Goal: Download file/media

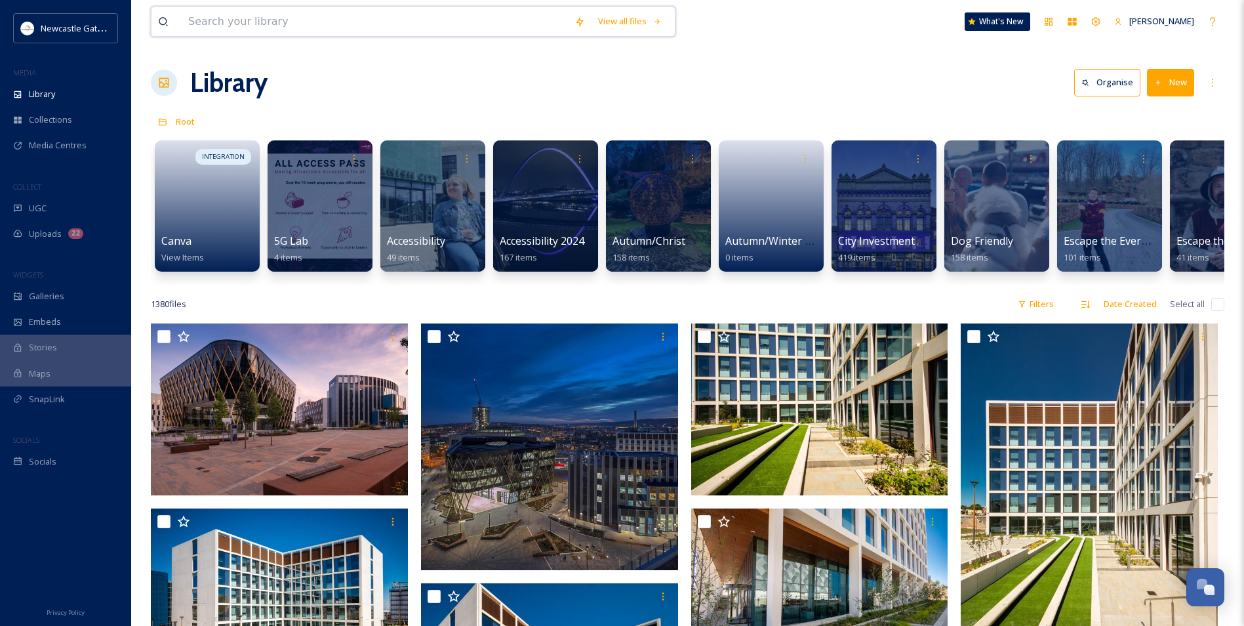
click at [302, 16] on input at bounding box center [375, 21] width 386 height 29
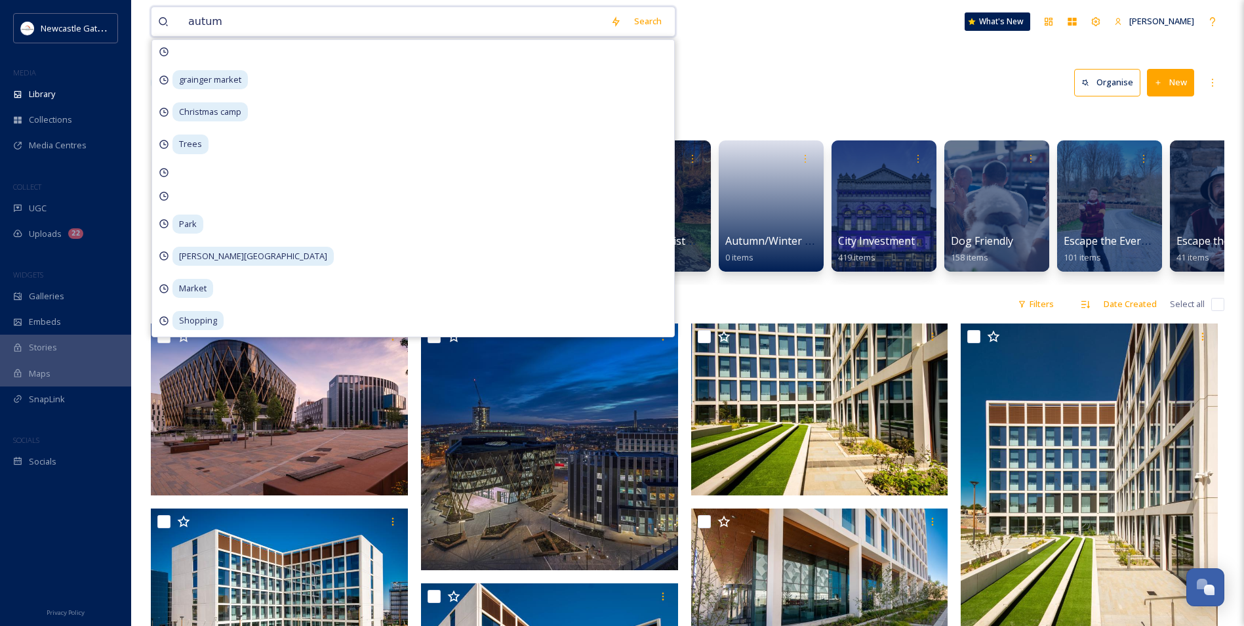
type input "autumn"
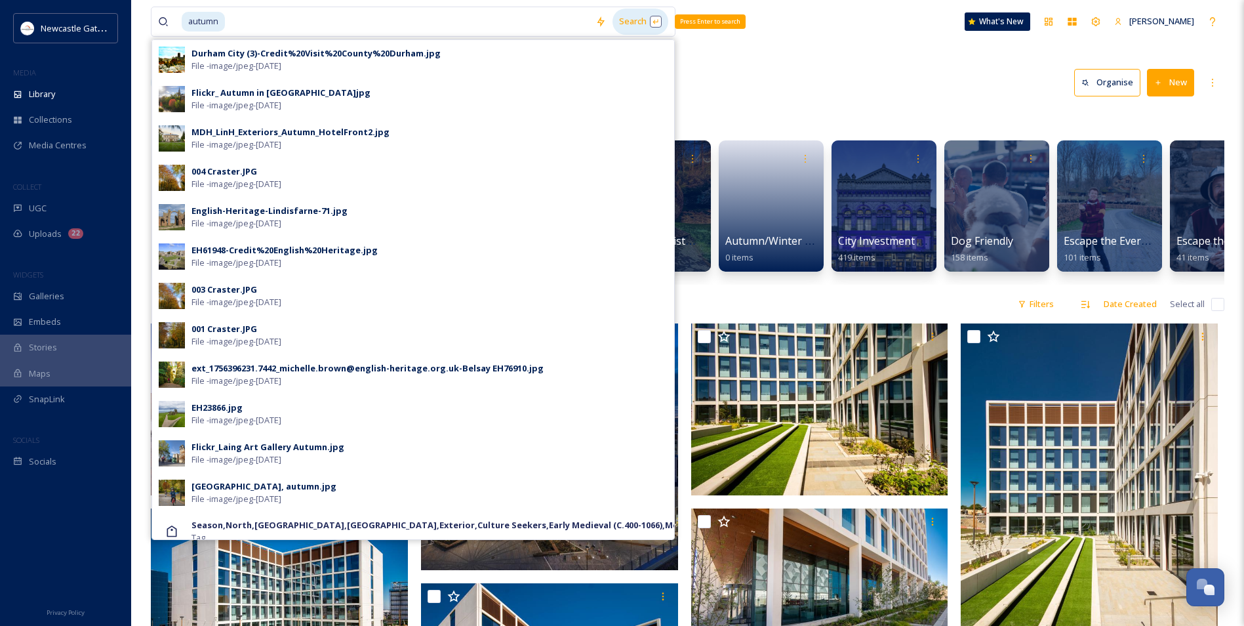
click at [628, 24] on div "Search Press Enter to search" at bounding box center [641, 22] width 56 height 26
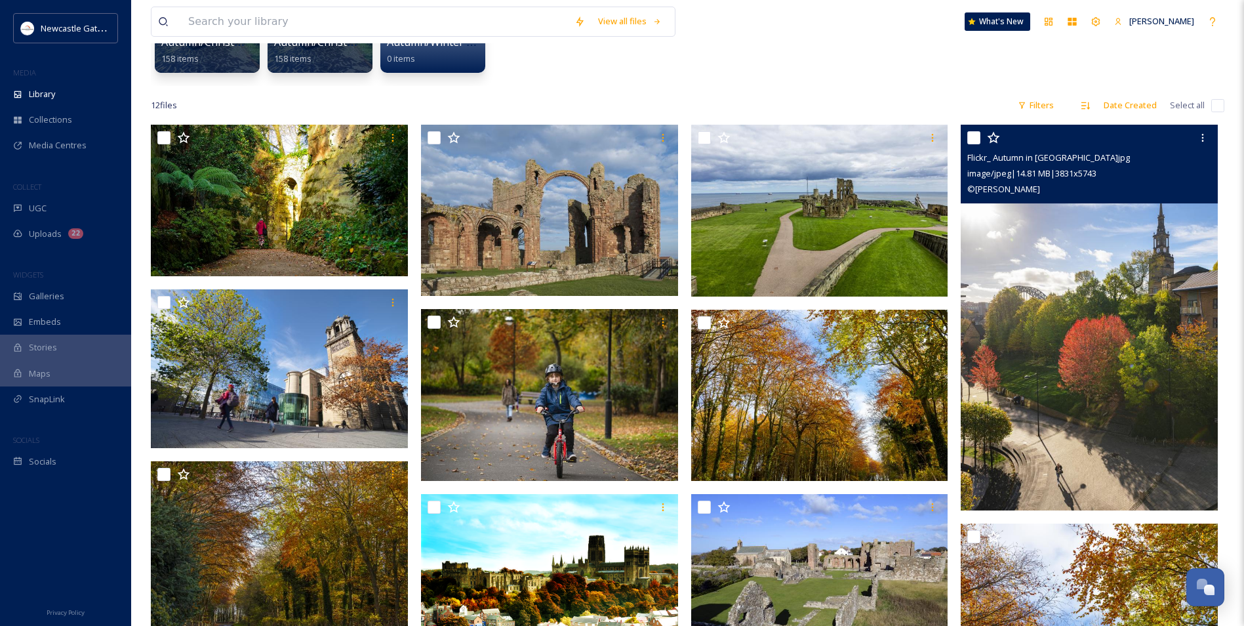
scroll to position [197, 0]
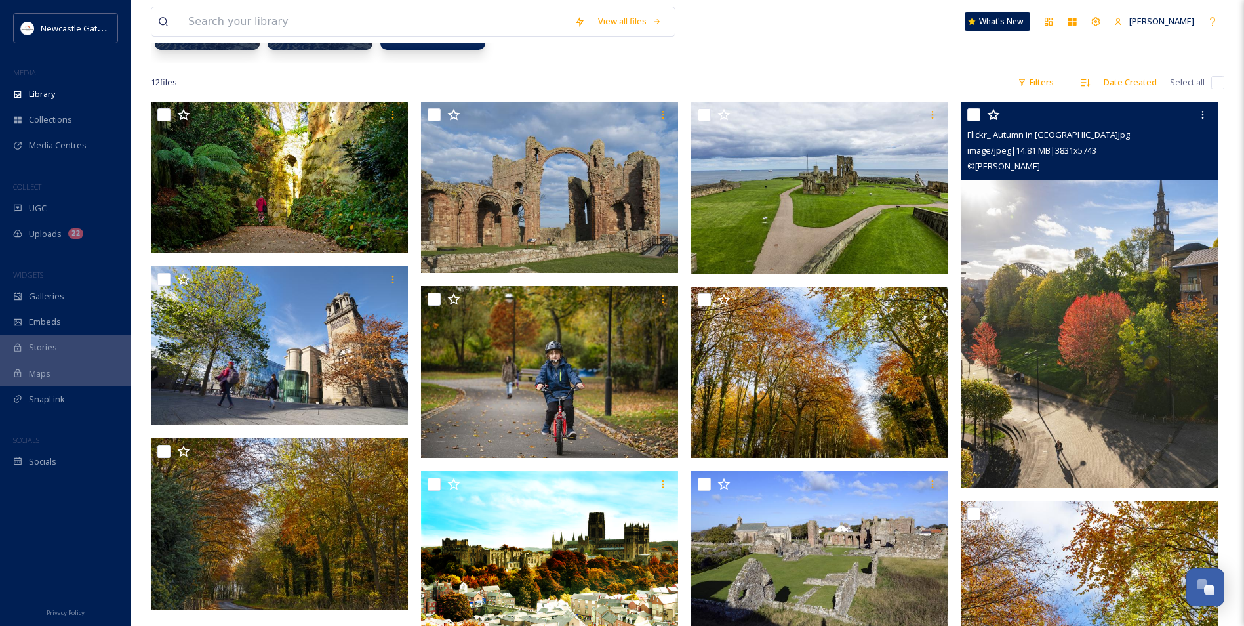
click at [890, 338] on img at bounding box center [1089, 294] width 257 height 385
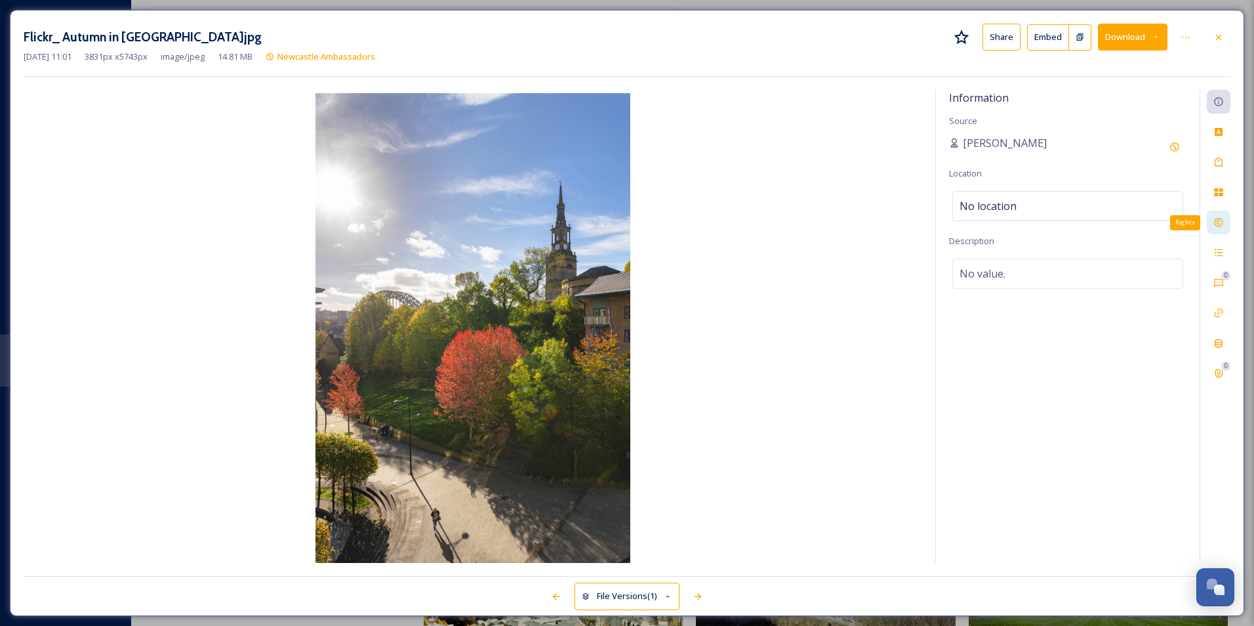
click at [890, 223] on icon at bounding box center [1218, 222] width 10 height 10
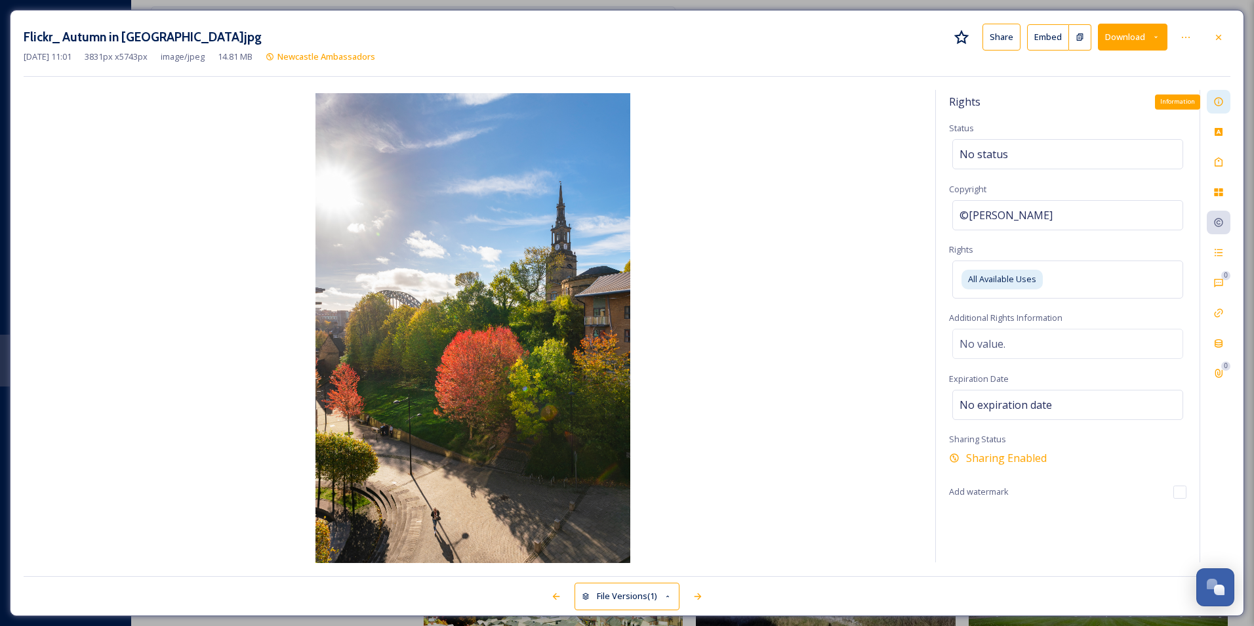
click at [890, 99] on icon at bounding box center [1218, 102] width 9 height 9
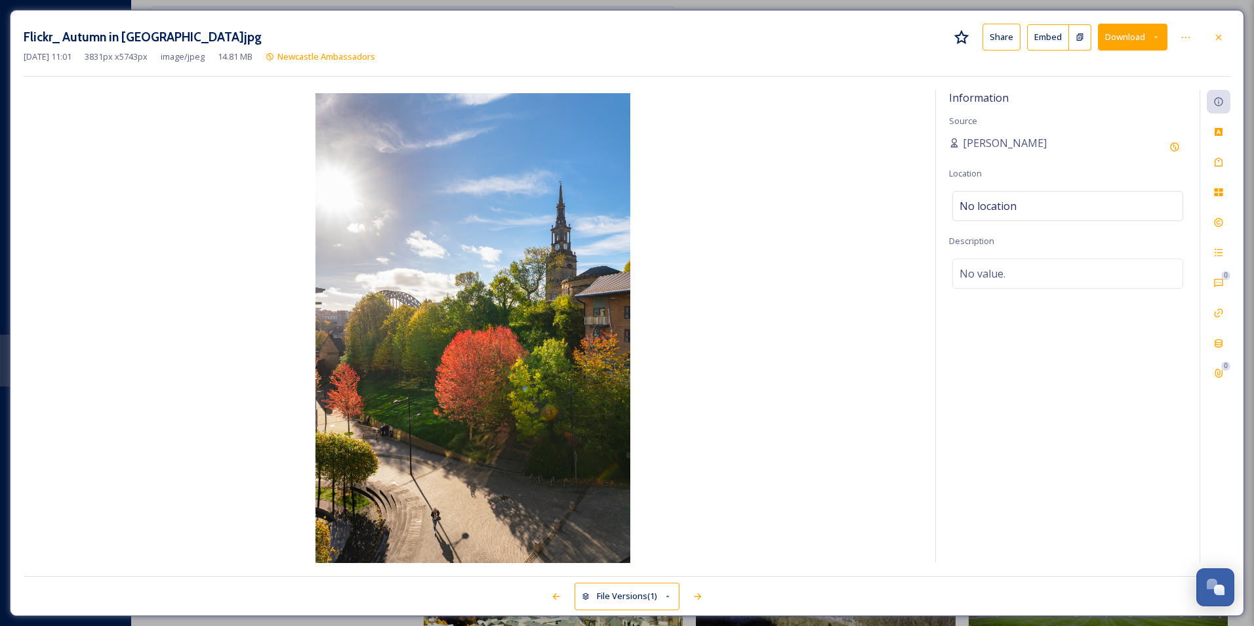
drag, startPoint x: 390, startPoint y: 212, endPoint x: 661, endPoint y: 96, distance: 294.7
click at [639, 98] on img at bounding box center [473, 329] width 899 height 472
click at [890, 44] on button "Download" at bounding box center [1133, 37] width 70 height 27
click at [890, 113] on span "Download Medium (720 x 1080)" at bounding box center [1096, 119] width 121 height 12
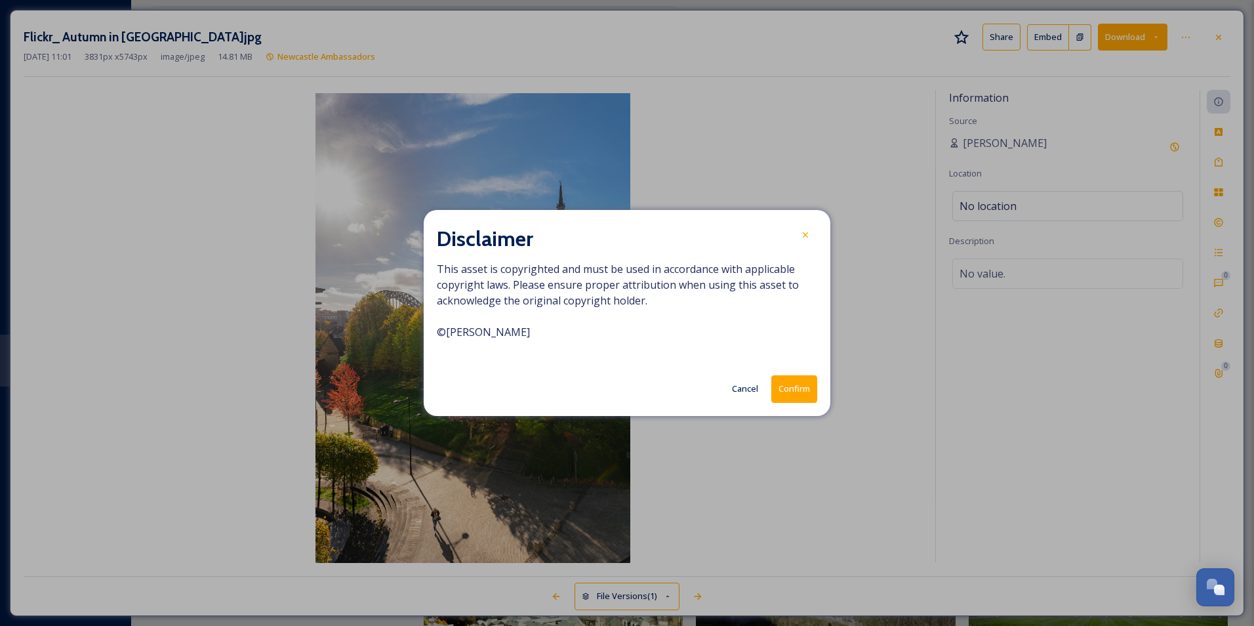
click at [798, 386] on button "Confirm" at bounding box center [794, 388] width 46 height 27
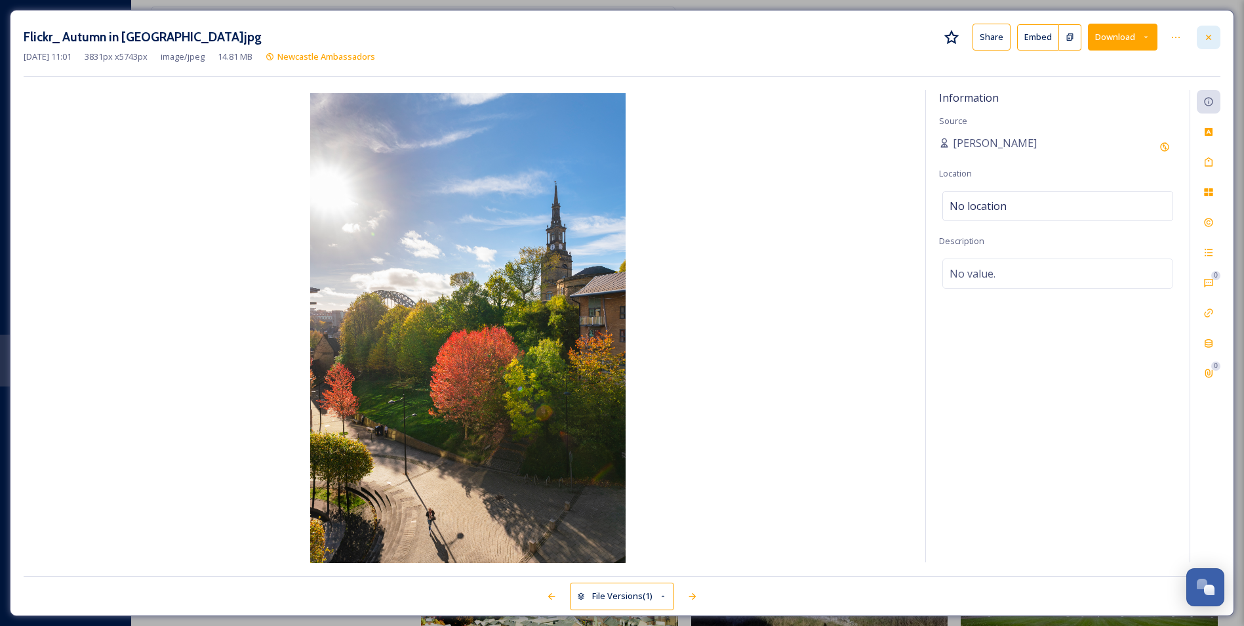
click at [890, 35] on icon at bounding box center [1208, 36] width 5 height 5
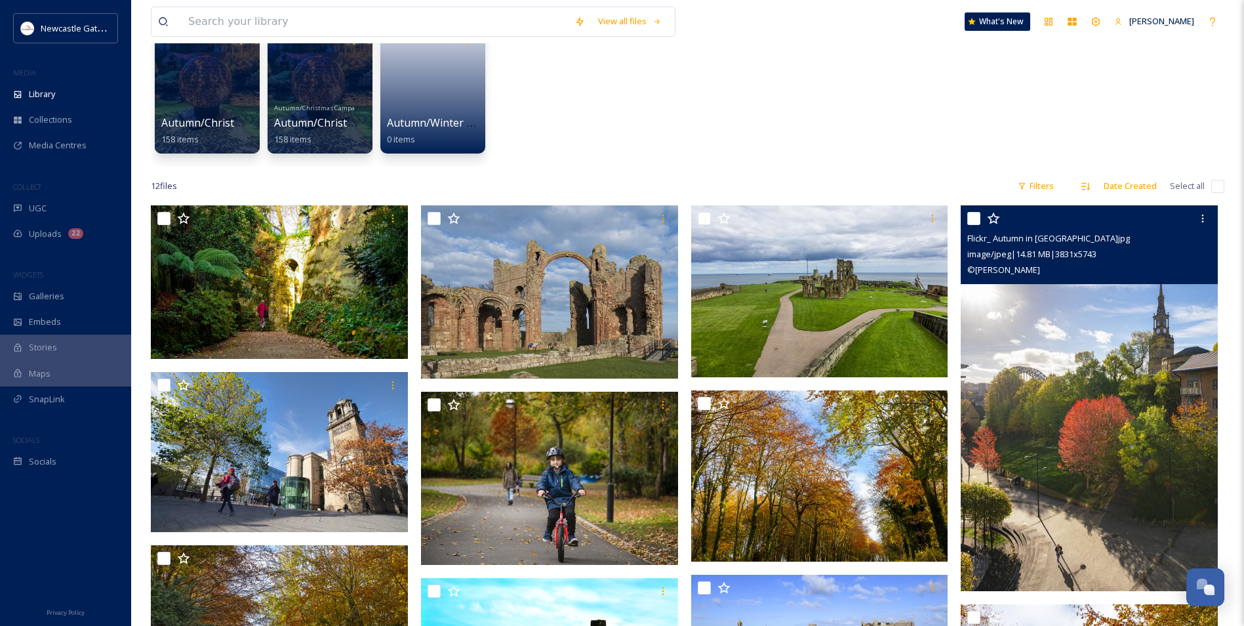
scroll to position [10, 0]
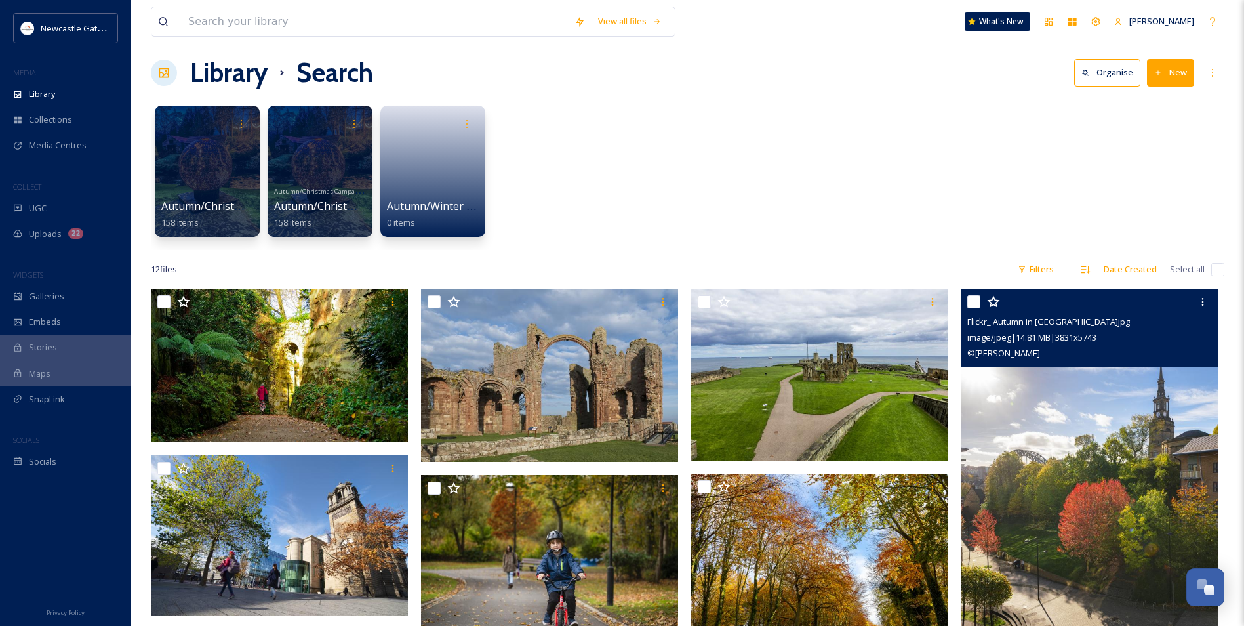
drag, startPoint x: 968, startPoint y: 321, endPoint x: 865, endPoint y: 149, distance: 200.9
click at [865, 149] on div "Autumn/Christmas Campaign 25 158 items Autumn/Christmas Campaign 25 Autumn/Chri…" at bounding box center [688, 174] width 1074 height 151
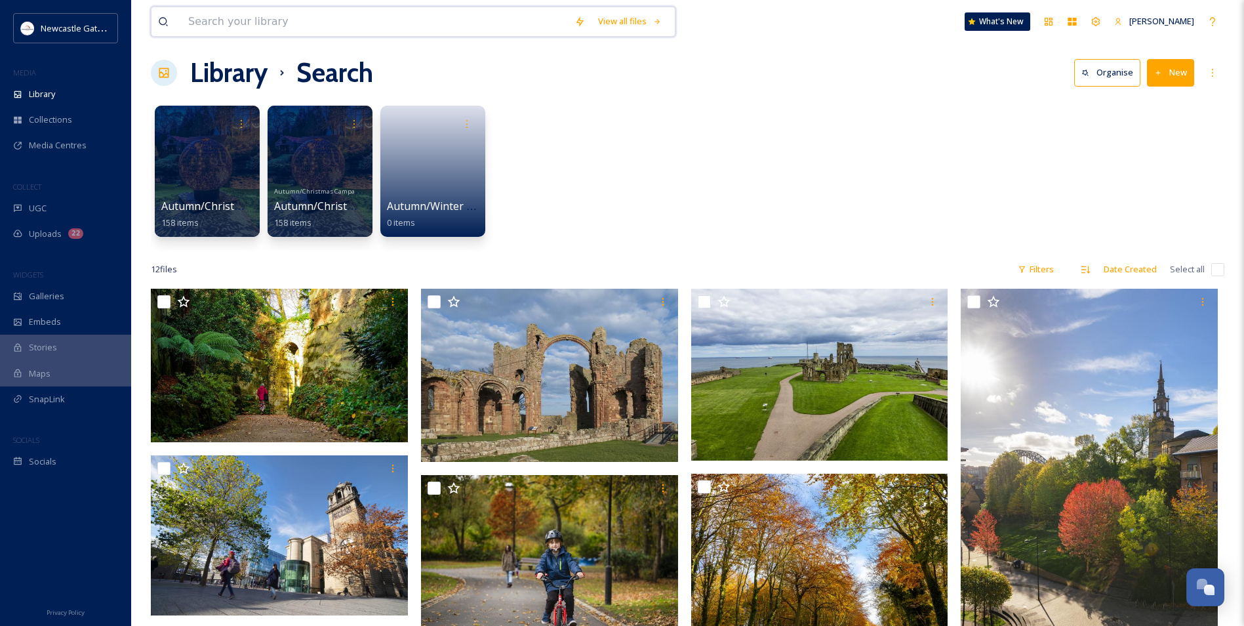
click at [339, 33] on input at bounding box center [375, 21] width 386 height 29
click at [637, 18] on div "Search" at bounding box center [648, 22] width 41 height 26
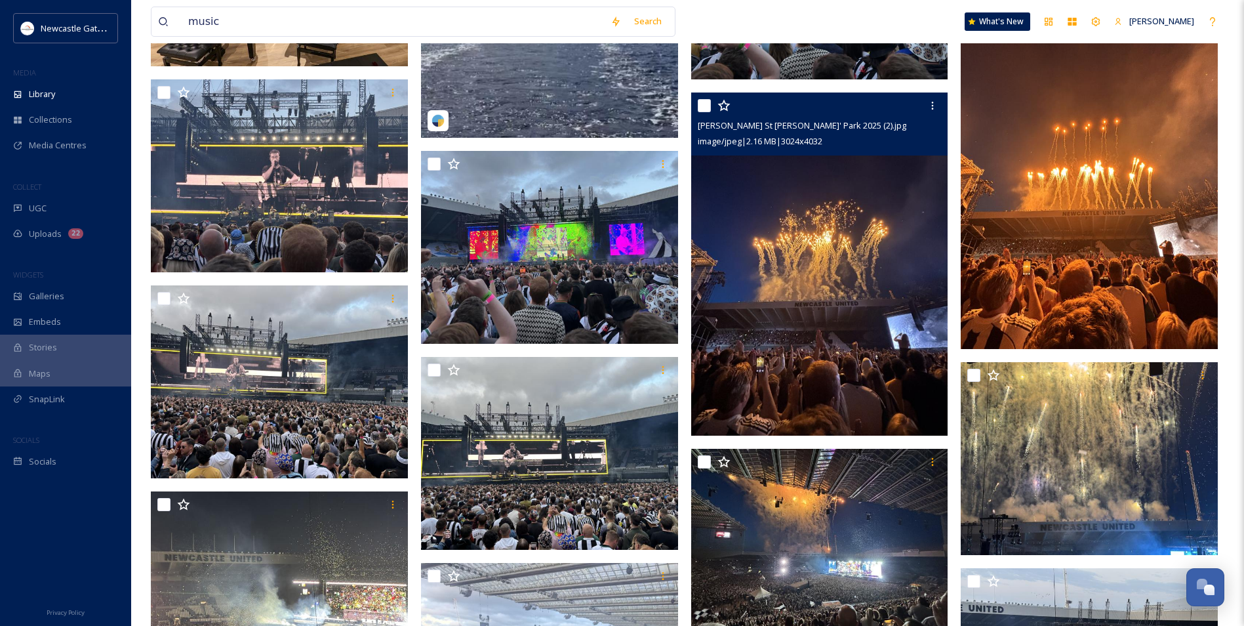
scroll to position [984, 0]
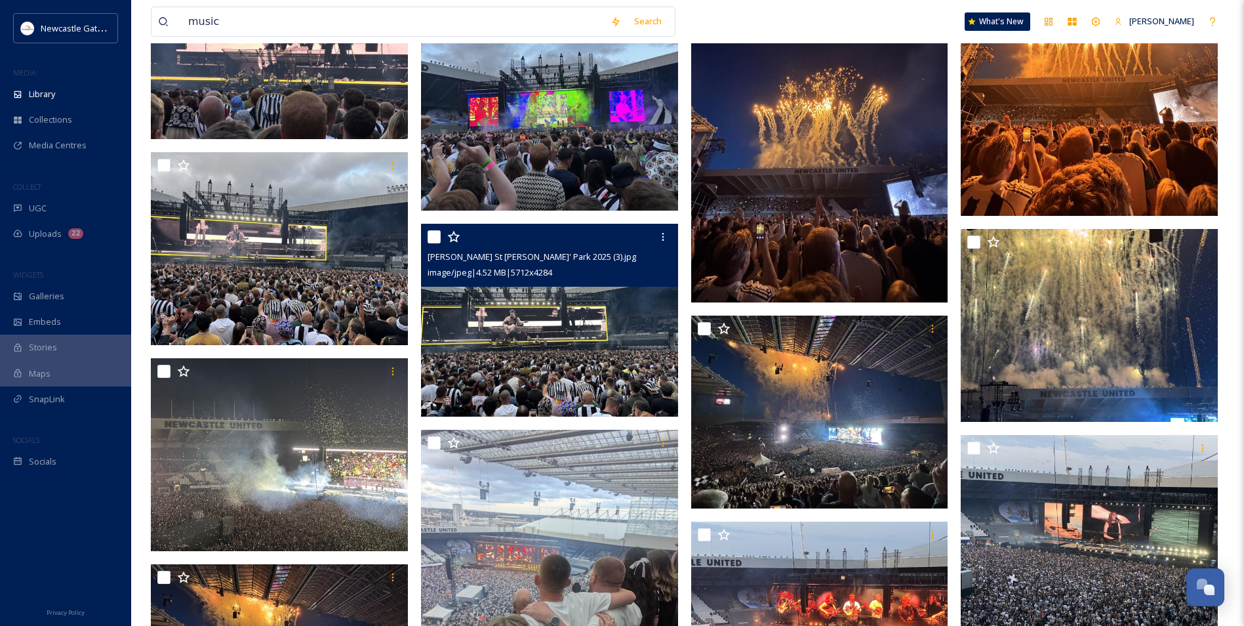
click at [585, 331] on img at bounding box center [549, 320] width 257 height 193
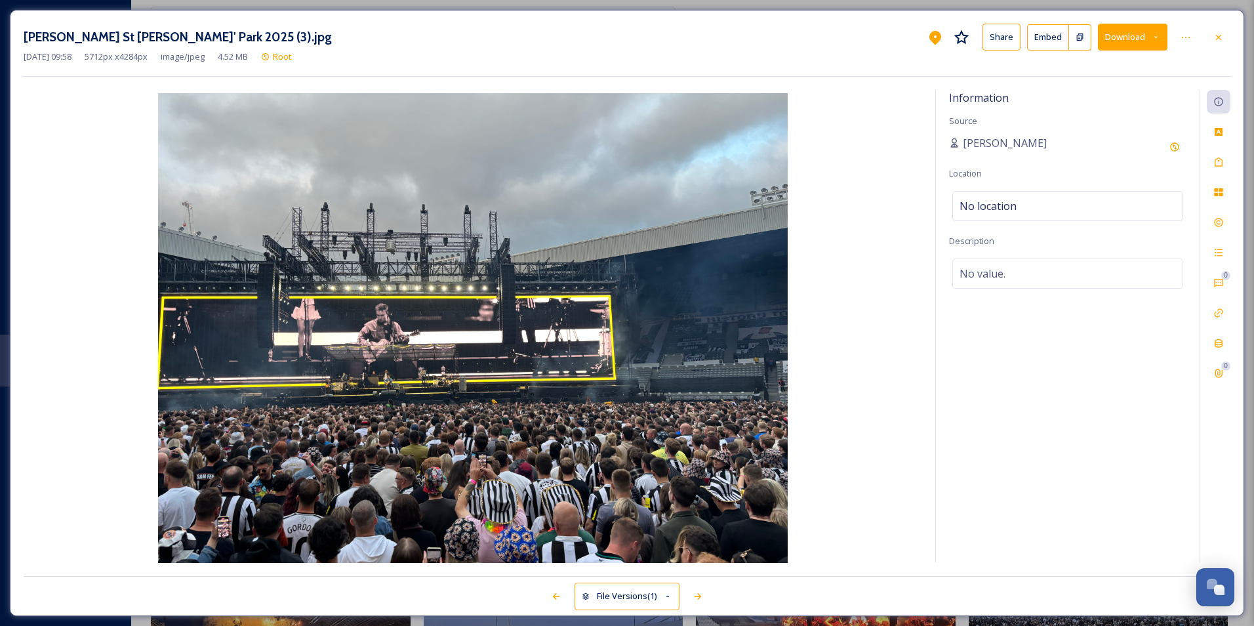
click at [890, 41] on button "Download" at bounding box center [1133, 37] width 70 height 27
click at [890, 70] on span "Download Original (5712 x 4284)" at bounding box center [1098, 67] width 124 height 12
click at [890, 34] on icon at bounding box center [1218, 37] width 10 height 10
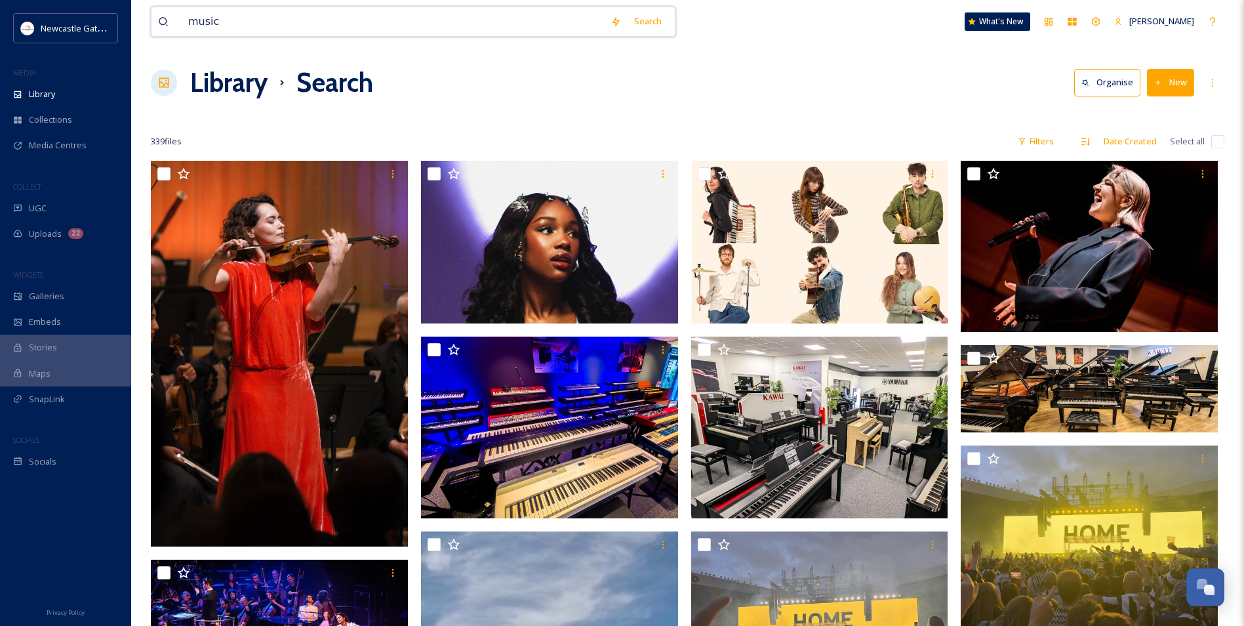
drag, startPoint x: 248, startPoint y: 24, endPoint x: 161, endPoint y: 14, distance: 87.1
click at [161, 14] on div "music" at bounding box center [381, 21] width 446 height 29
type input "autumn c"
click at [51, 98] on span "Library" at bounding box center [42, 94] width 26 height 12
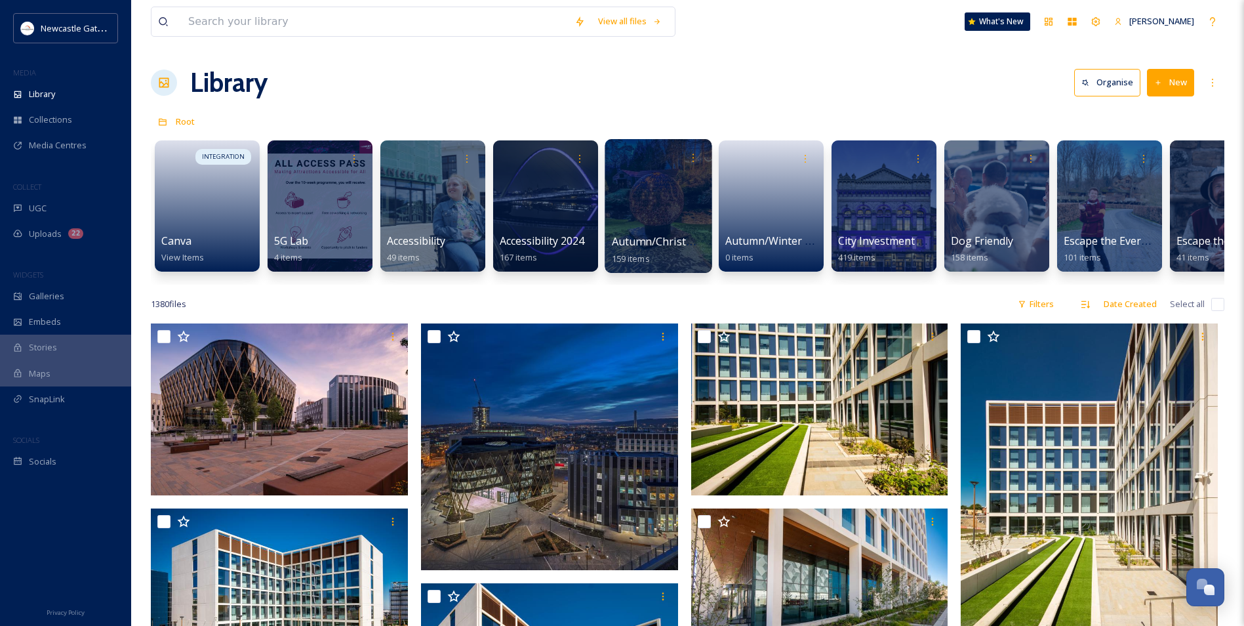
click at [667, 197] on div at bounding box center [658, 206] width 107 height 134
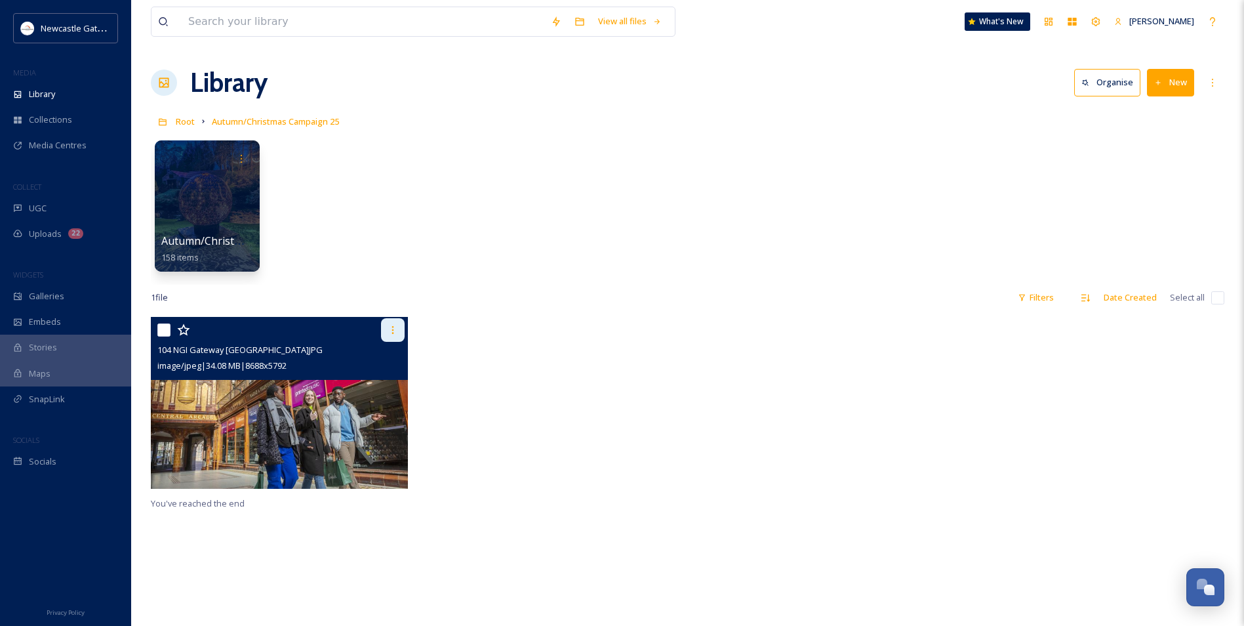
click at [392, 330] on icon at bounding box center [393, 330] width 2 height 8
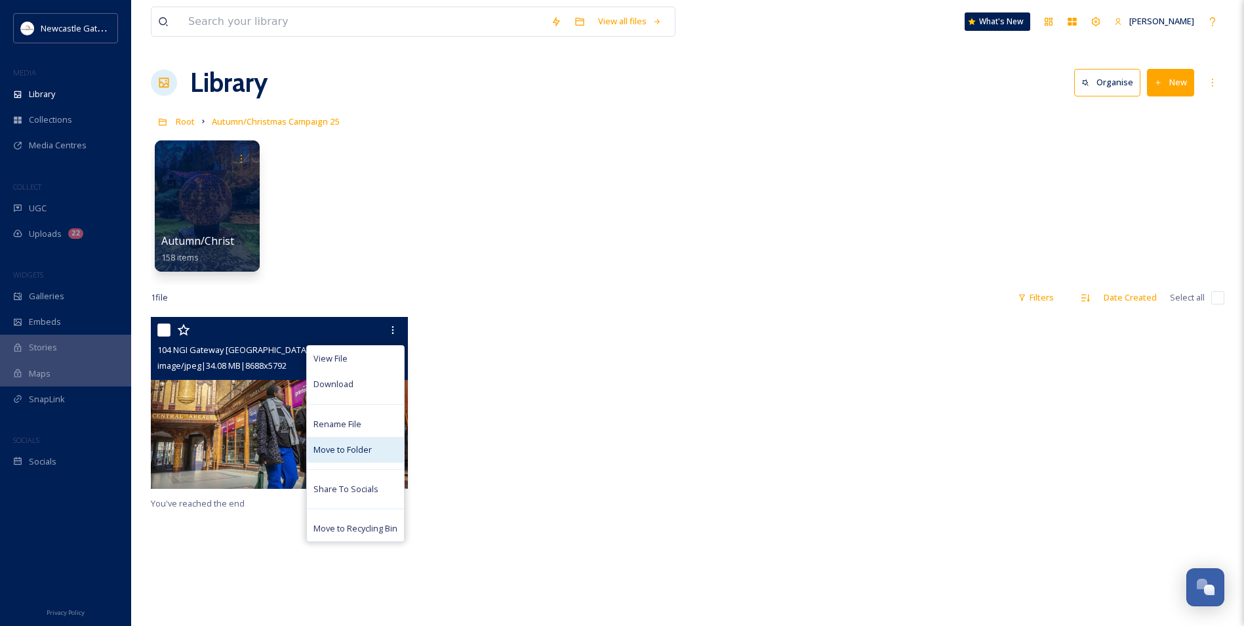
click at [374, 401] on div "Move to Folder" at bounding box center [355, 450] width 97 height 26
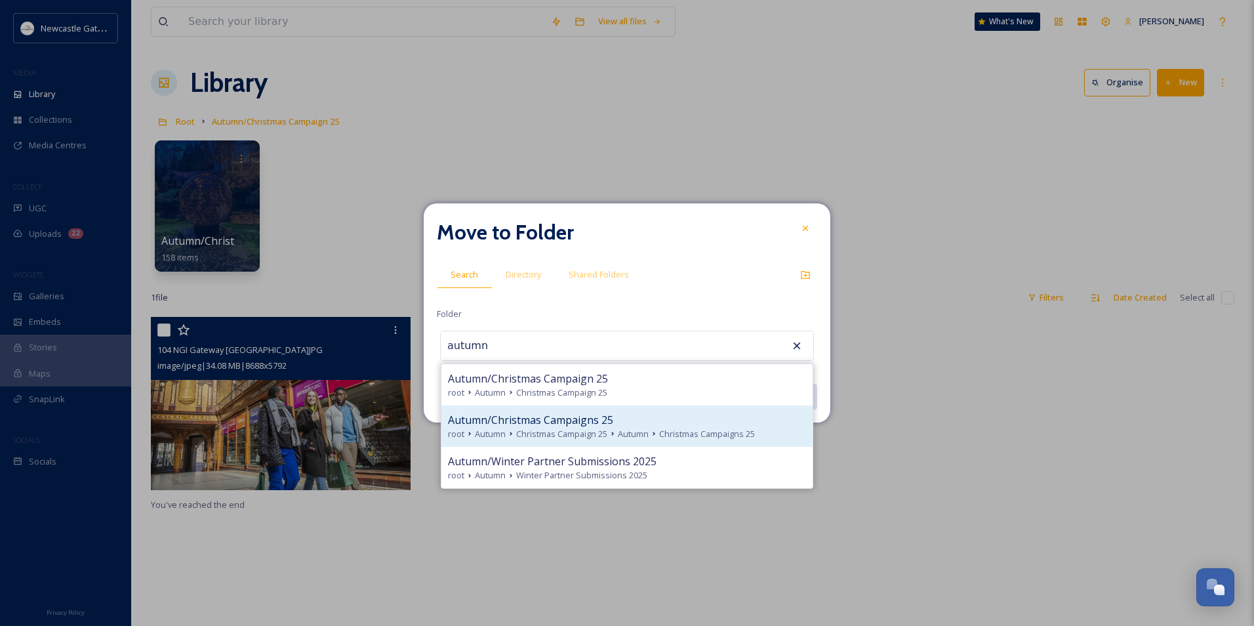
click at [630, 401] on span "Autumn" at bounding box center [633, 434] width 31 height 12
type input "Autumn/Christmas Campaigns 25"
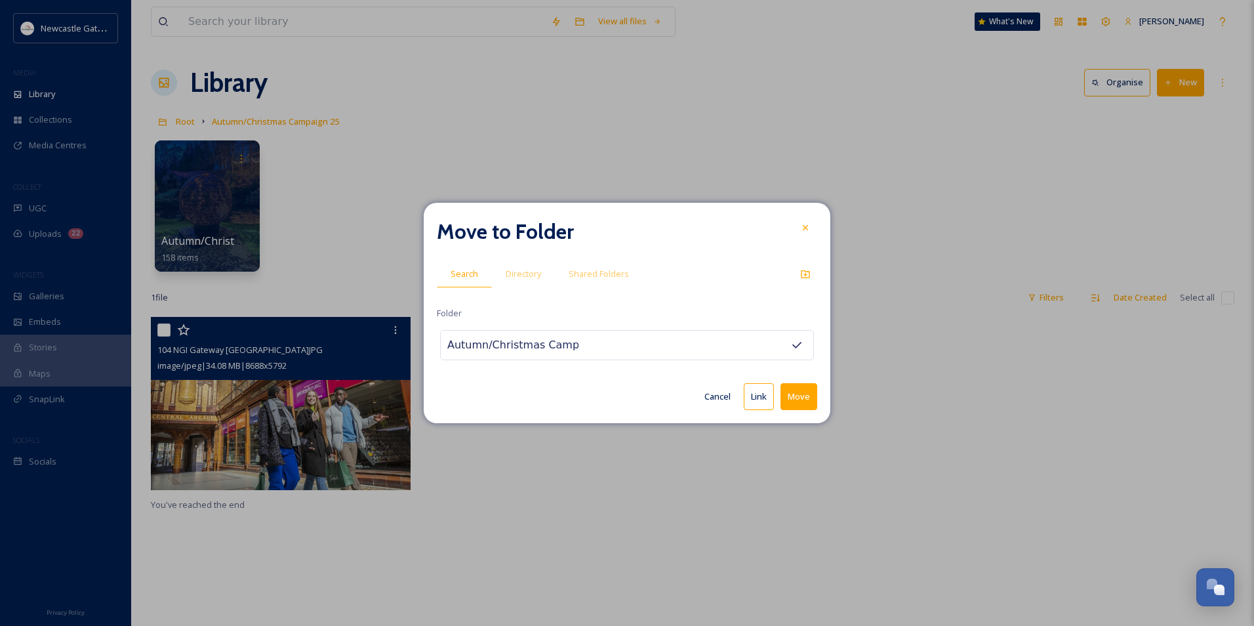
click at [804, 394] on button "Move" at bounding box center [798, 396] width 37 height 27
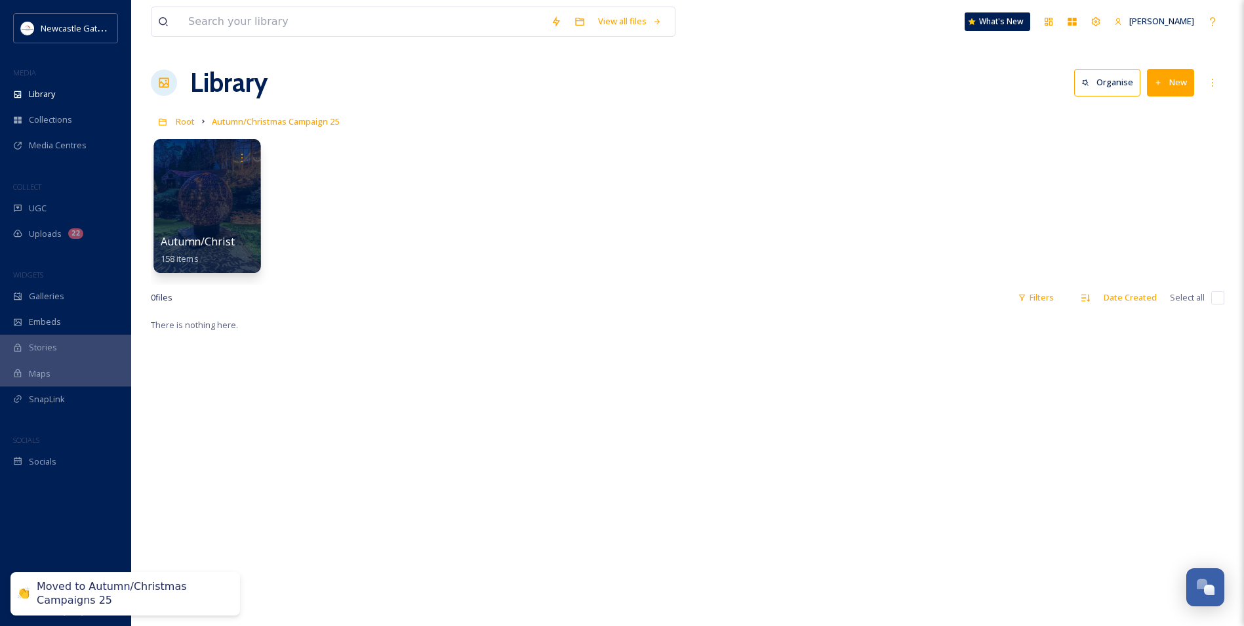
click at [234, 201] on div at bounding box center [206, 206] width 107 height 134
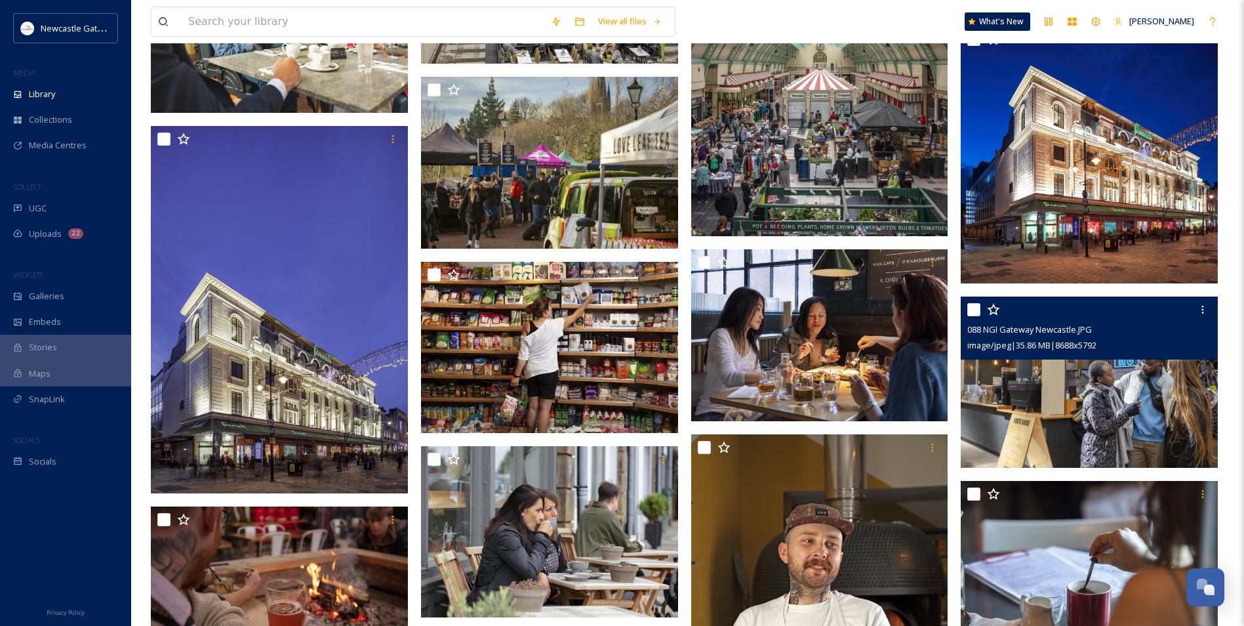
scroll to position [3513, 0]
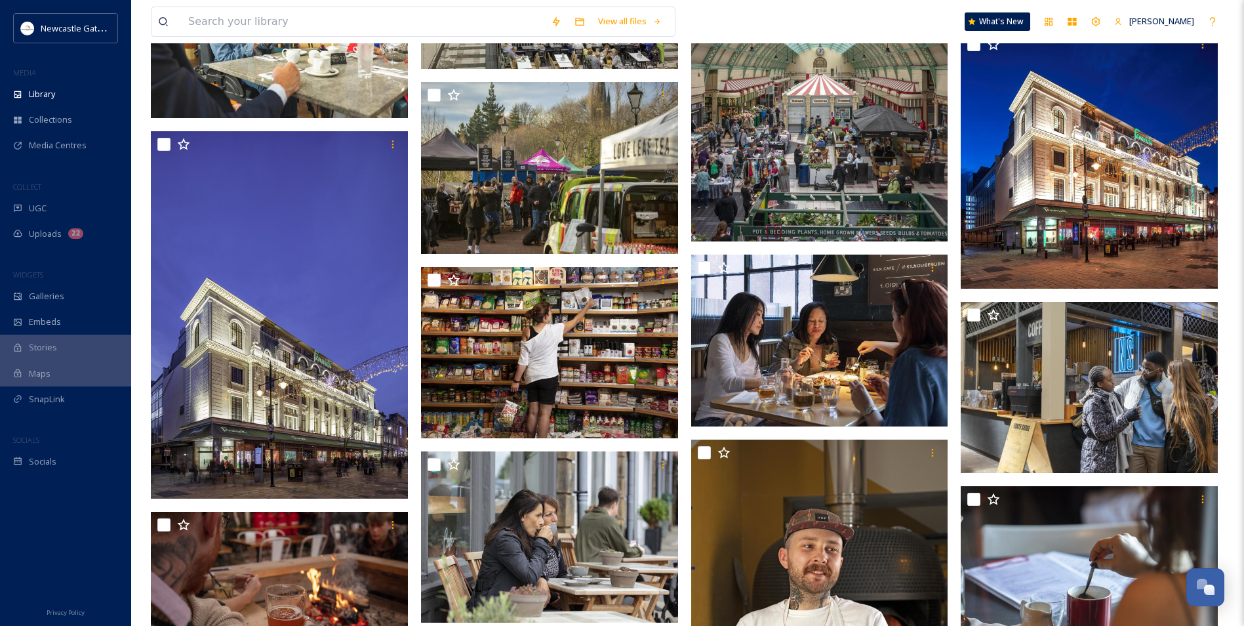
drag, startPoint x: 1043, startPoint y: 214, endPoint x: 683, endPoint y: 248, distance: 361.6
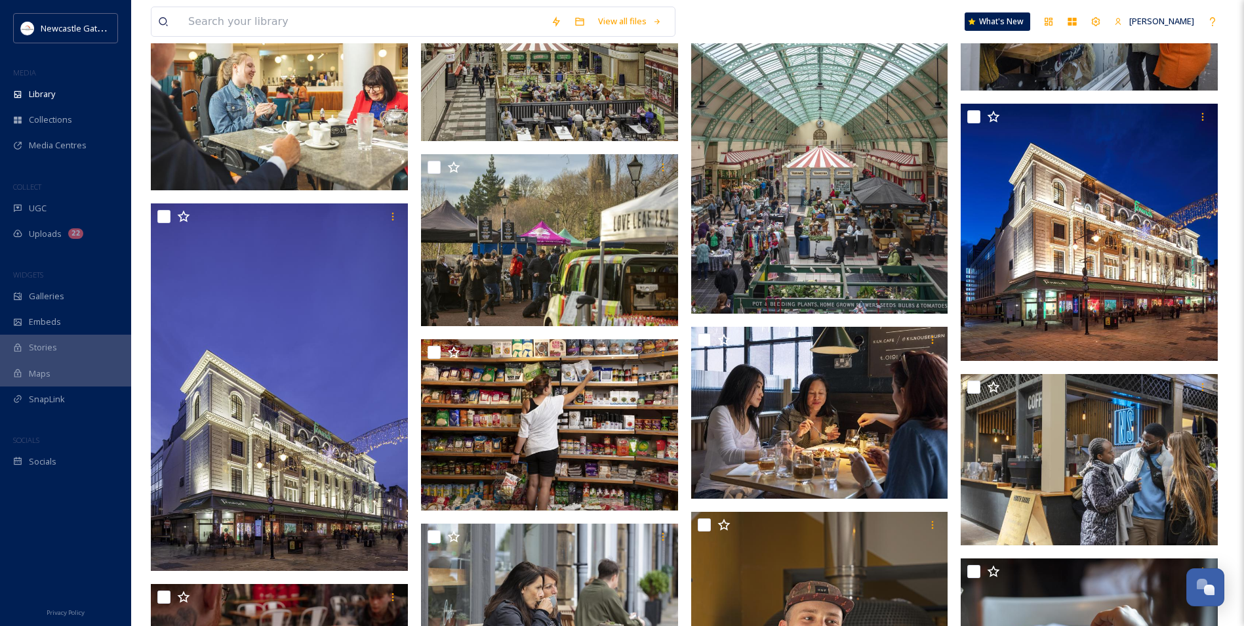
scroll to position [3316, 0]
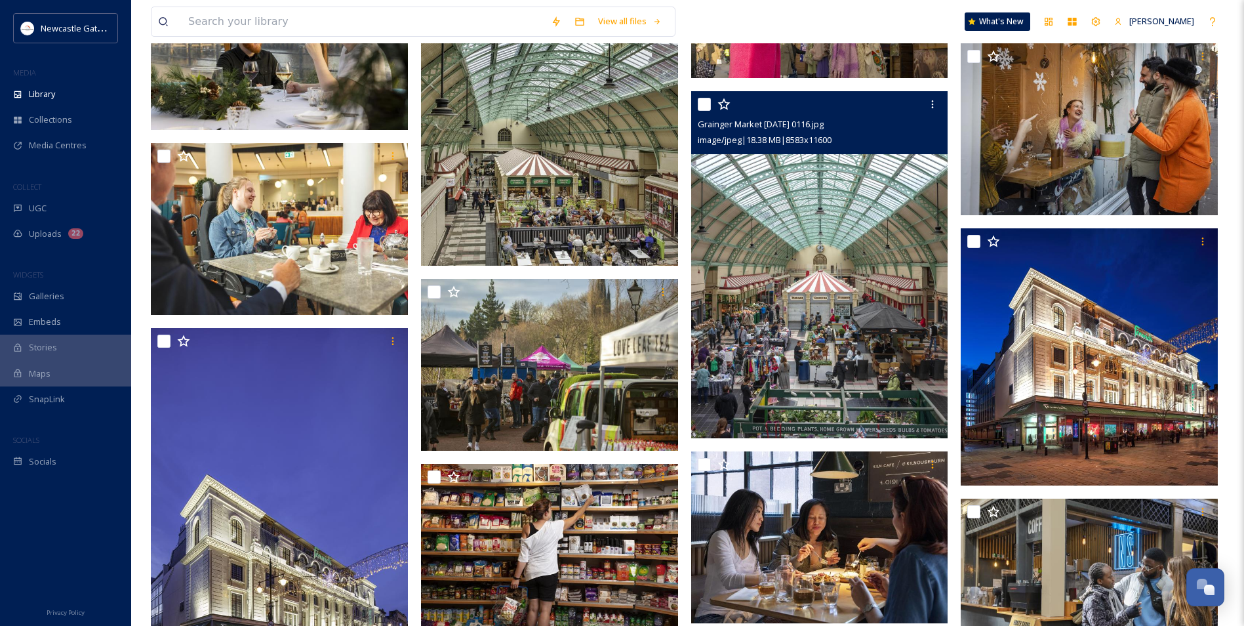
click at [826, 275] on img at bounding box center [819, 265] width 257 height 348
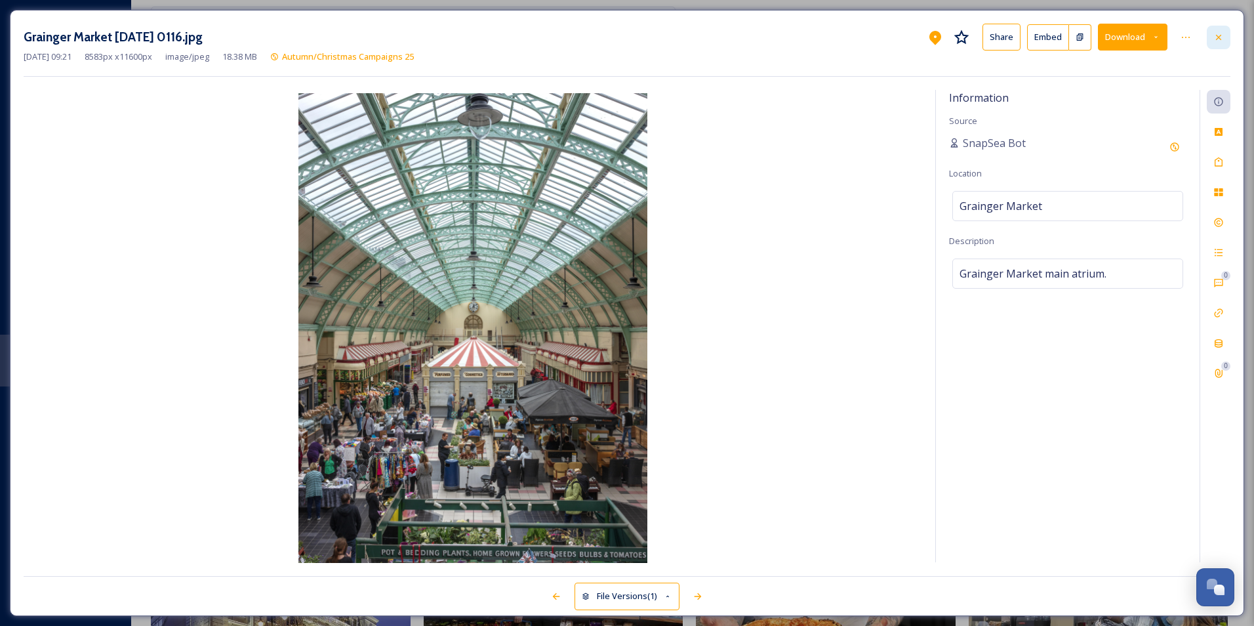
click at [890, 38] on icon at bounding box center [1218, 37] width 10 height 10
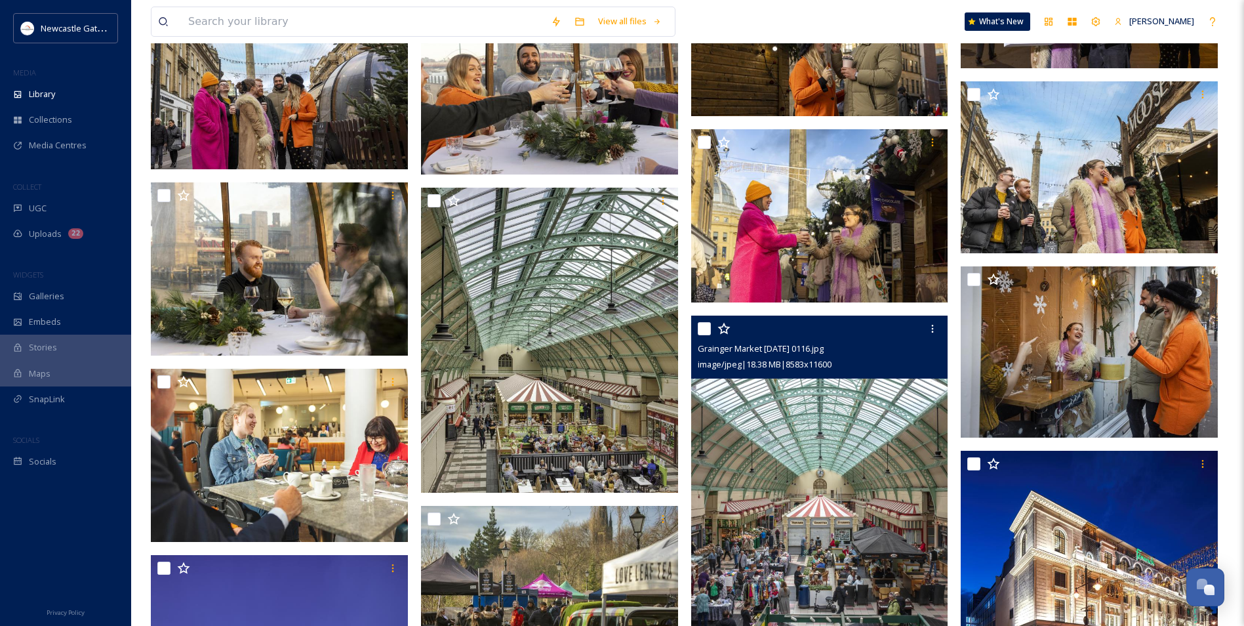
scroll to position [3119, 0]
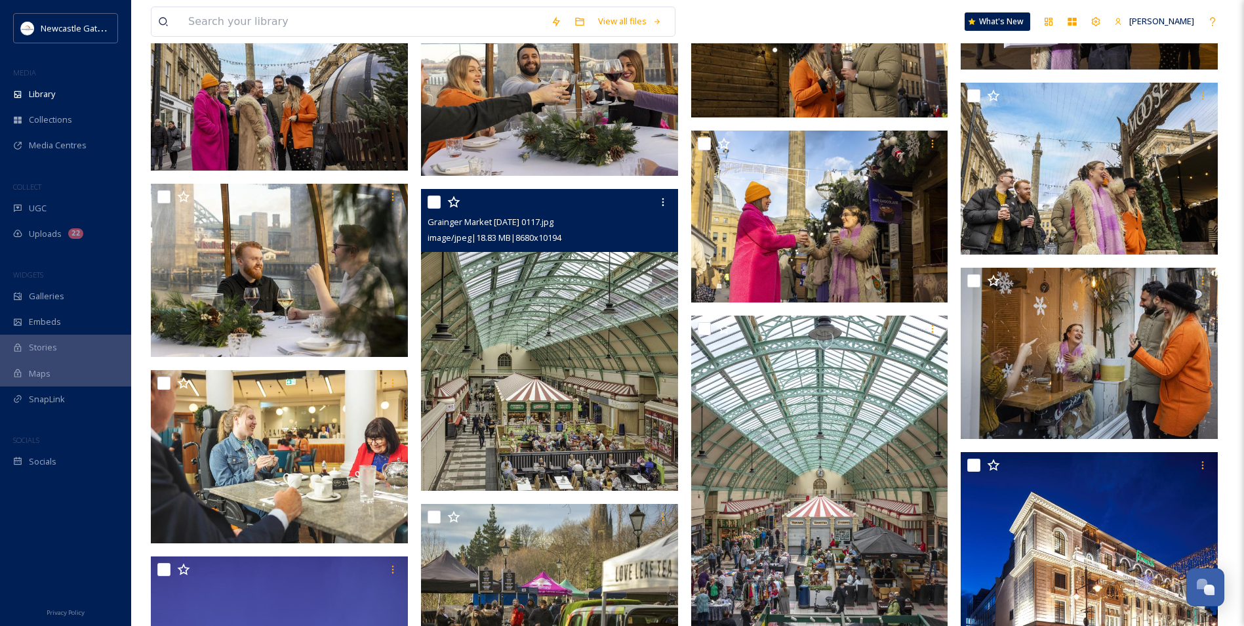
click at [592, 304] on img at bounding box center [549, 340] width 257 height 302
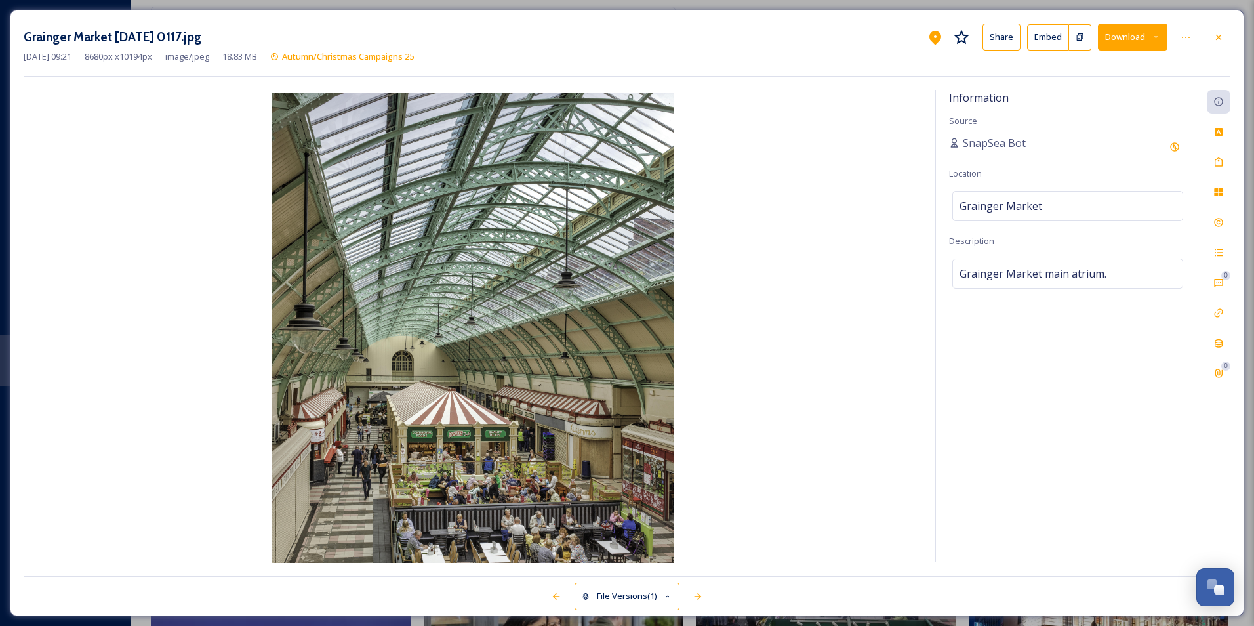
click at [890, 33] on div at bounding box center [1219, 38] width 24 height 24
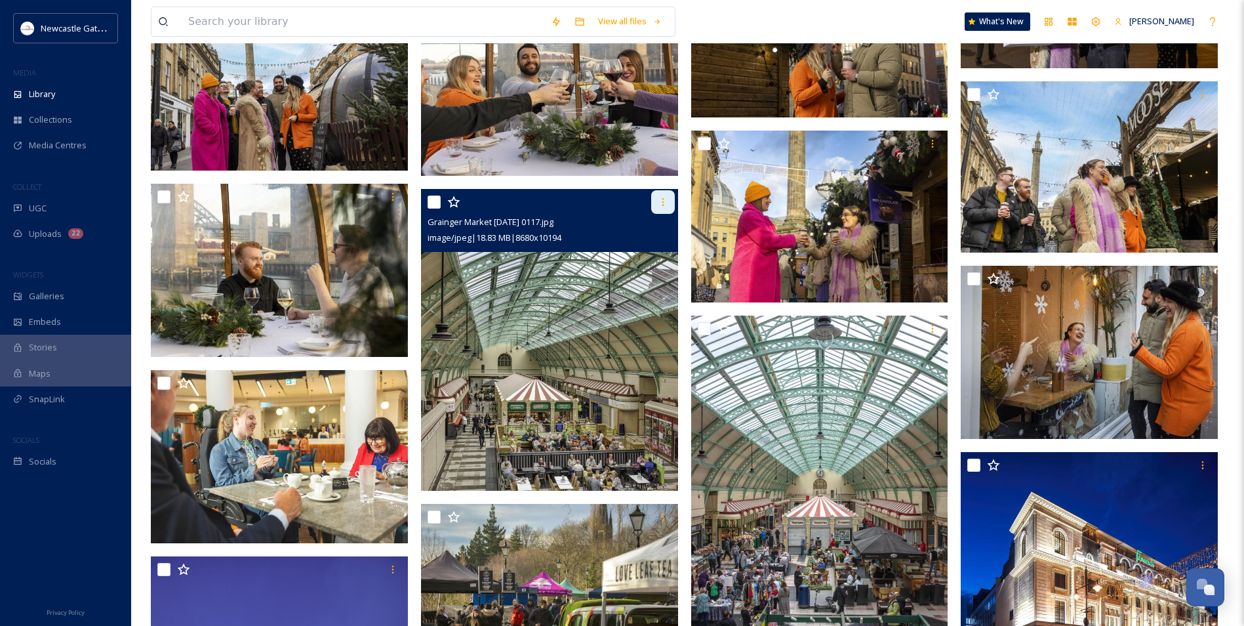
click at [665, 204] on icon at bounding box center [663, 202] width 10 height 10
click at [523, 309] on img at bounding box center [549, 340] width 257 height 302
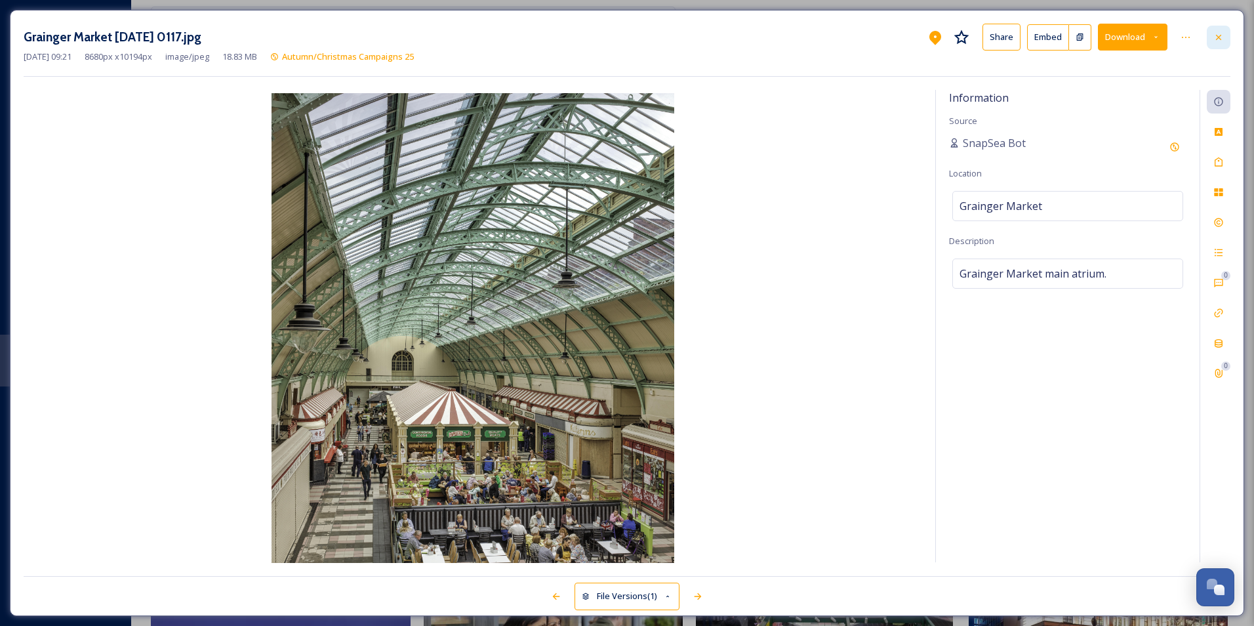
click at [890, 33] on icon at bounding box center [1218, 37] width 10 height 10
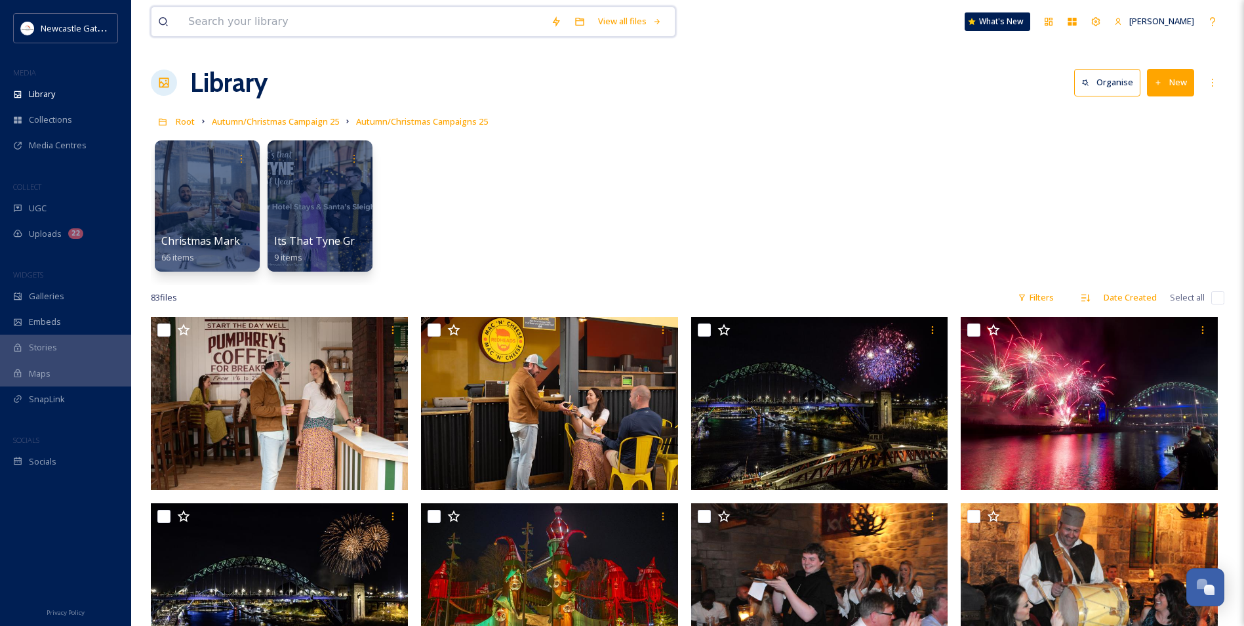
click at [337, 20] on input at bounding box center [363, 21] width 363 height 29
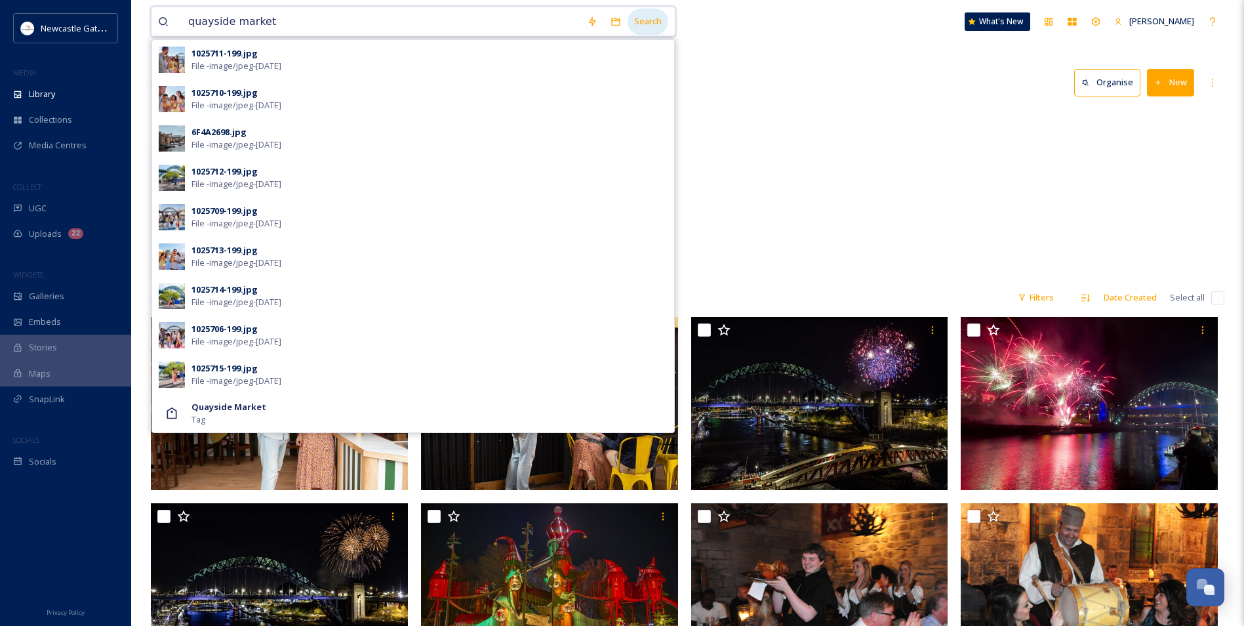
type input "quayside market"
click at [645, 24] on div "Search" at bounding box center [648, 22] width 41 height 26
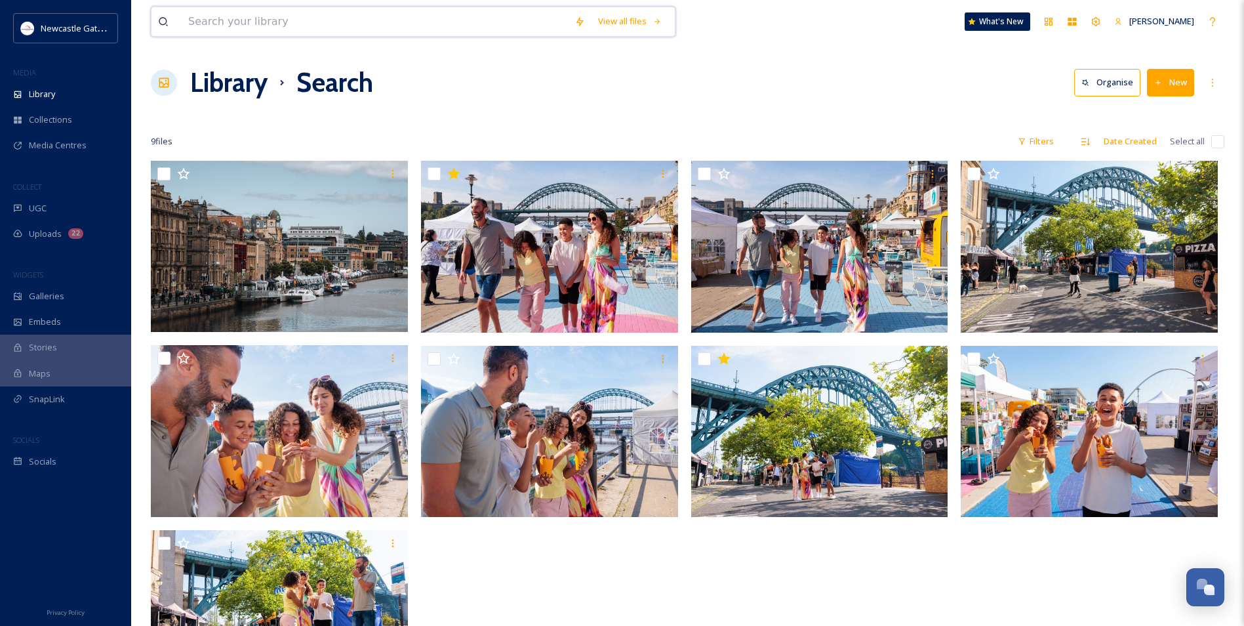
click at [424, 20] on input at bounding box center [375, 21] width 386 height 29
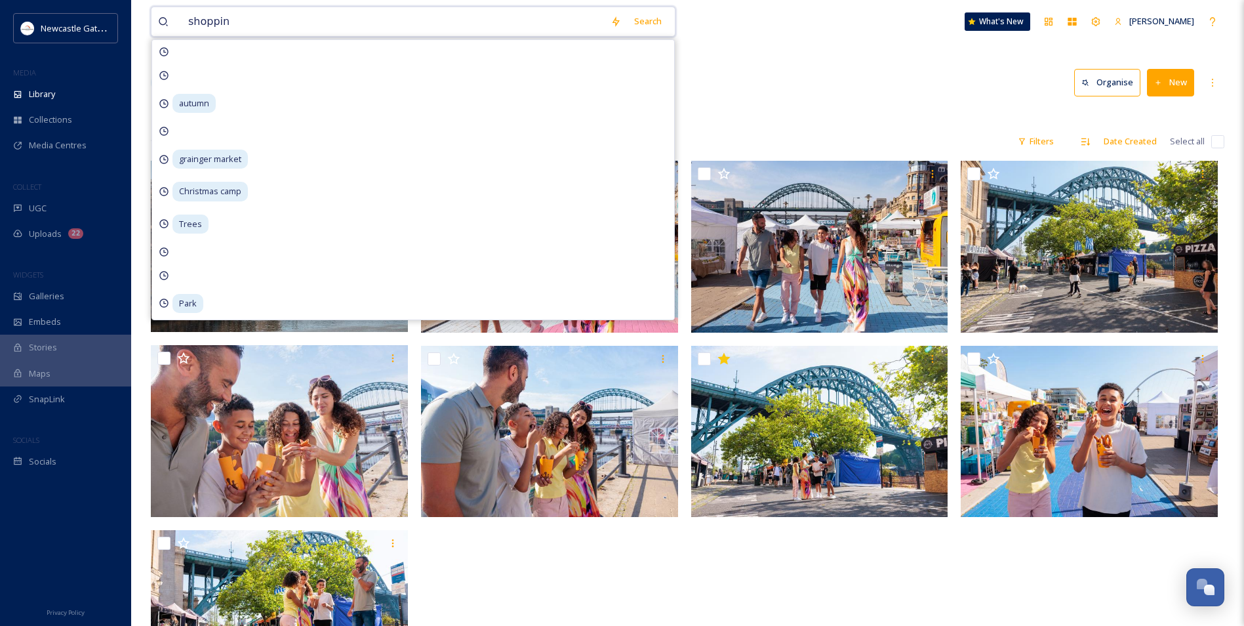
type input "shopping"
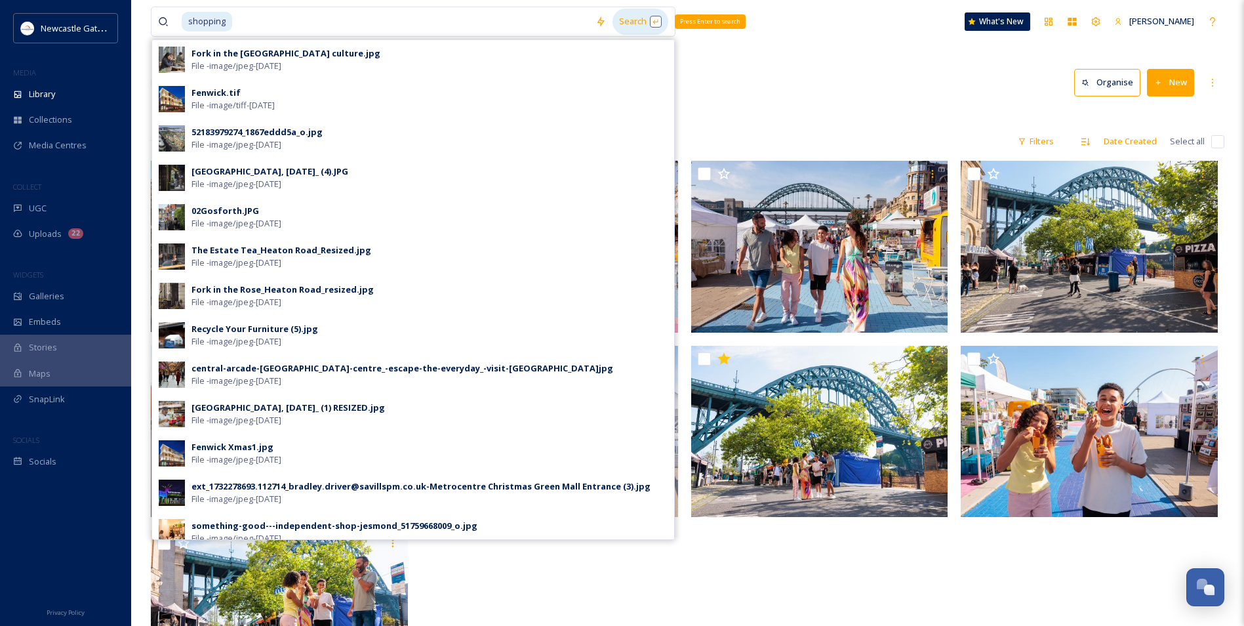
click at [632, 25] on div "Search Press Enter to search" at bounding box center [641, 22] width 56 height 26
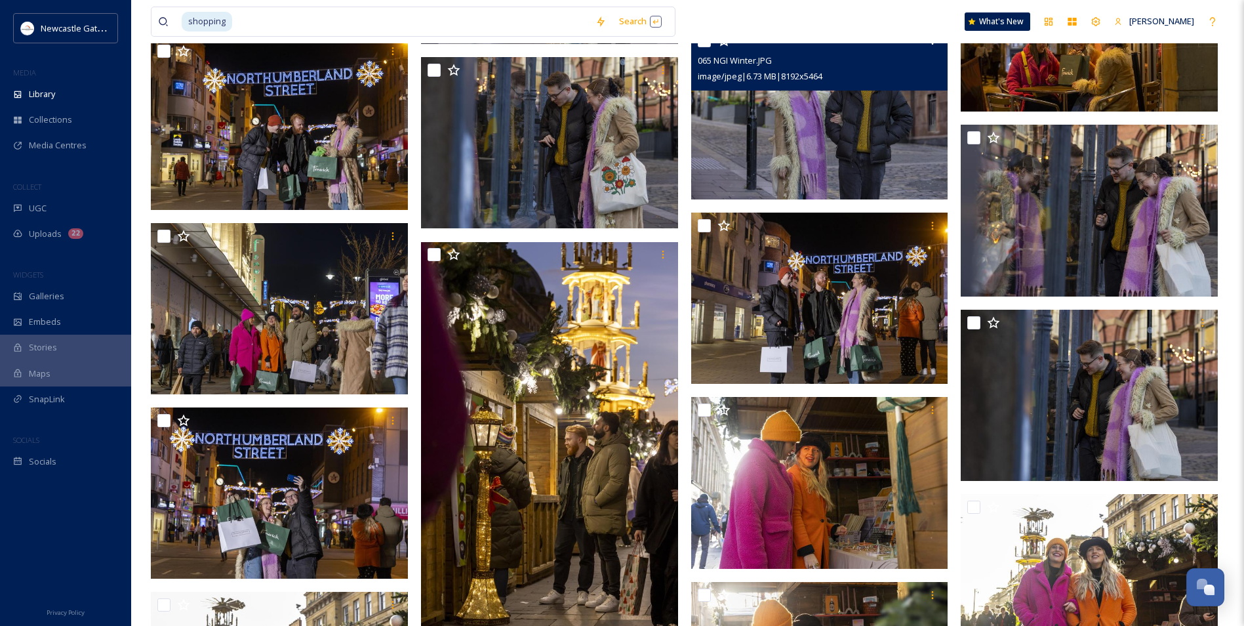
scroll to position [2230, 0]
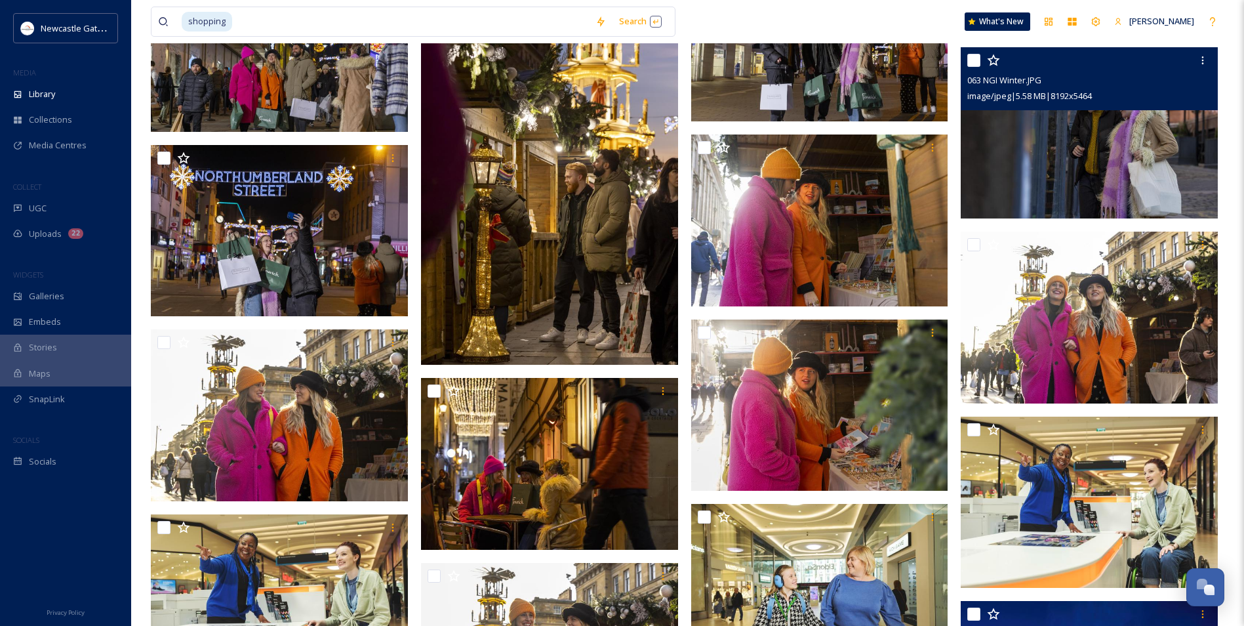
click at [890, 163] on img at bounding box center [1089, 133] width 257 height 172
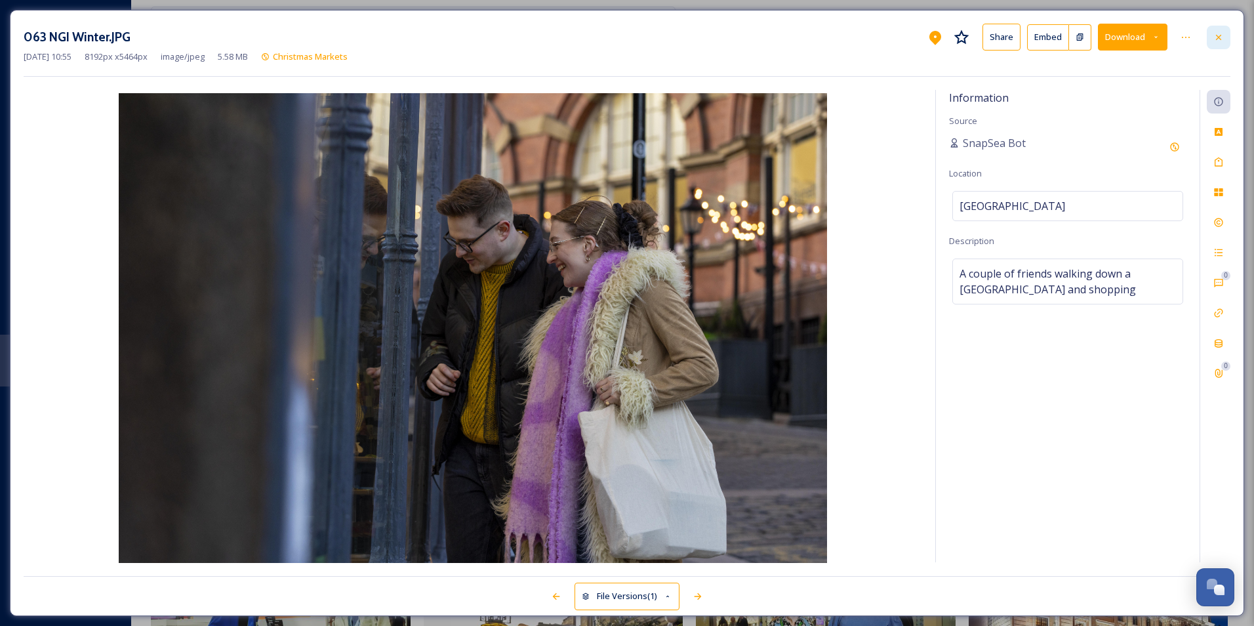
click at [890, 35] on icon at bounding box center [1218, 37] width 10 height 10
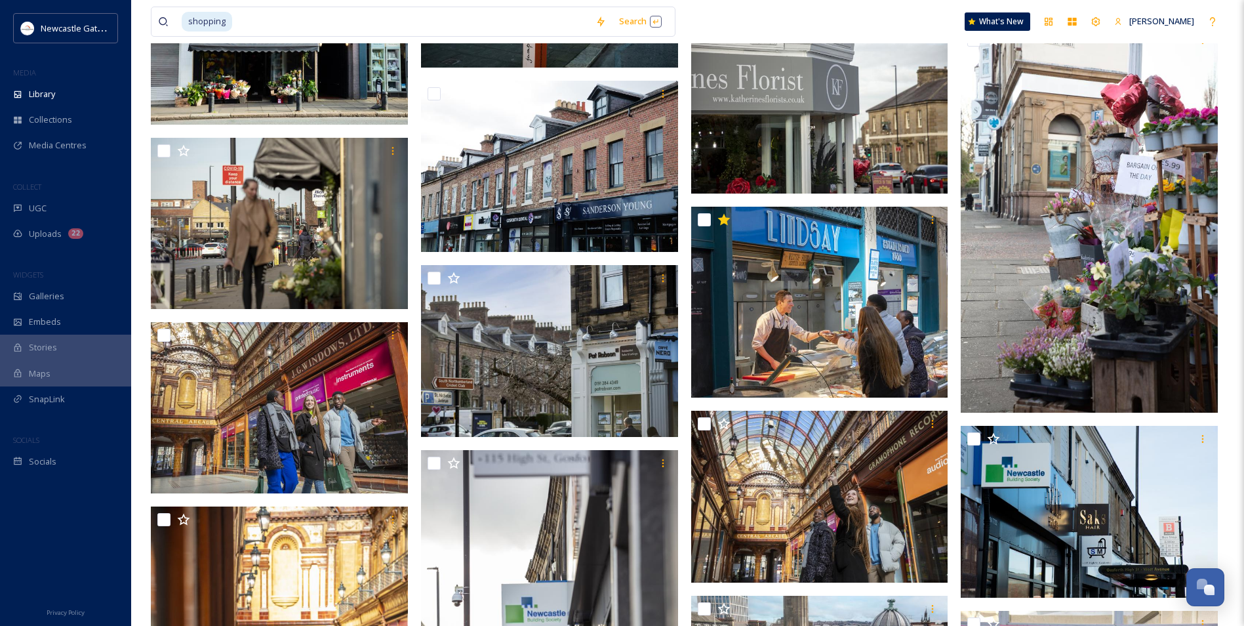
scroll to position [7083, 0]
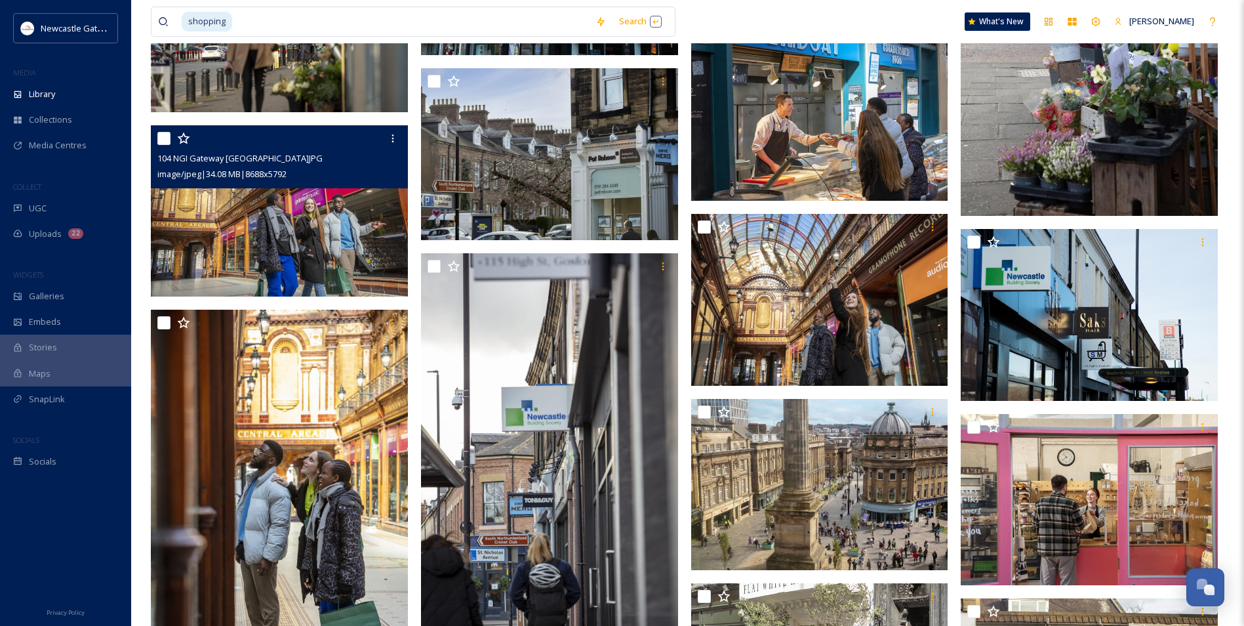
click at [302, 258] on img at bounding box center [279, 211] width 257 height 172
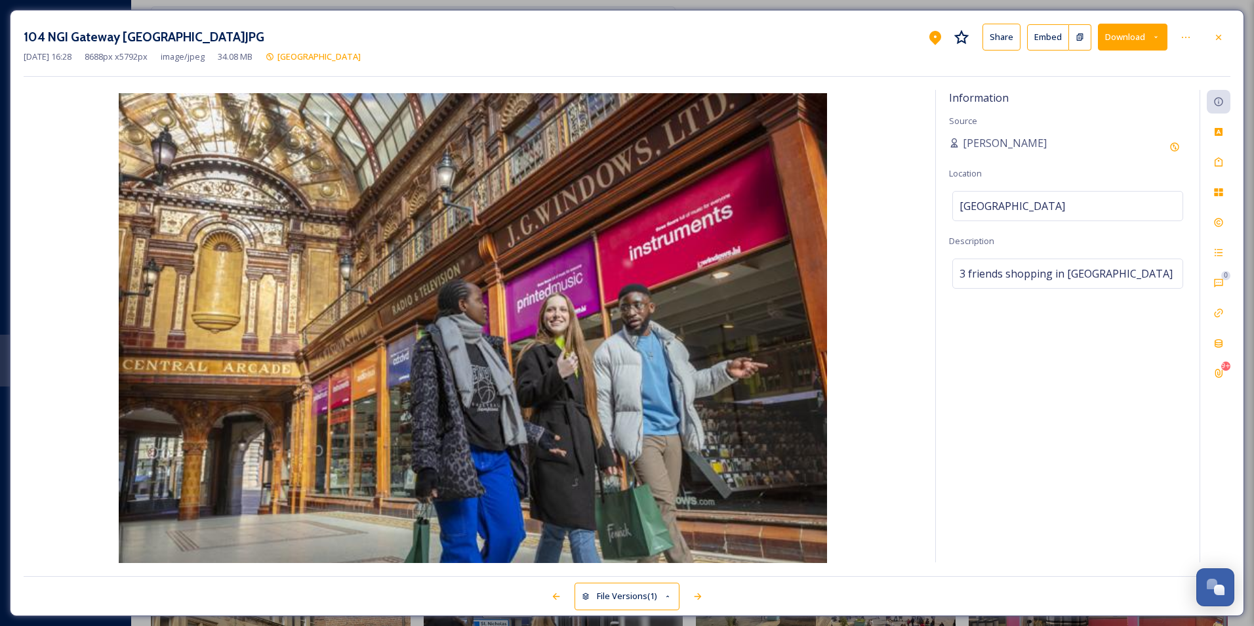
click at [890, 48] on button "Download" at bounding box center [1133, 37] width 70 height 27
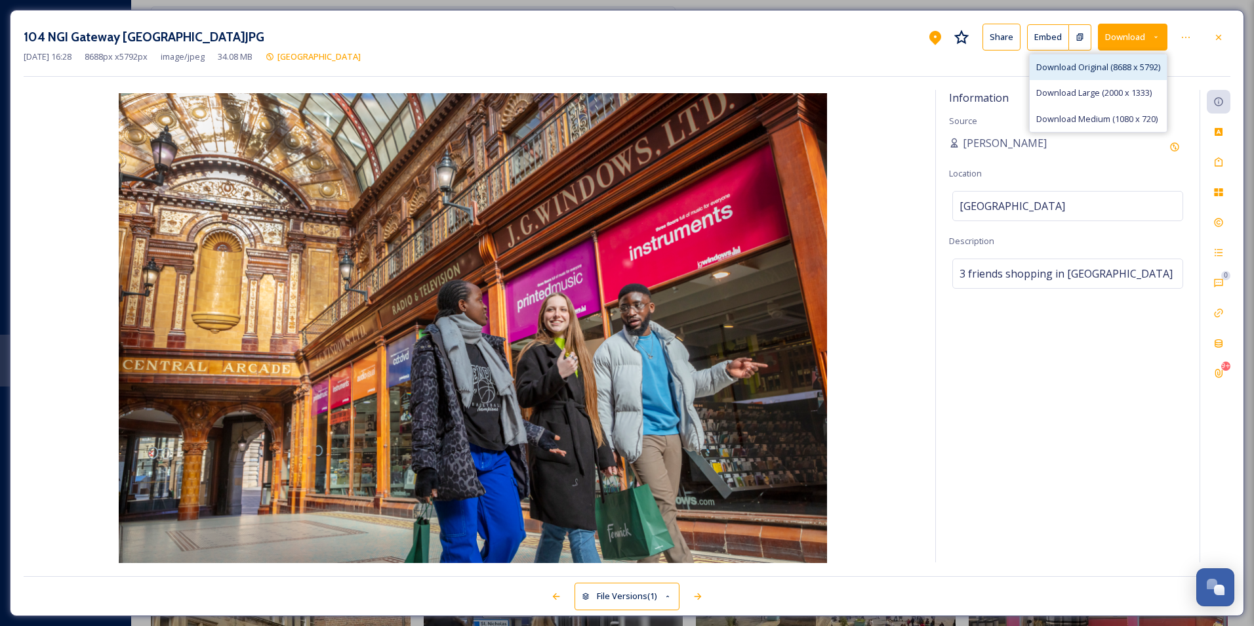
click at [890, 70] on span "Download Original (8688 x 5792)" at bounding box center [1098, 67] width 124 height 12
click at [890, 41] on icon at bounding box center [1186, 37] width 10 height 10
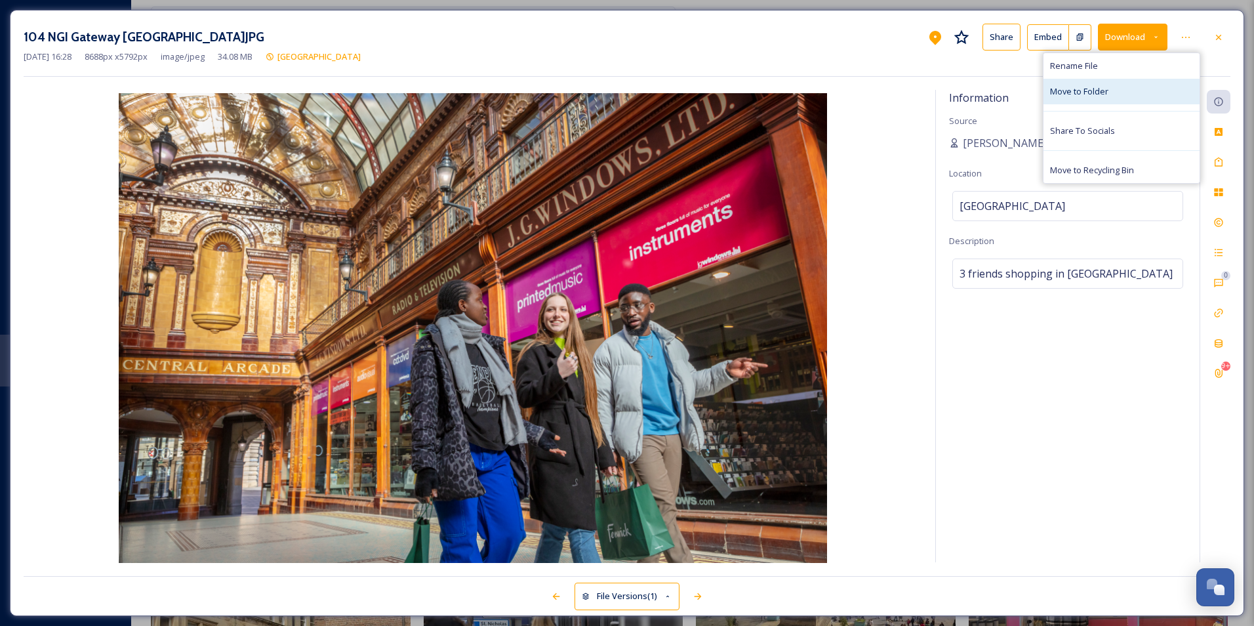
click at [890, 92] on div "Move to Folder" at bounding box center [1121, 92] width 156 height 26
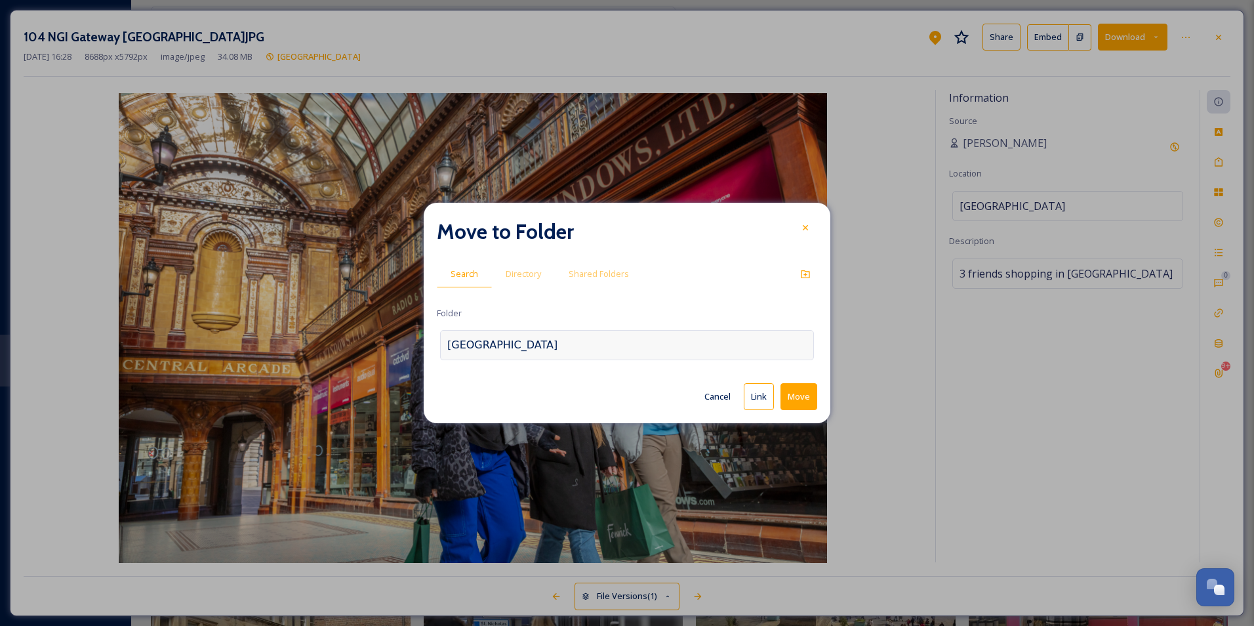
click at [564, 342] on div "Newcastle upon Tyne" at bounding box center [627, 345] width 374 height 30
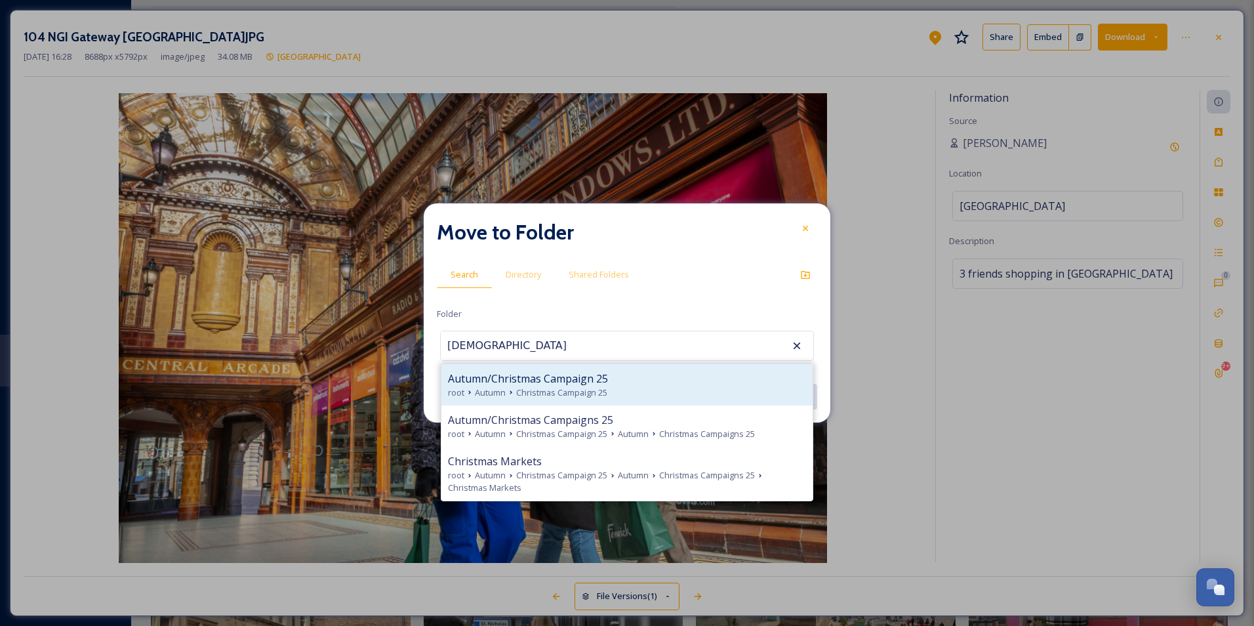
click at [672, 389] on div "root Autumn Christmas Campaign 25" at bounding box center [627, 392] width 358 height 12
type input "Autumn/Christmas Campaign 25"
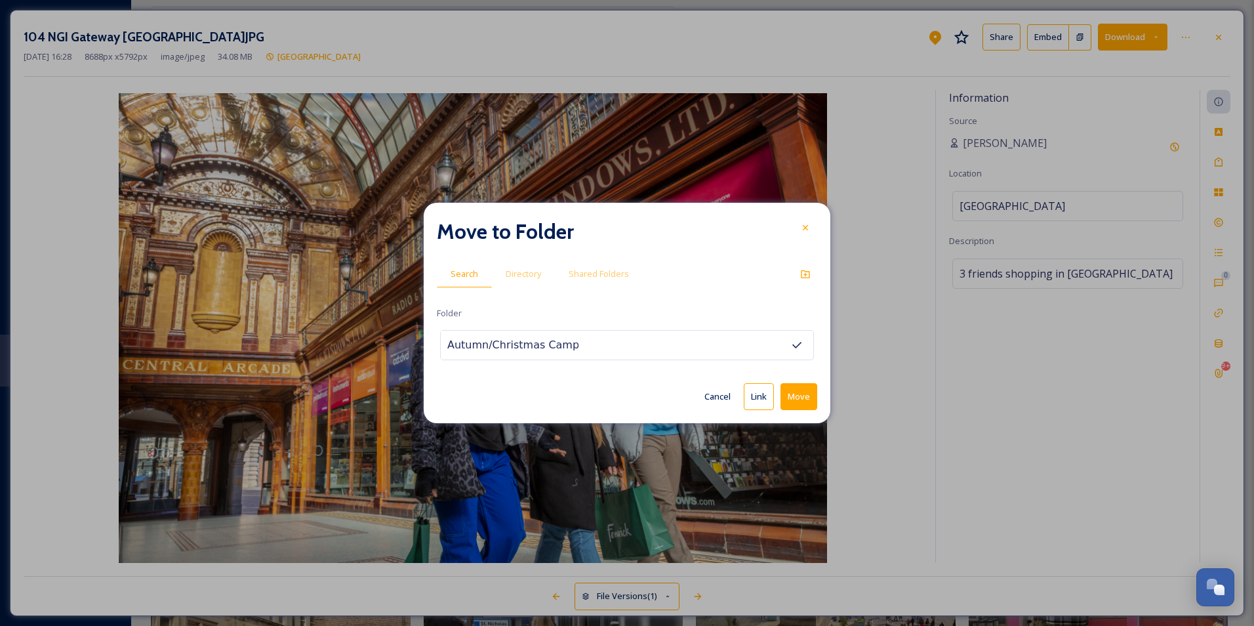
click at [797, 401] on button "Move" at bounding box center [798, 396] width 37 height 27
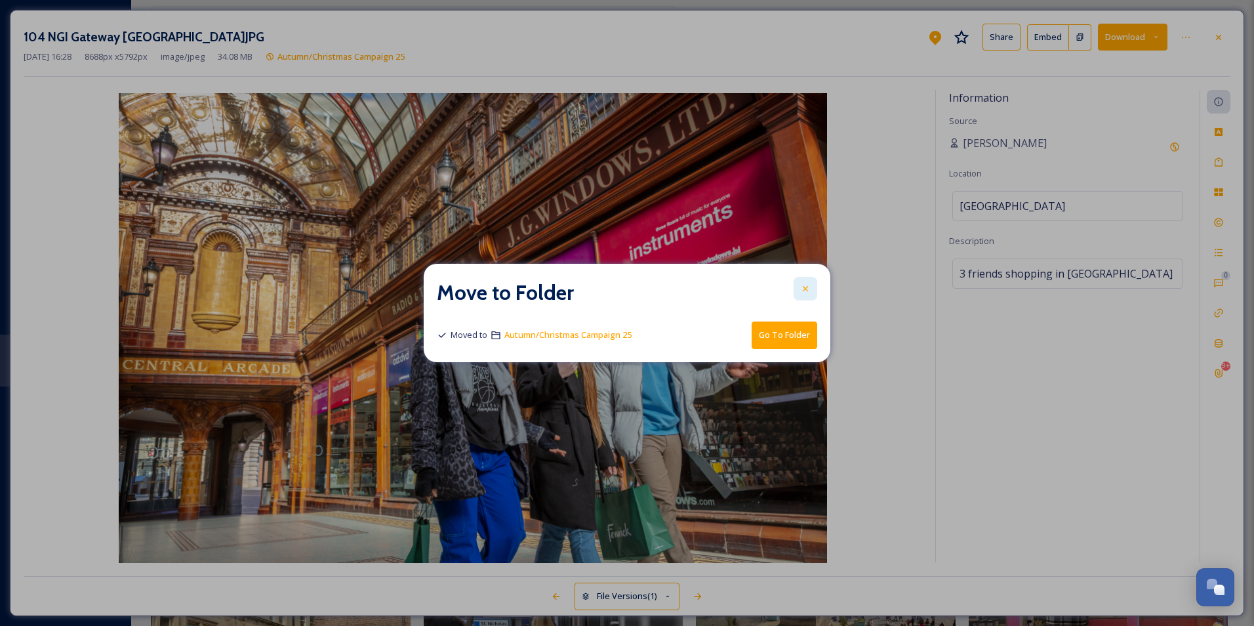
click at [800, 294] on icon at bounding box center [805, 288] width 10 height 10
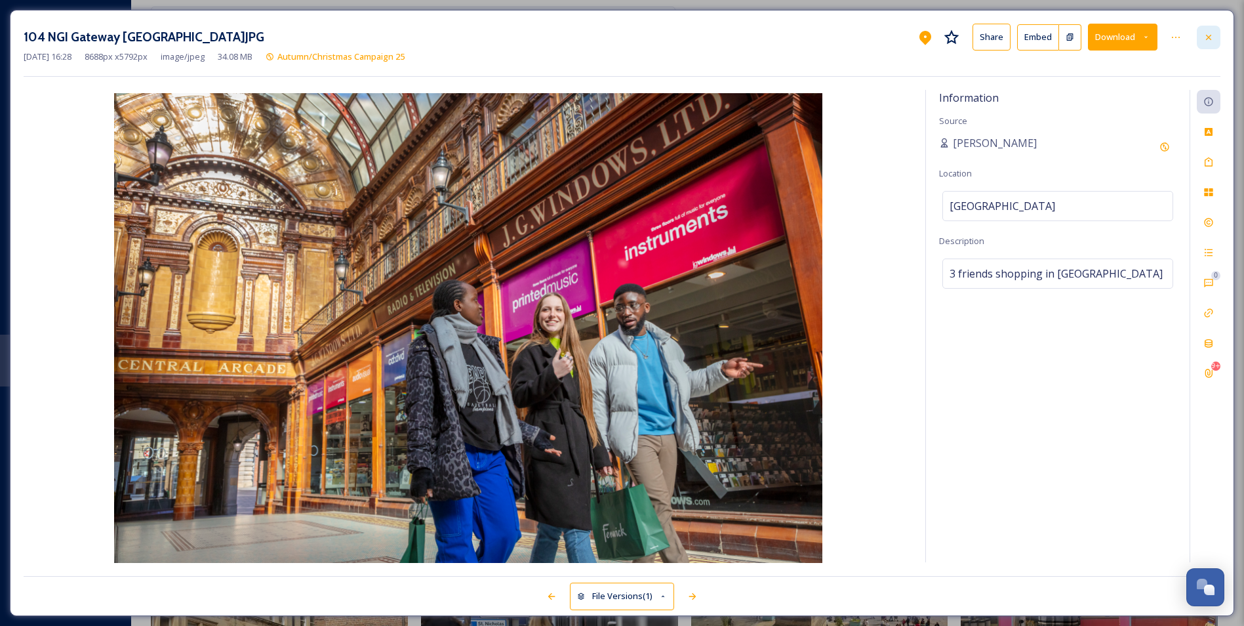
click at [890, 38] on div at bounding box center [1209, 38] width 24 height 24
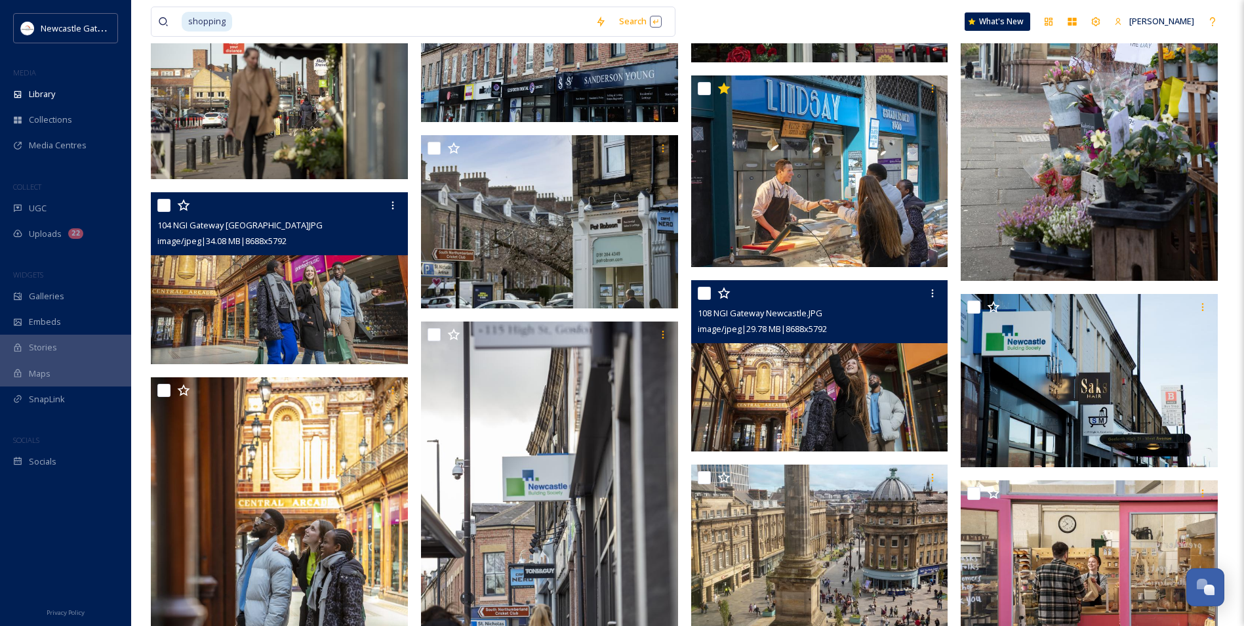
click at [813, 382] on img at bounding box center [819, 366] width 257 height 172
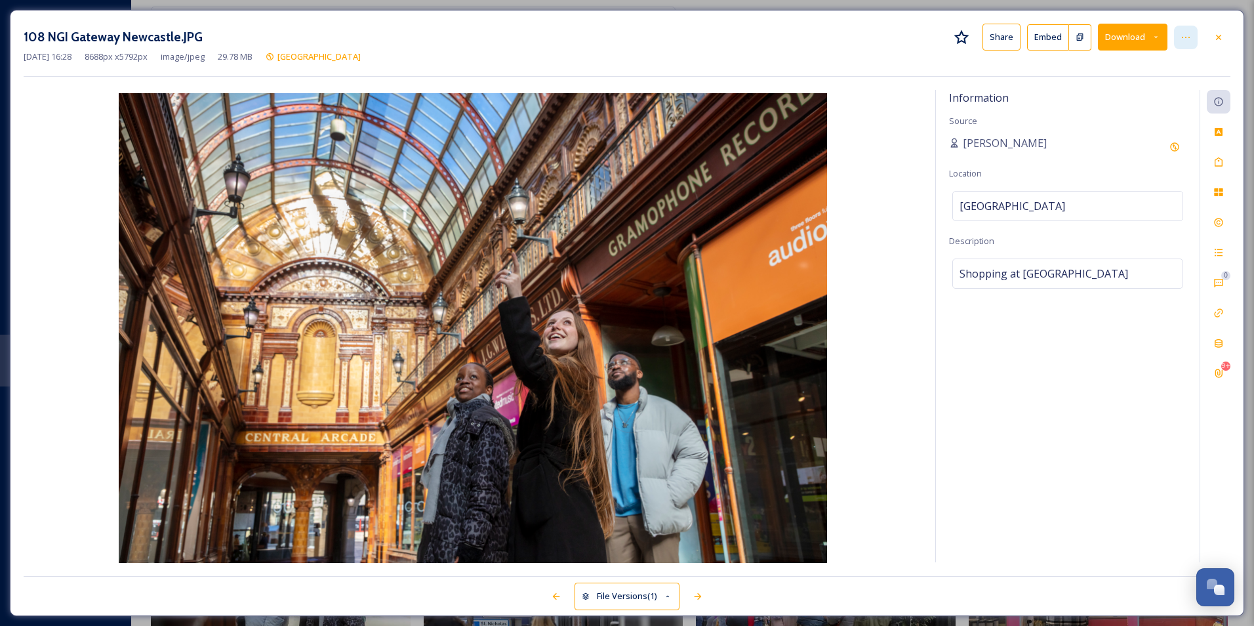
click at [890, 44] on div at bounding box center [1186, 38] width 24 height 24
click at [890, 95] on span "Move to Folder" at bounding box center [1079, 91] width 58 height 12
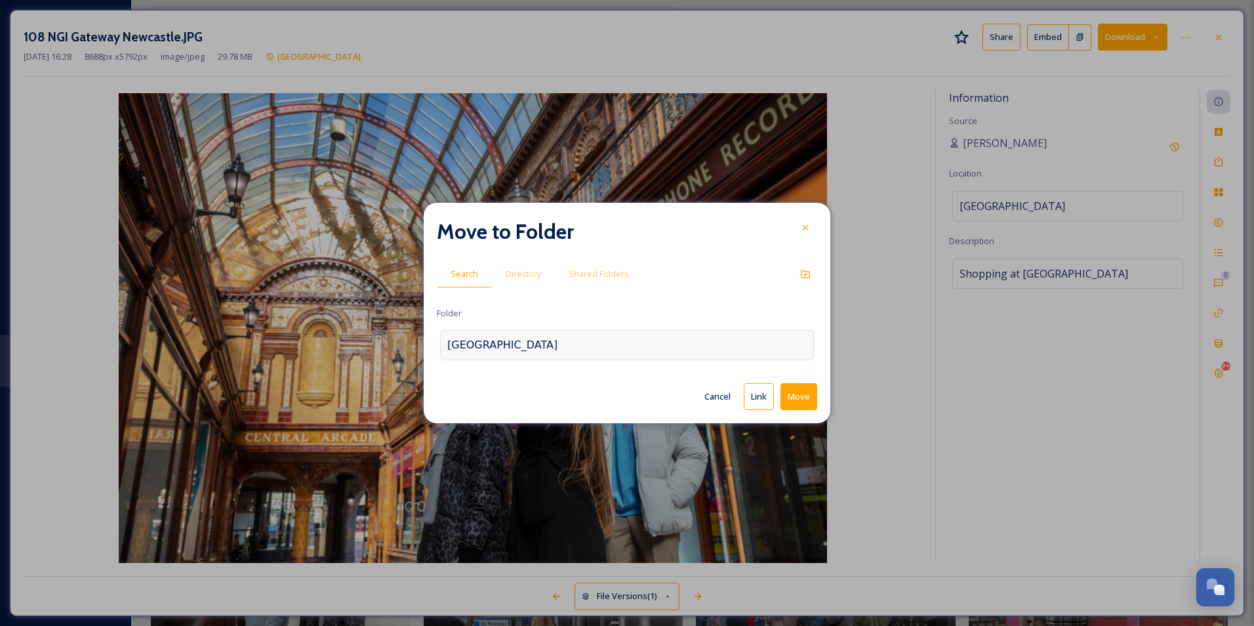
click at [563, 358] on div "Newcastle upon Tyne" at bounding box center [627, 345] width 374 height 30
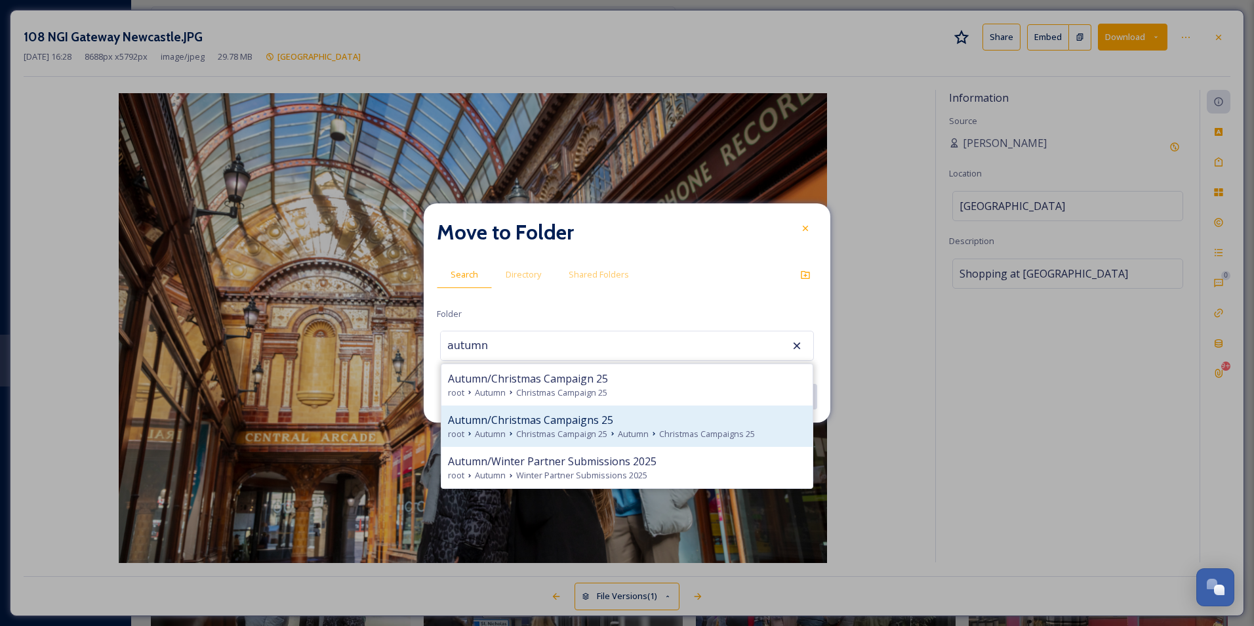
click at [668, 401] on div "Autumn/Christmas Campaigns 25" at bounding box center [627, 420] width 358 height 16
type input "Autumn/Christmas Campaigns 25"
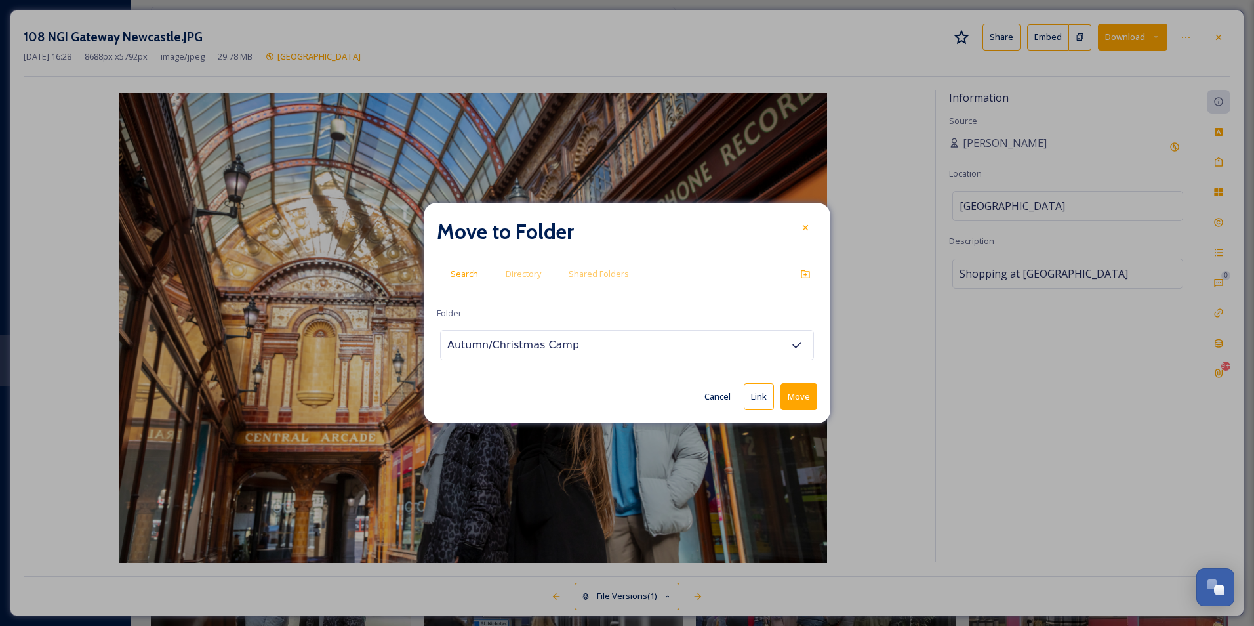
click at [801, 398] on button "Move" at bounding box center [798, 396] width 37 height 27
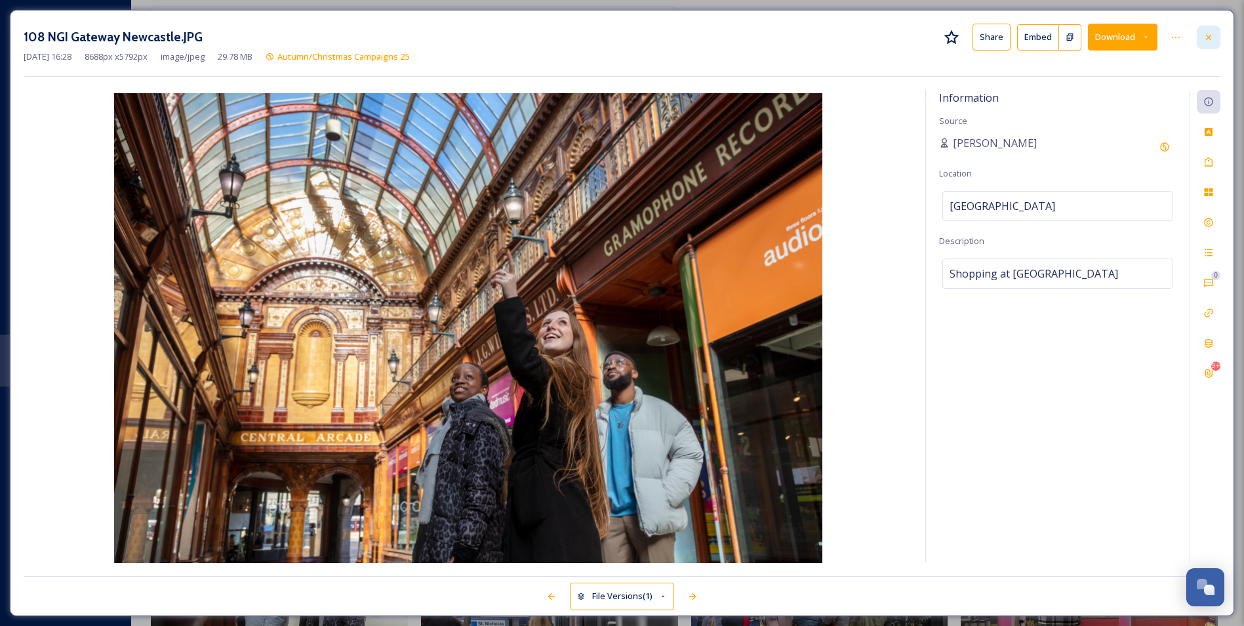
click at [890, 37] on icon at bounding box center [1209, 37] width 10 height 10
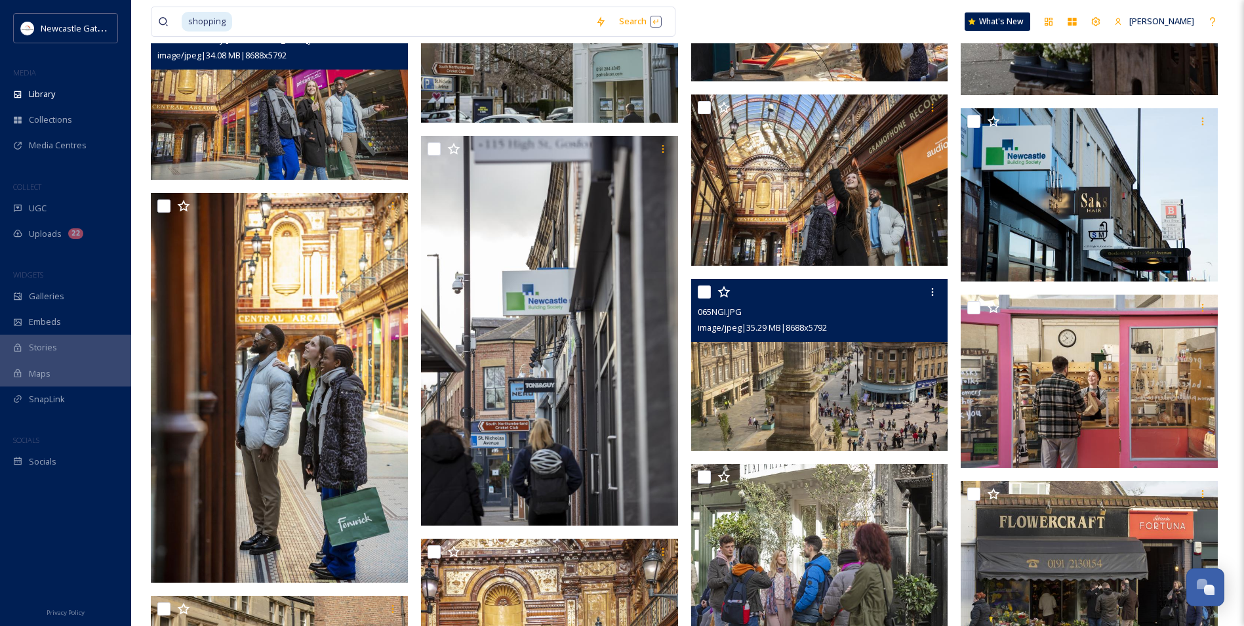
scroll to position [7280, 0]
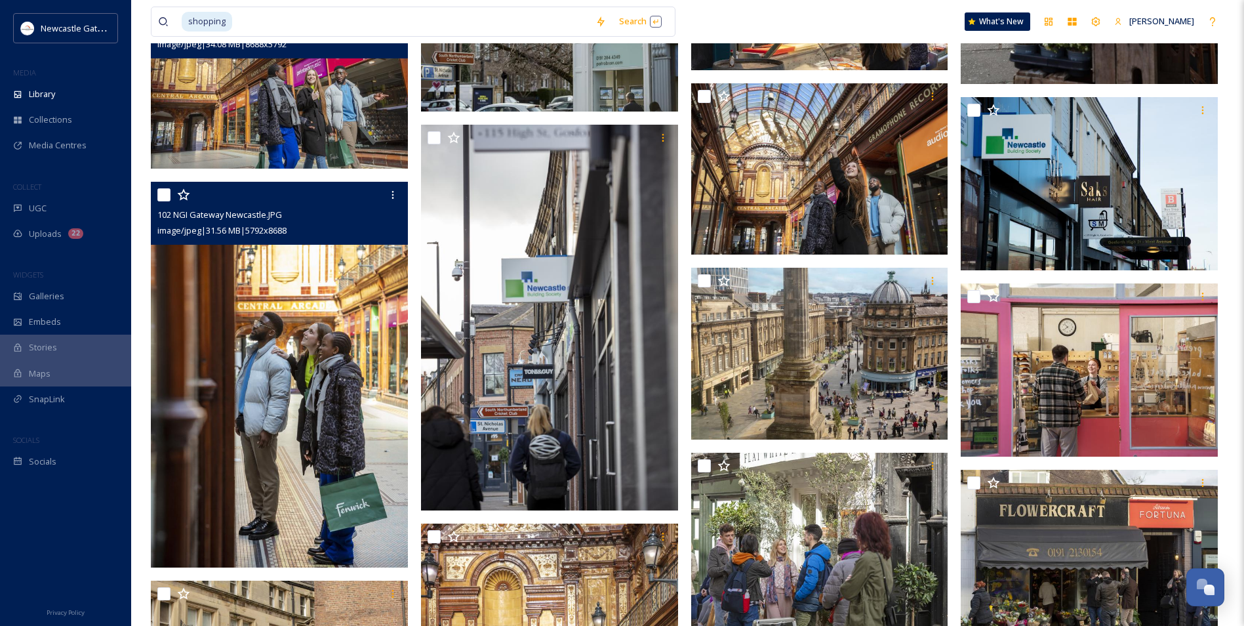
click at [369, 316] on img at bounding box center [279, 375] width 257 height 386
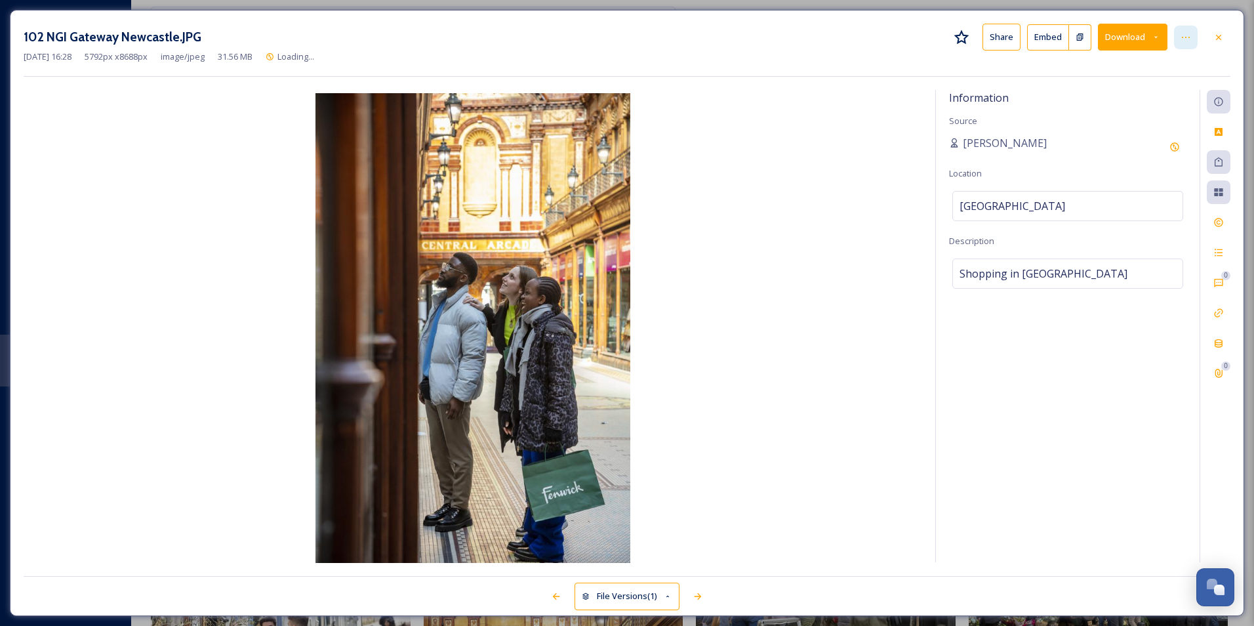
click at [890, 29] on div at bounding box center [1186, 38] width 24 height 24
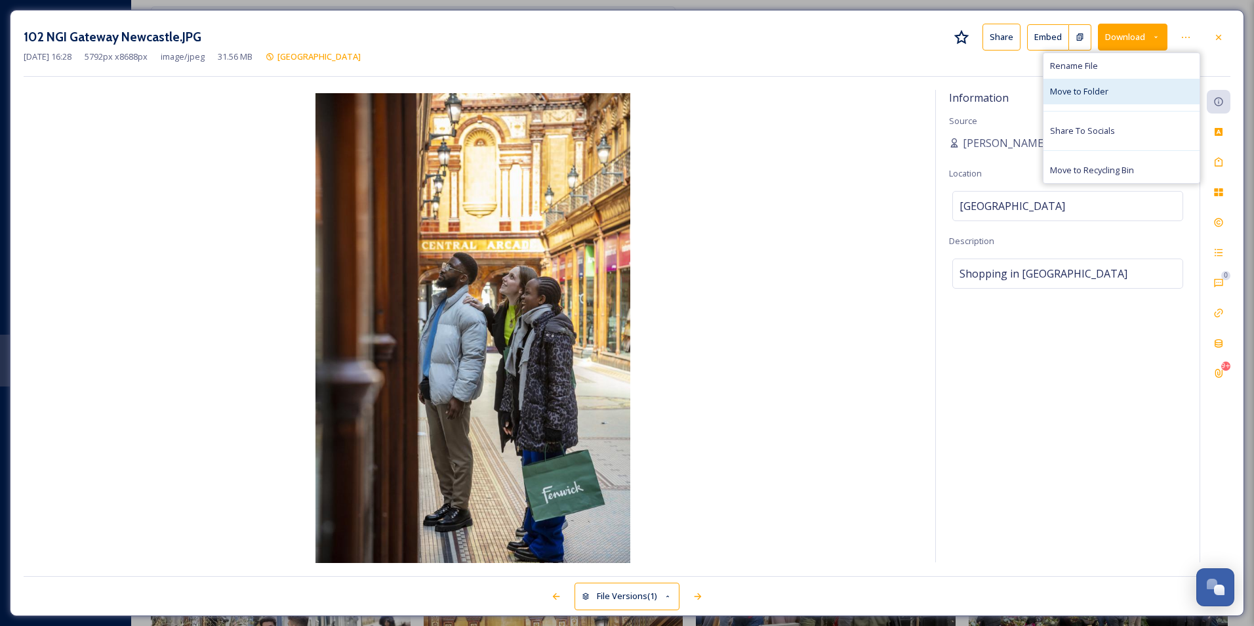
click at [890, 100] on div "Move to Folder" at bounding box center [1121, 92] width 156 height 26
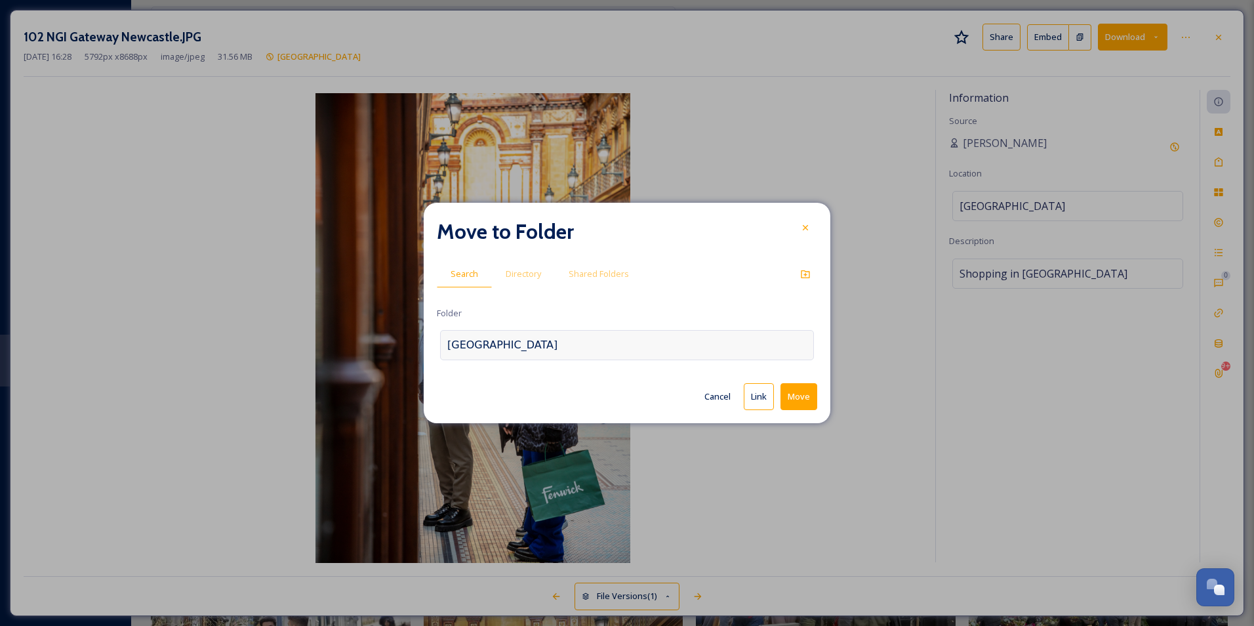
click at [566, 350] on div "Newcastle upon Tyne" at bounding box center [627, 345] width 374 height 30
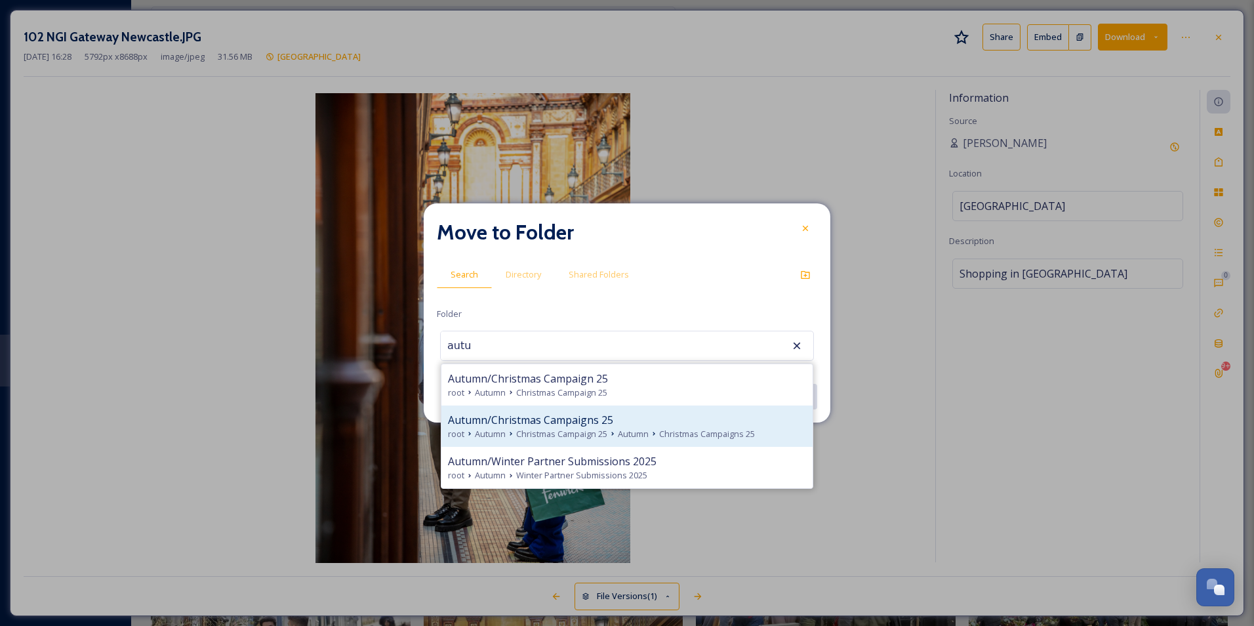
click at [662, 401] on span "Christmas Campaigns 25" at bounding box center [707, 434] width 96 height 12
type input "Autumn/Christmas Campaigns 25"
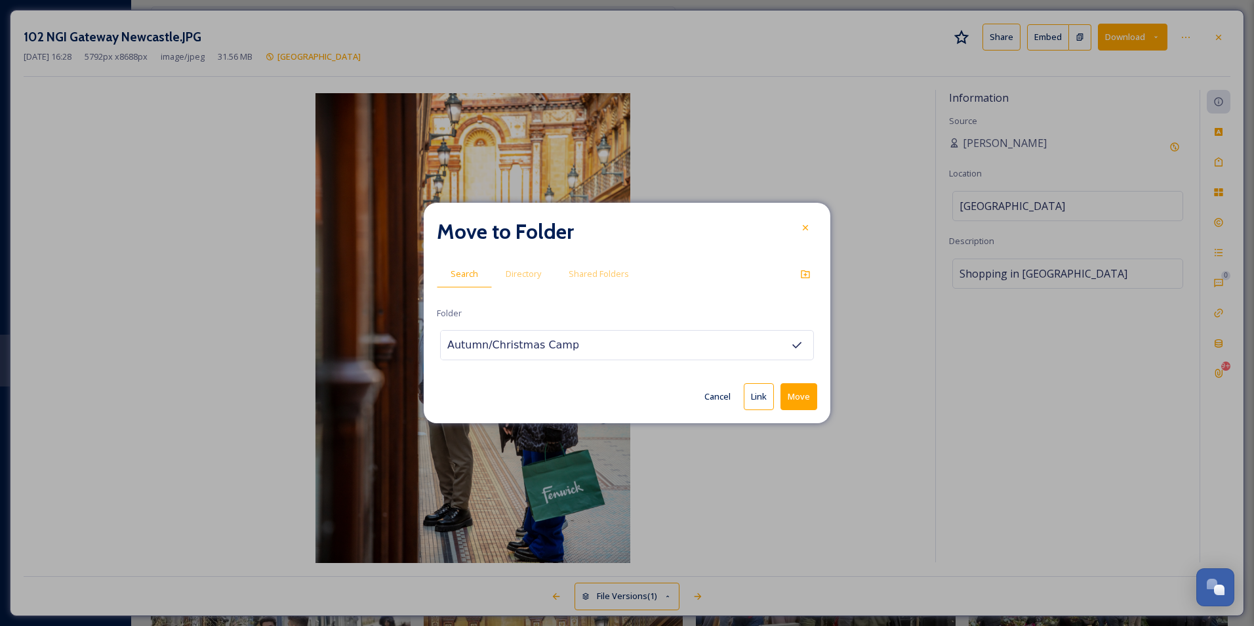
click at [801, 392] on button "Move" at bounding box center [798, 396] width 37 height 27
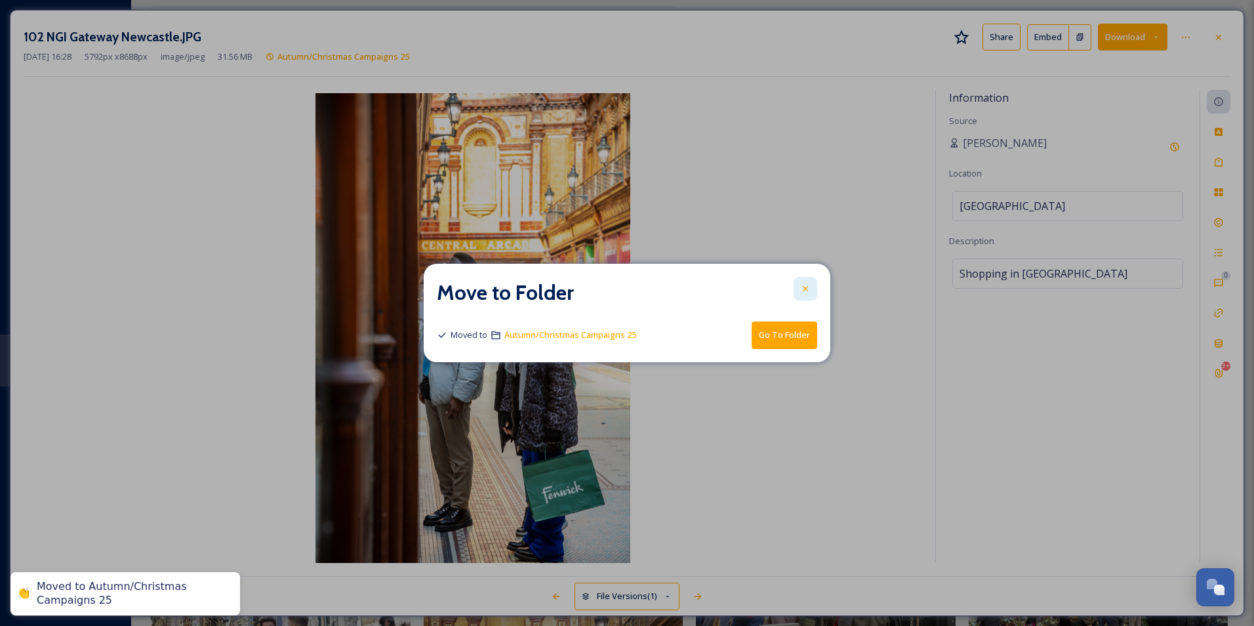
click at [796, 287] on div at bounding box center [806, 289] width 24 height 24
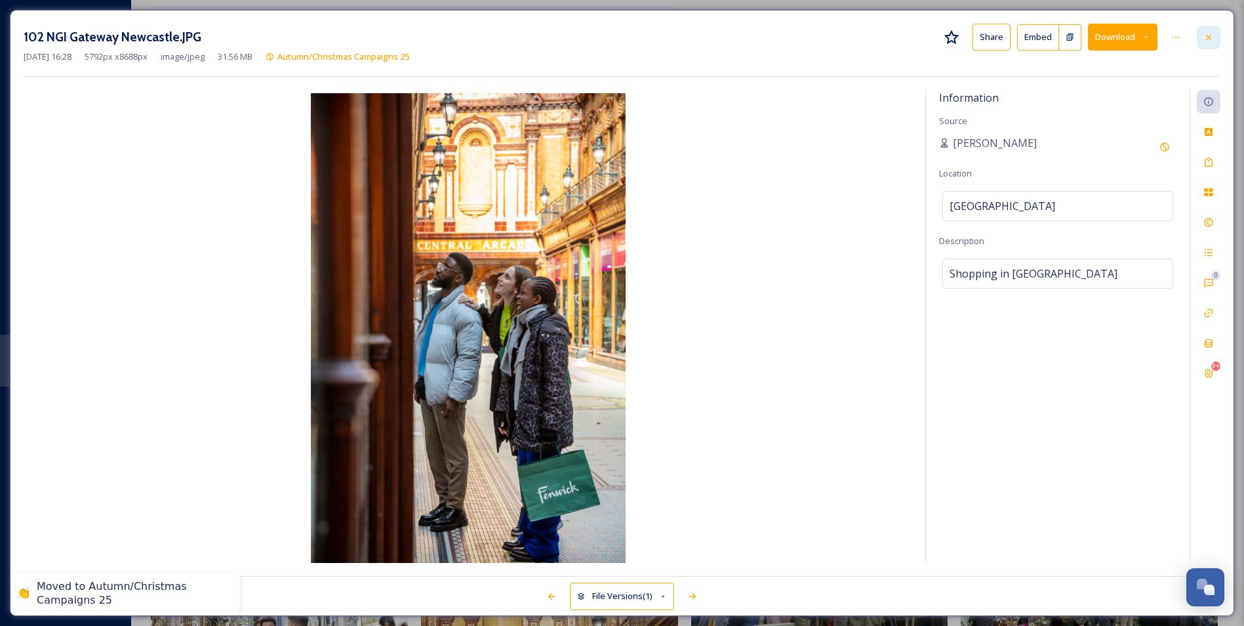
click at [890, 45] on div at bounding box center [1209, 38] width 24 height 24
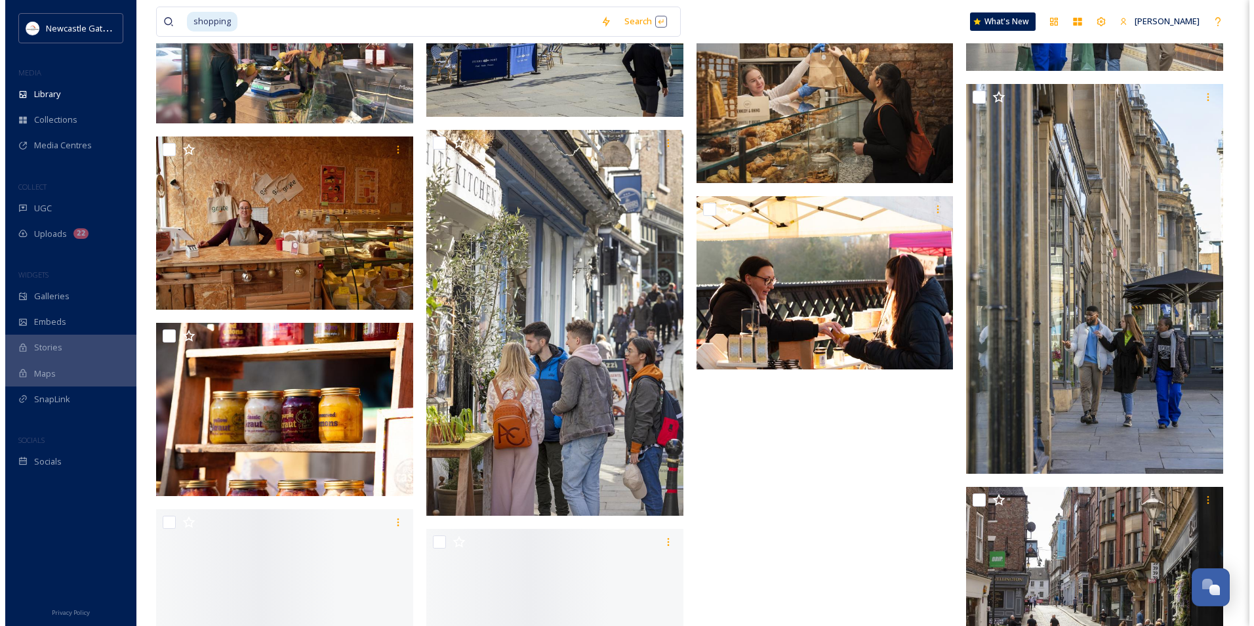
scroll to position [8657, 0]
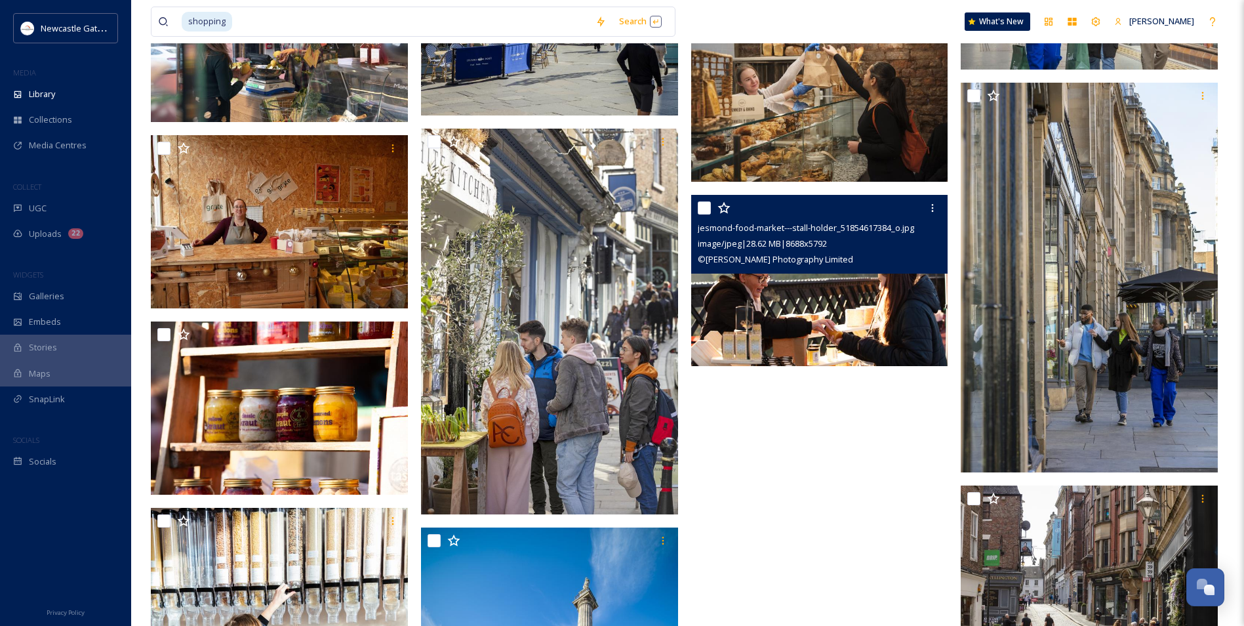
click at [890, 329] on img at bounding box center [819, 281] width 257 height 172
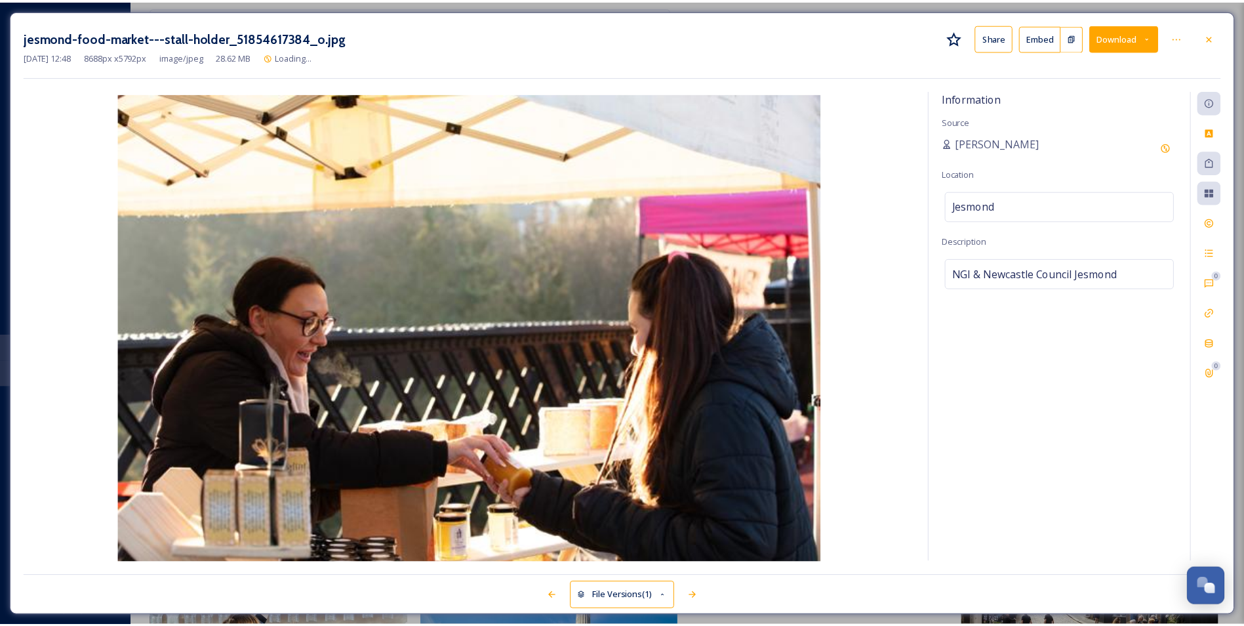
scroll to position [8661, 0]
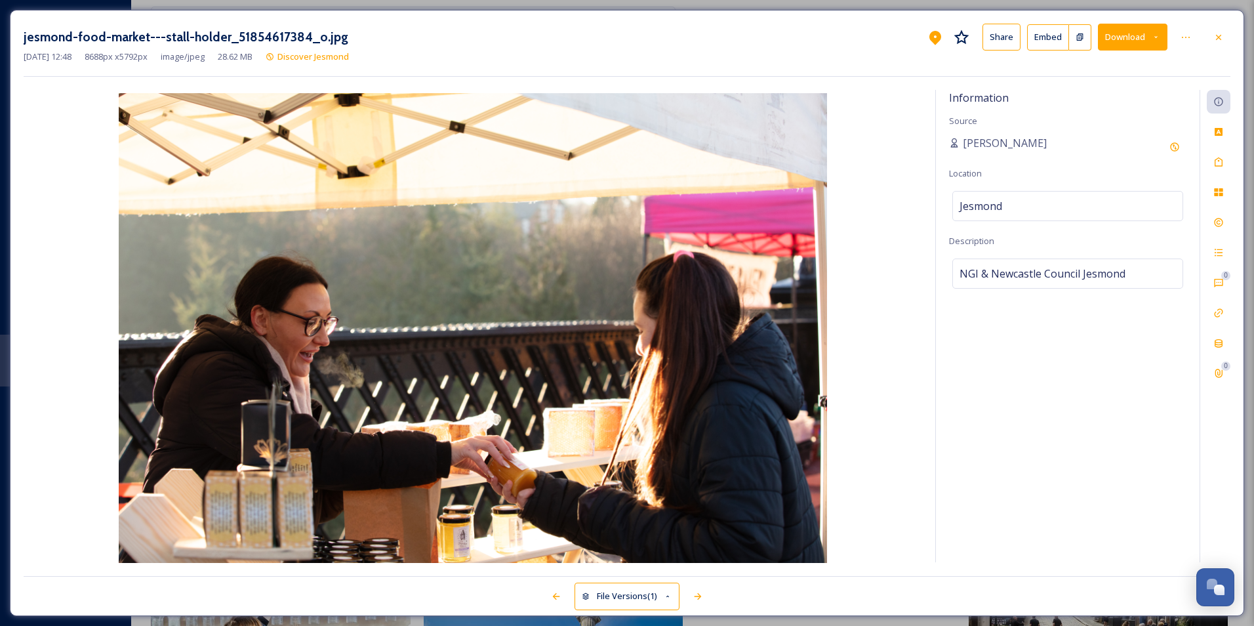
click at [890, 39] on icon at bounding box center [1218, 37] width 10 height 10
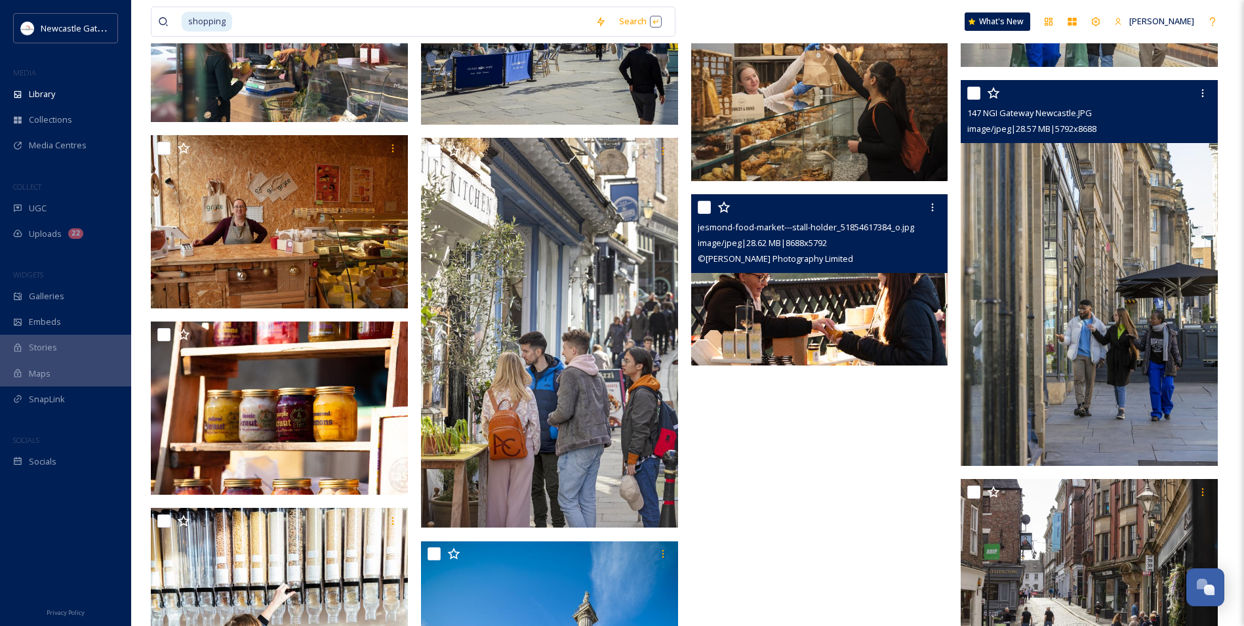
click at [890, 359] on img at bounding box center [1089, 273] width 257 height 386
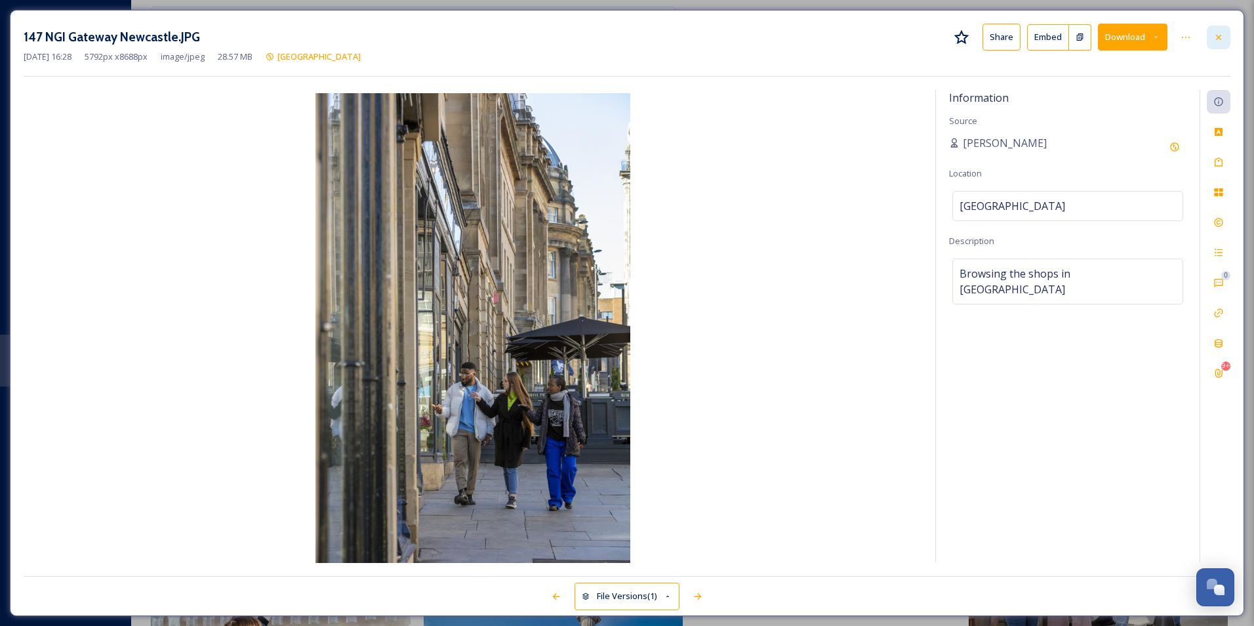
click at [890, 35] on icon at bounding box center [1218, 37] width 10 height 10
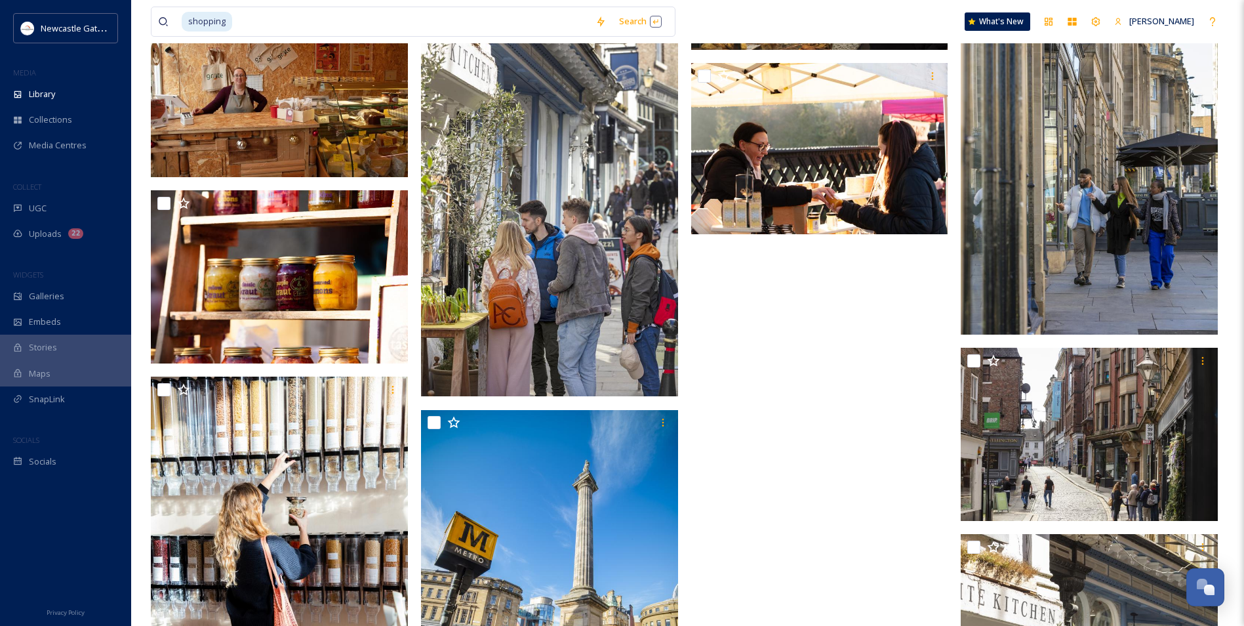
scroll to position [8858, 0]
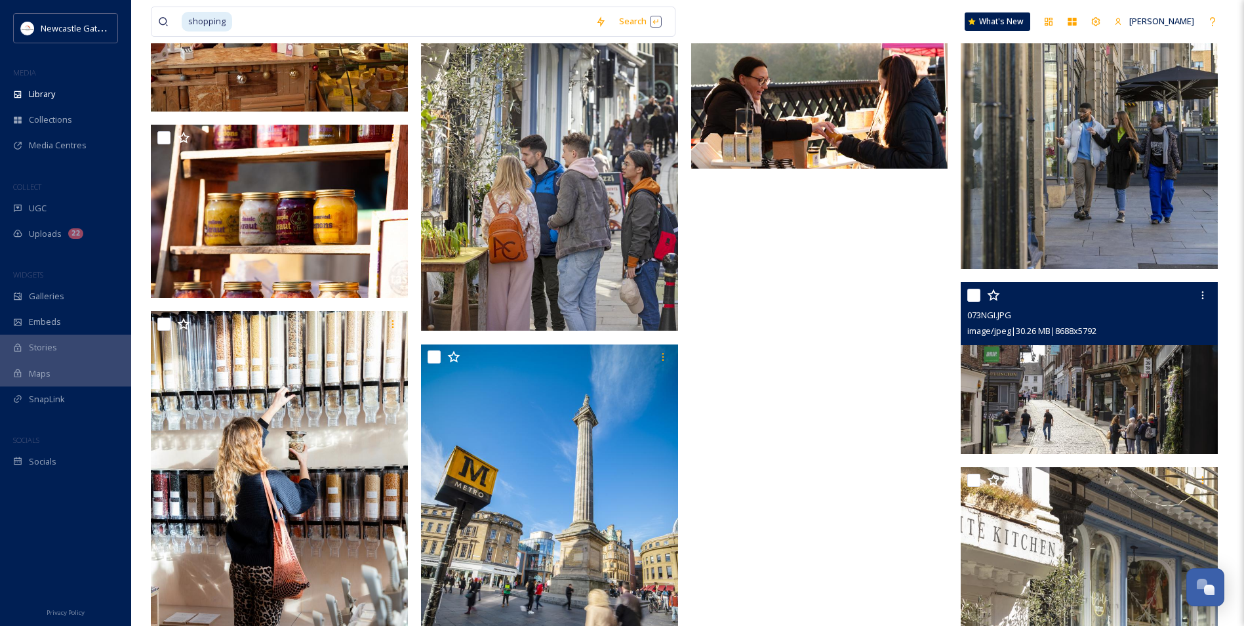
click at [890, 354] on img at bounding box center [1089, 368] width 257 height 172
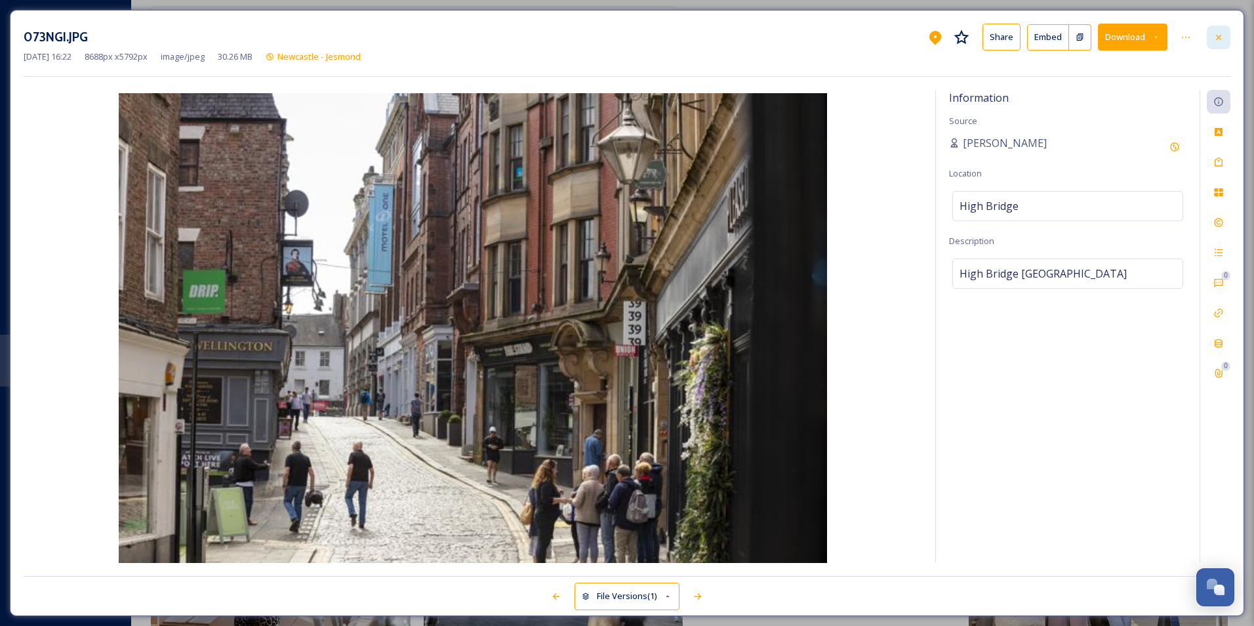
click at [890, 43] on div at bounding box center [1219, 38] width 24 height 24
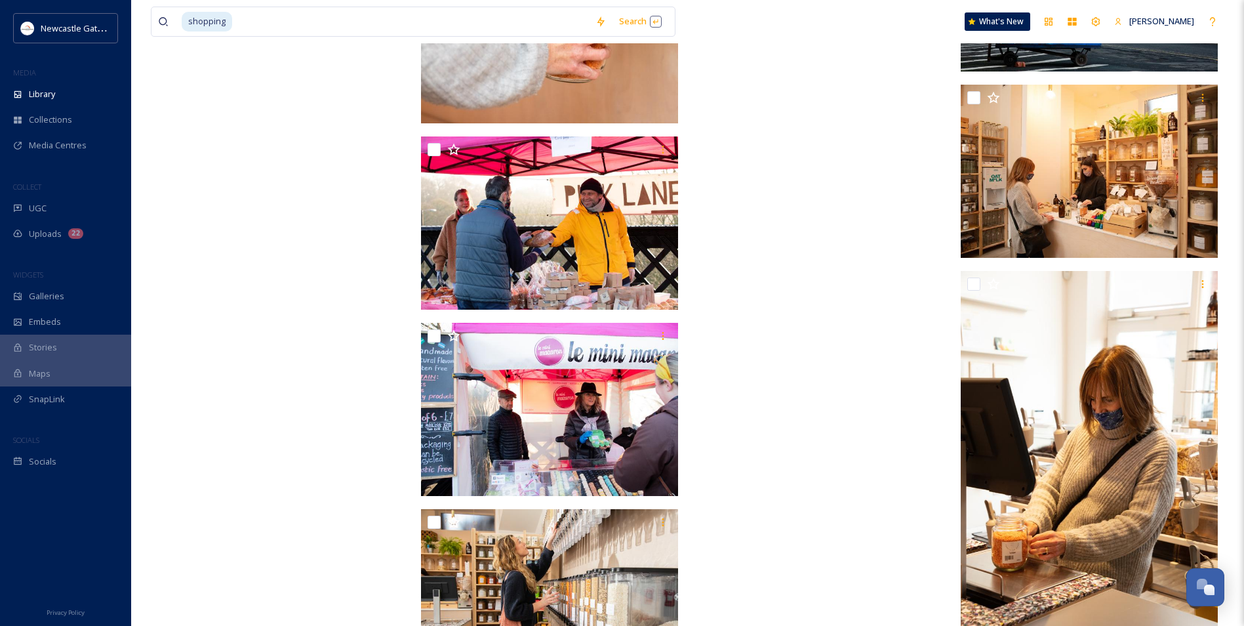
scroll to position [10301, 0]
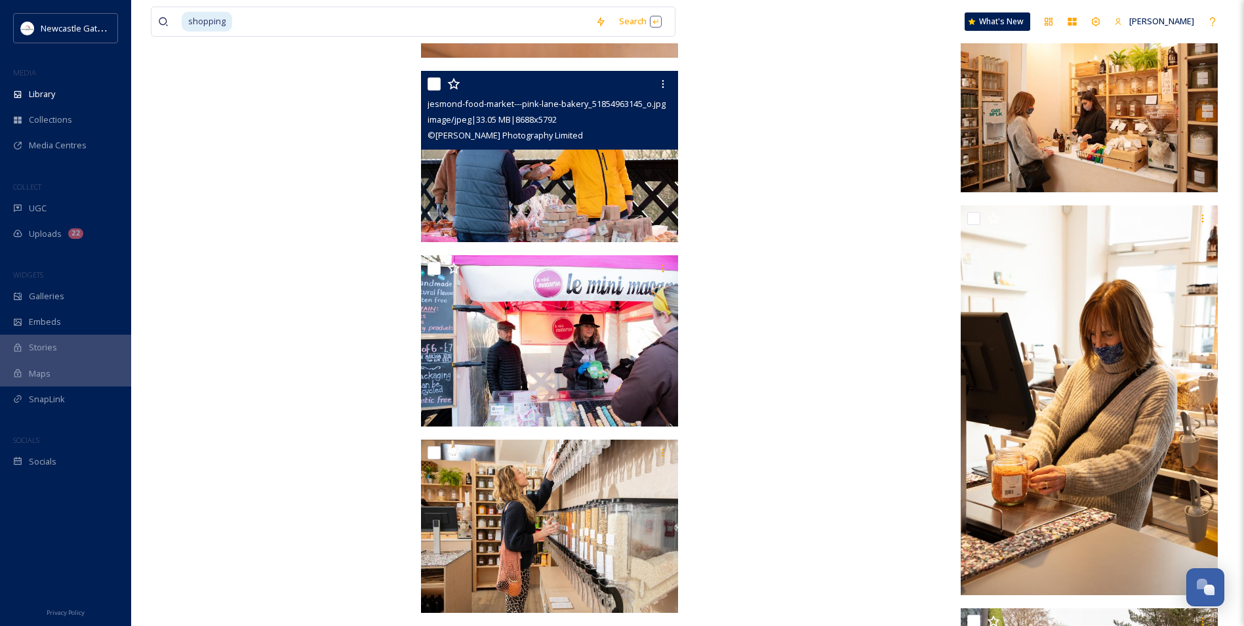
click at [620, 190] on img at bounding box center [549, 157] width 257 height 172
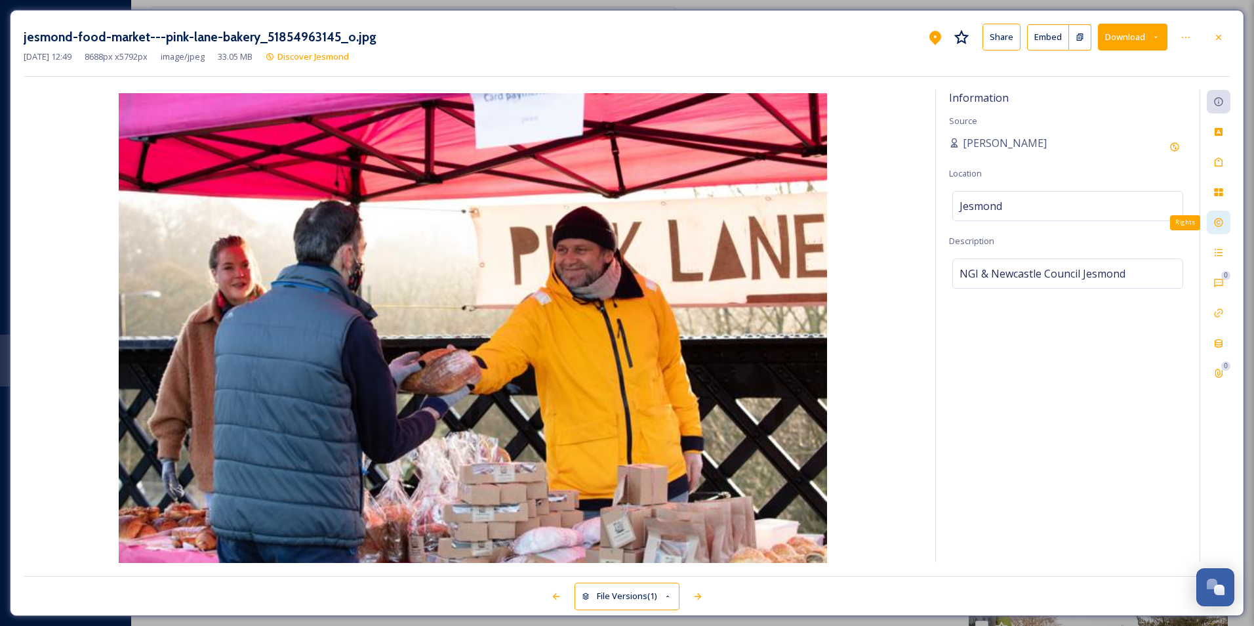
click at [890, 229] on div "Rights" at bounding box center [1219, 223] width 24 height 24
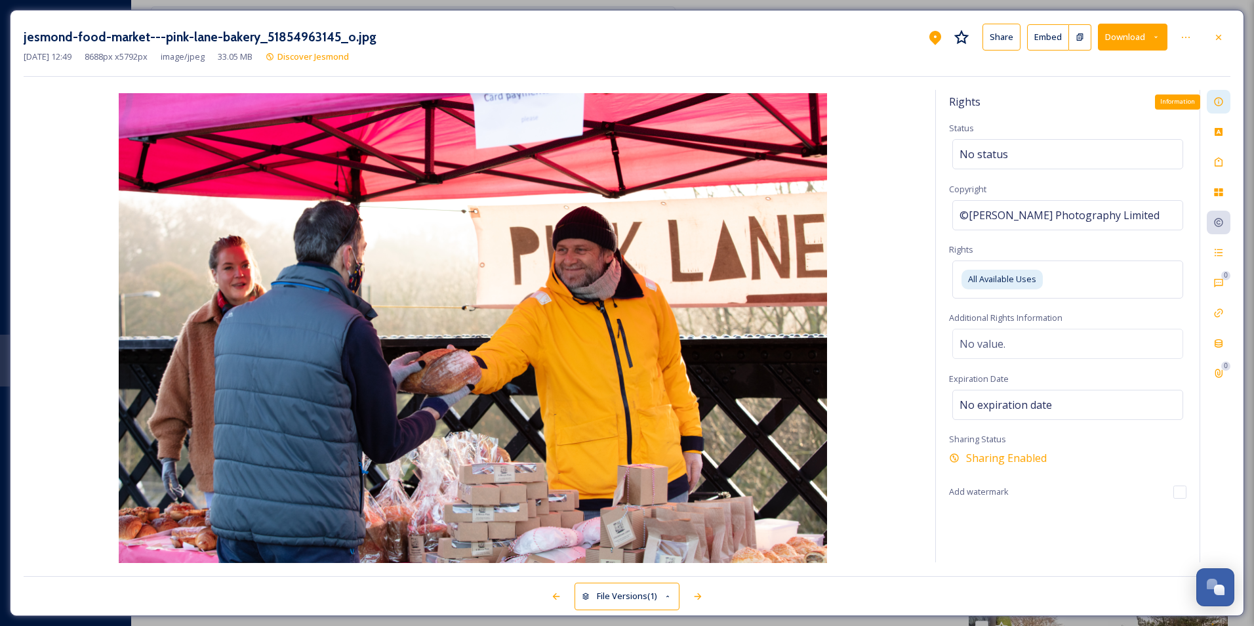
click at [890, 94] on div "Information" at bounding box center [1219, 102] width 24 height 24
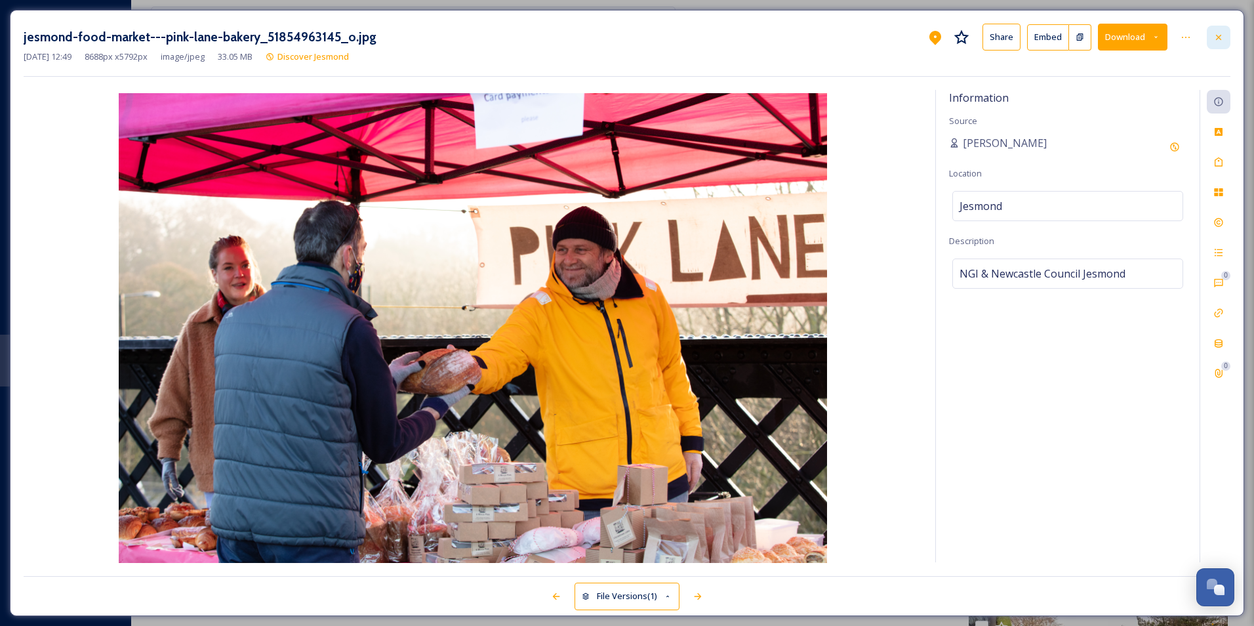
click at [890, 33] on icon at bounding box center [1218, 37] width 10 height 10
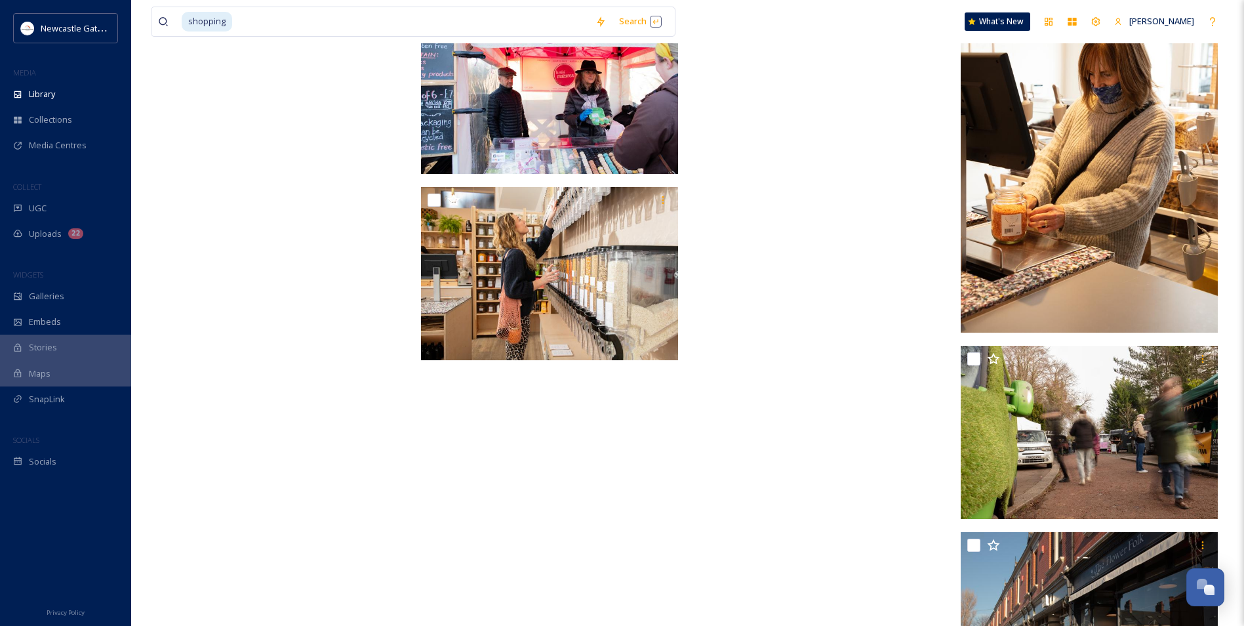
scroll to position [10662, 0]
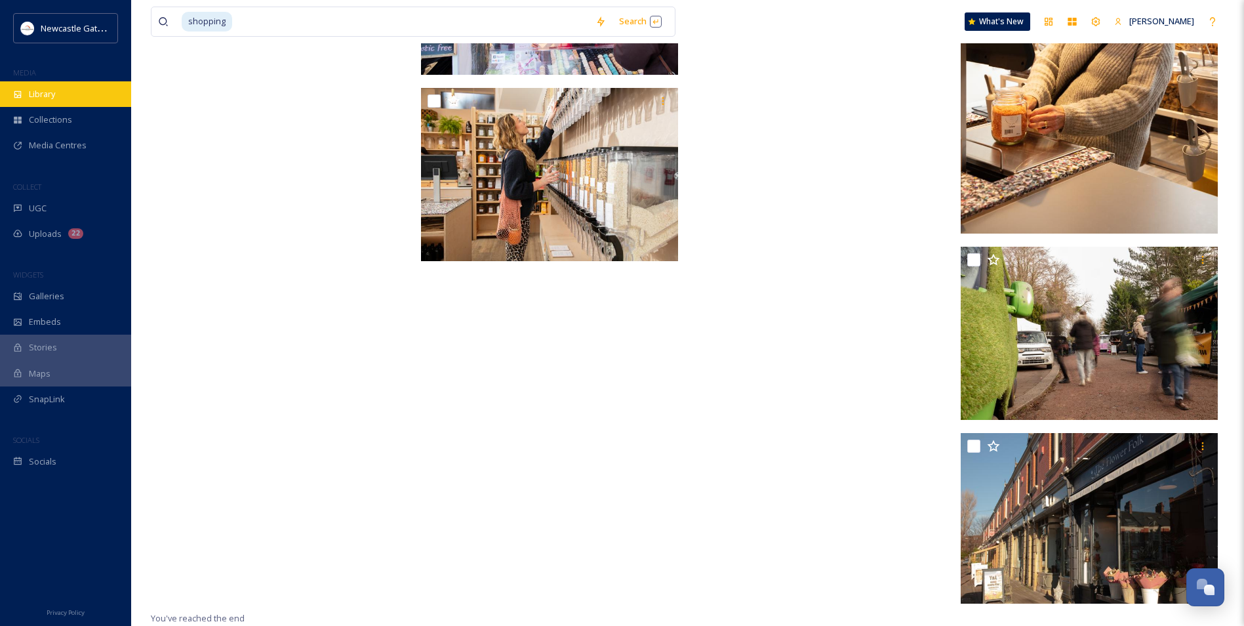
click at [73, 100] on div "Library" at bounding box center [65, 94] width 131 height 26
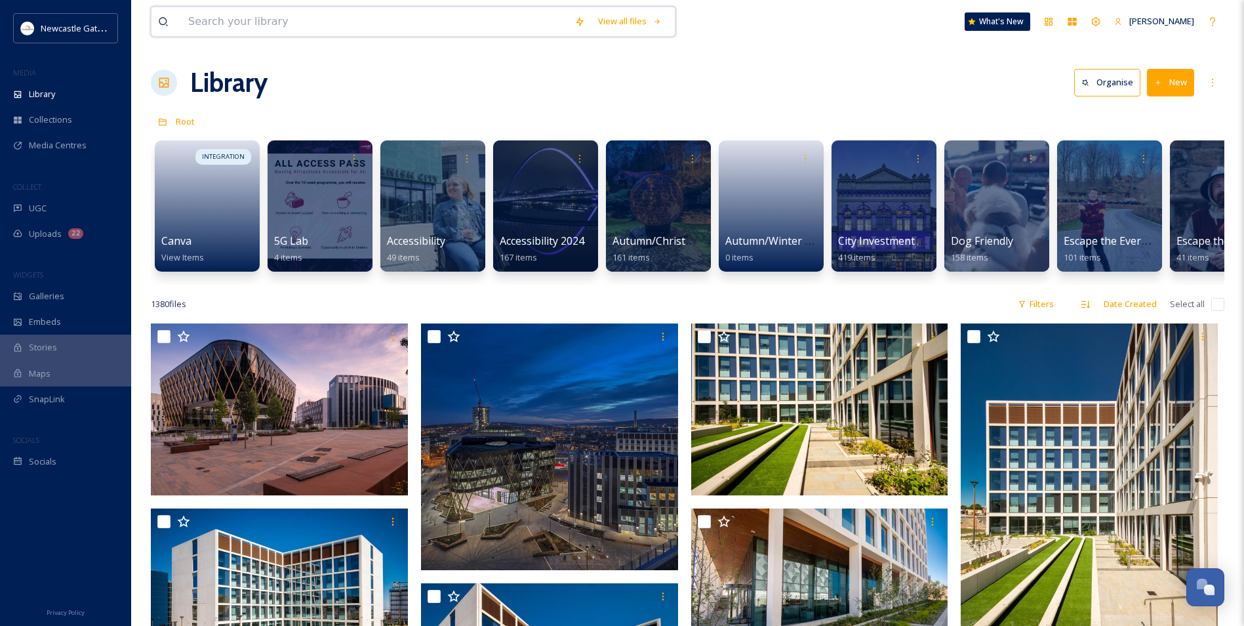
click at [293, 12] on input at bounding box center [375, 21] width 386 height 29
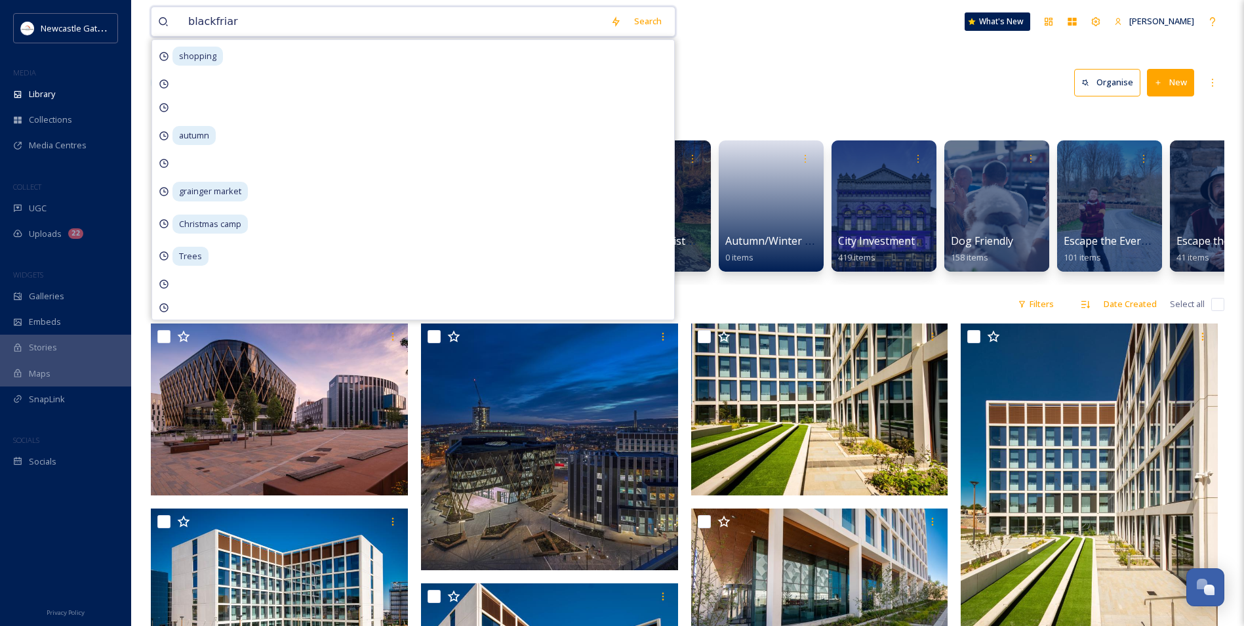
type input "blackfriars"
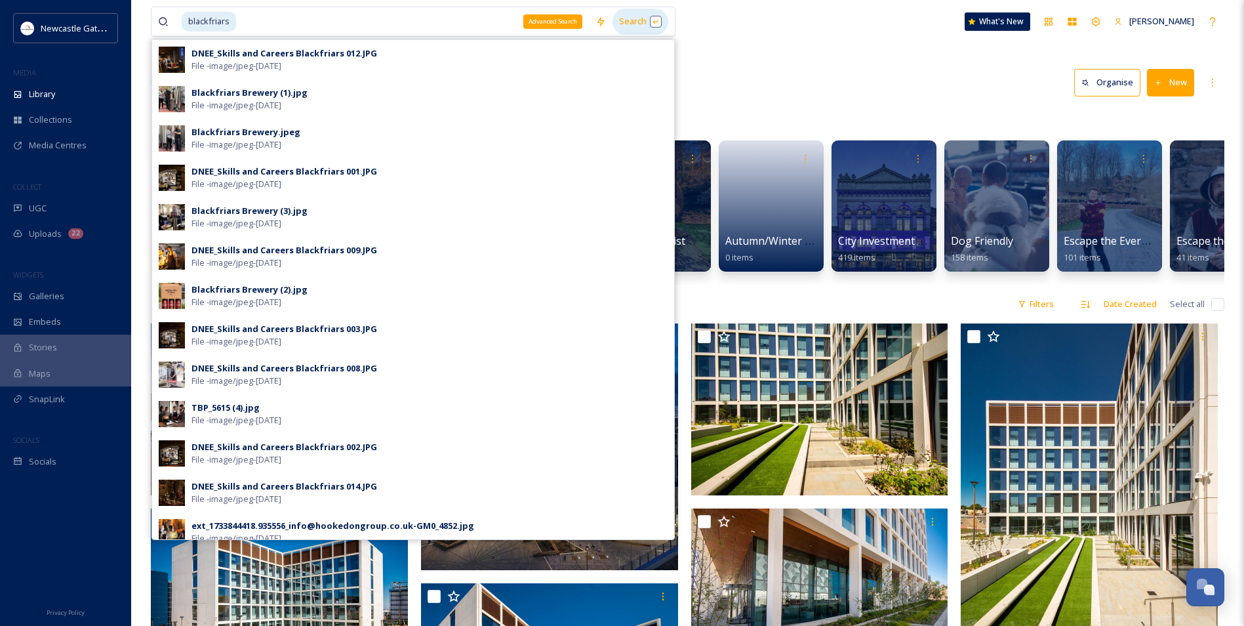
click at [620, 18] on div "Search" at bounding box center [641, 22] width 56 height 26
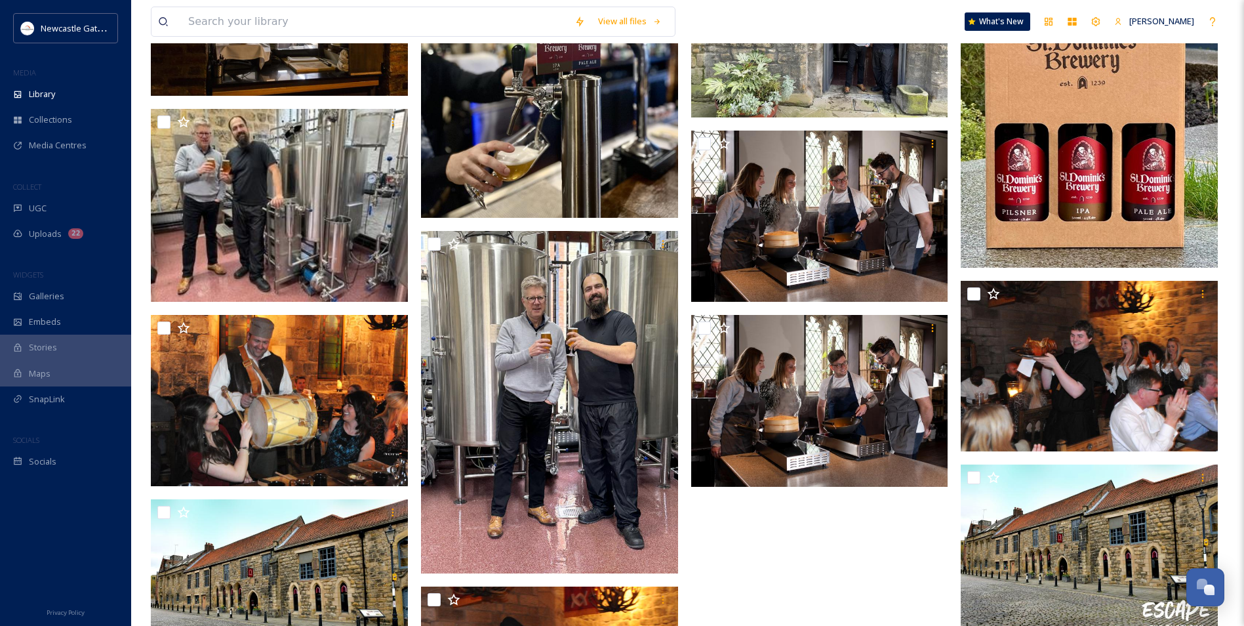
scroll to position [929, 0]
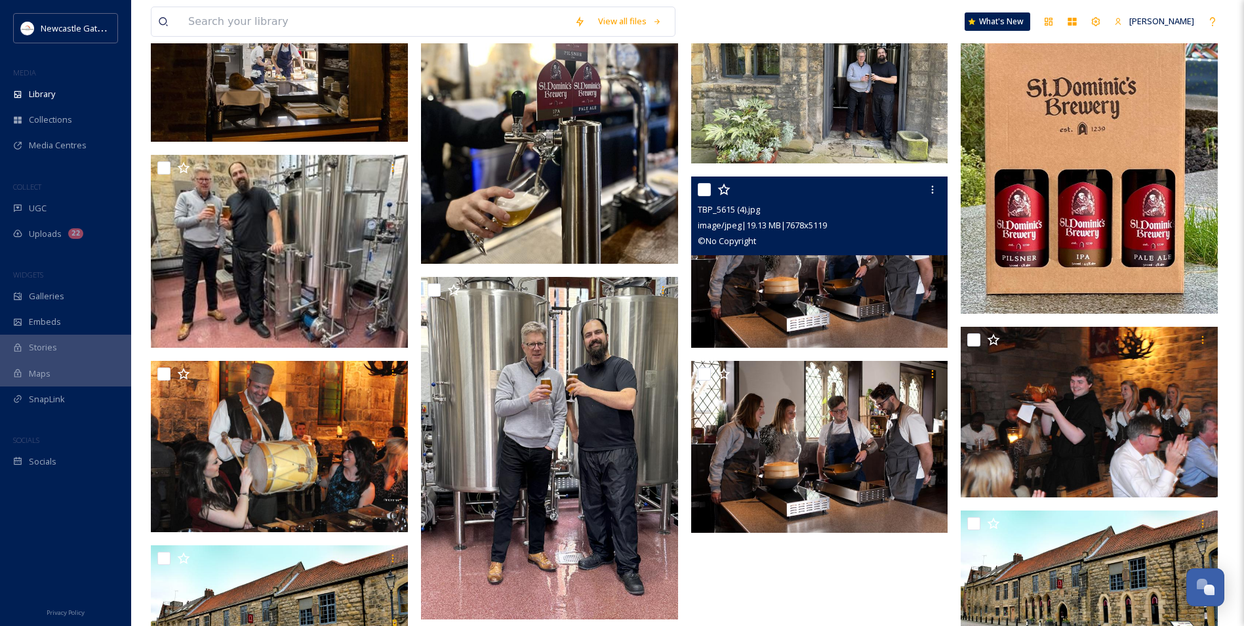
click at [838, 270] on img at bounding box center [819, 262] width 257 height 172
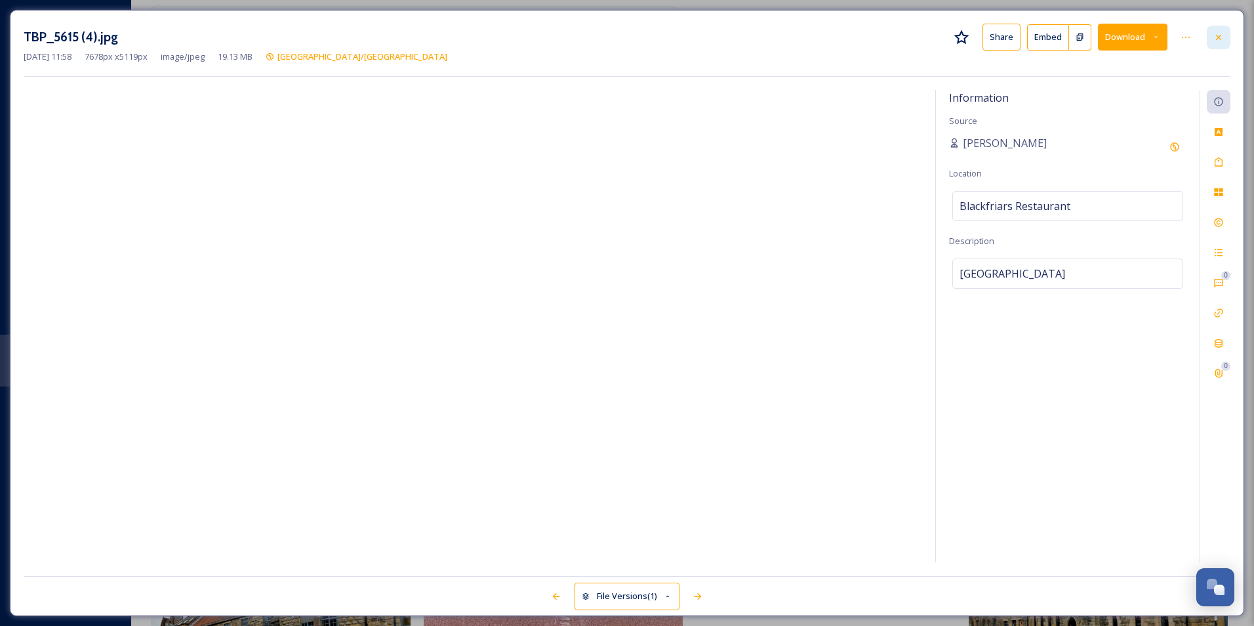
click at [890, 32] on icon at bounding box center [1218, 37] width 10 height 10
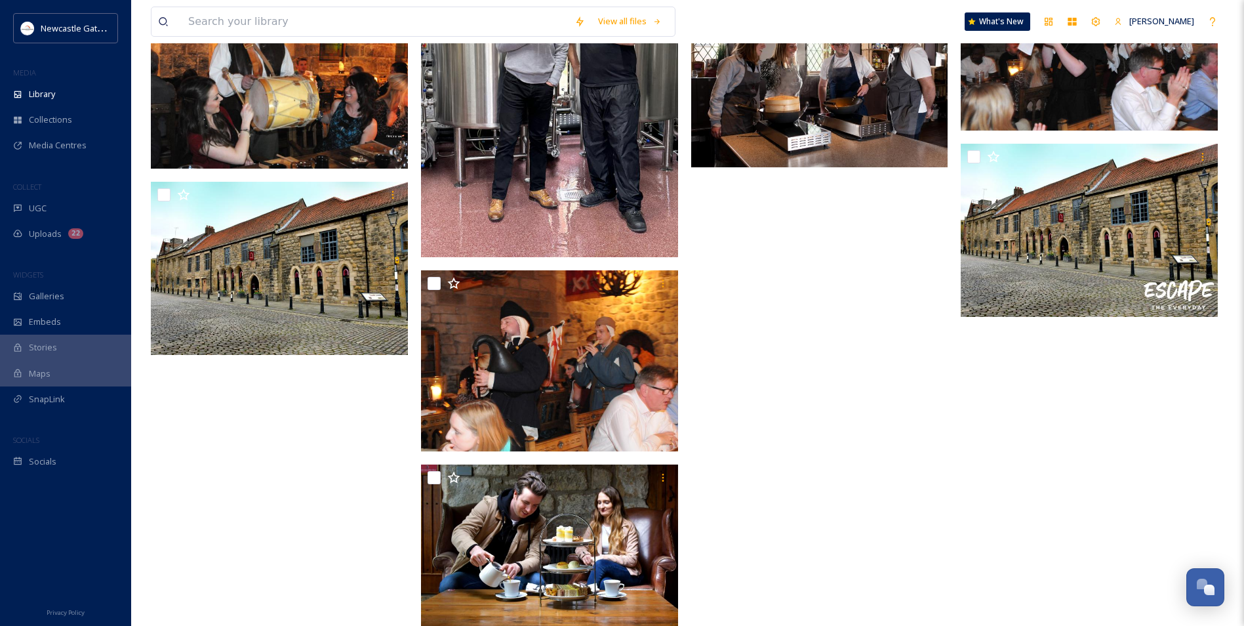
scroll to position [1339, 0]
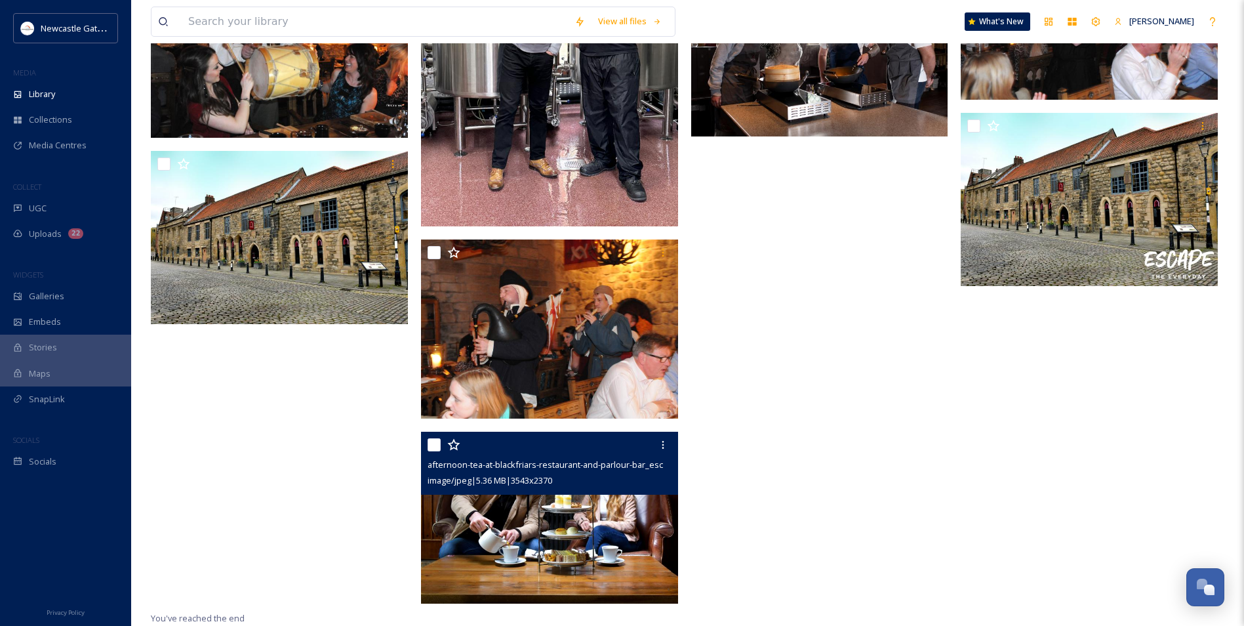
click at [580, 401] on img at bounding box center [549, 518] width 257 height 172
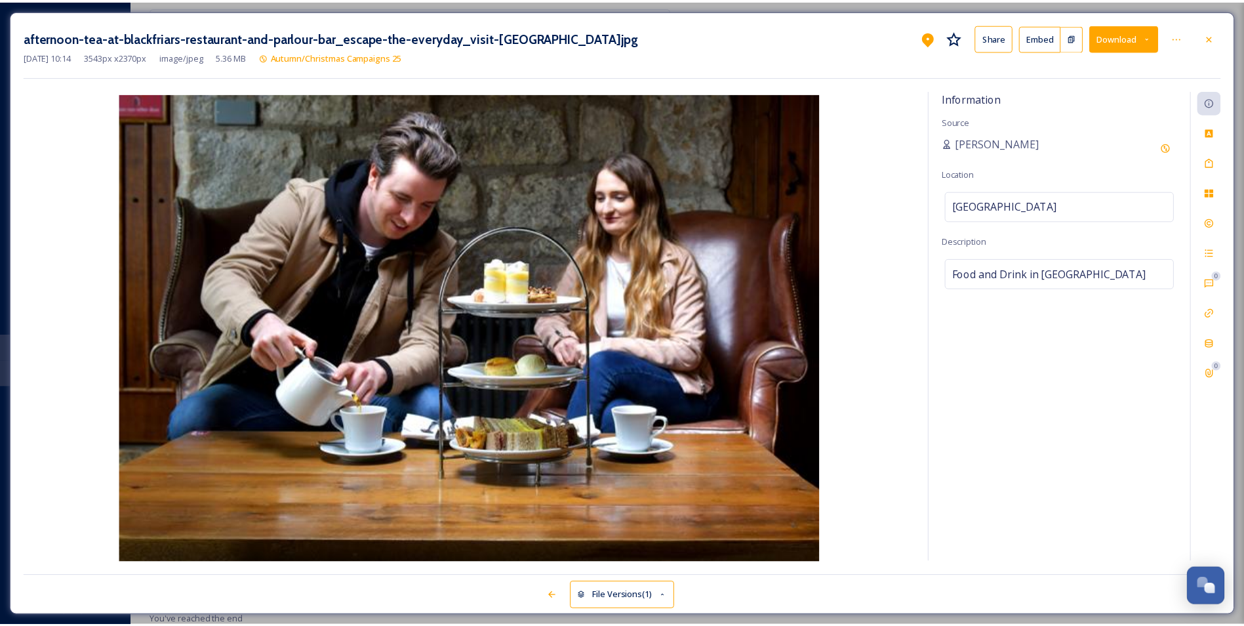
scroll to position [1152, 0]
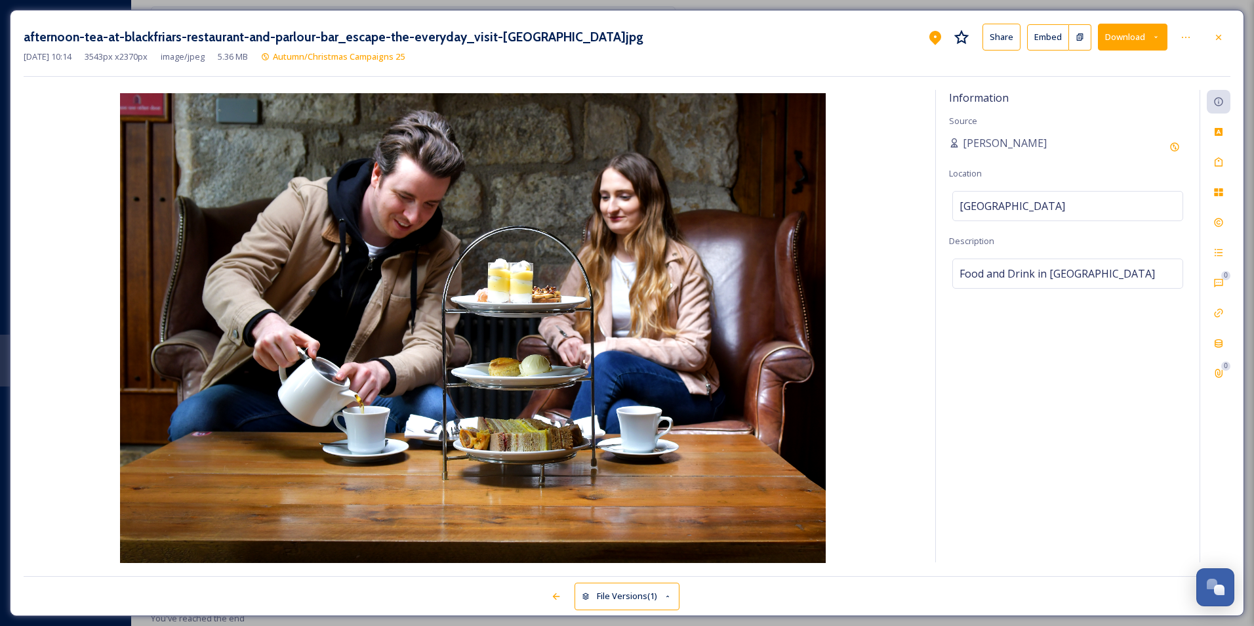
click at [890, 43] on button "Download" at bounding box center [1133, 37] width 70 height 27
click at [890, 69] on div "afternoon-tea-at-blackfriars-restaurant-and-parlour-bar_escape-the-everyday_vis…" at bounding box center [627, 50] width 1207 height 53
click at [890, 36] on icon at bounding box center [1218, 37] width 10 height 10
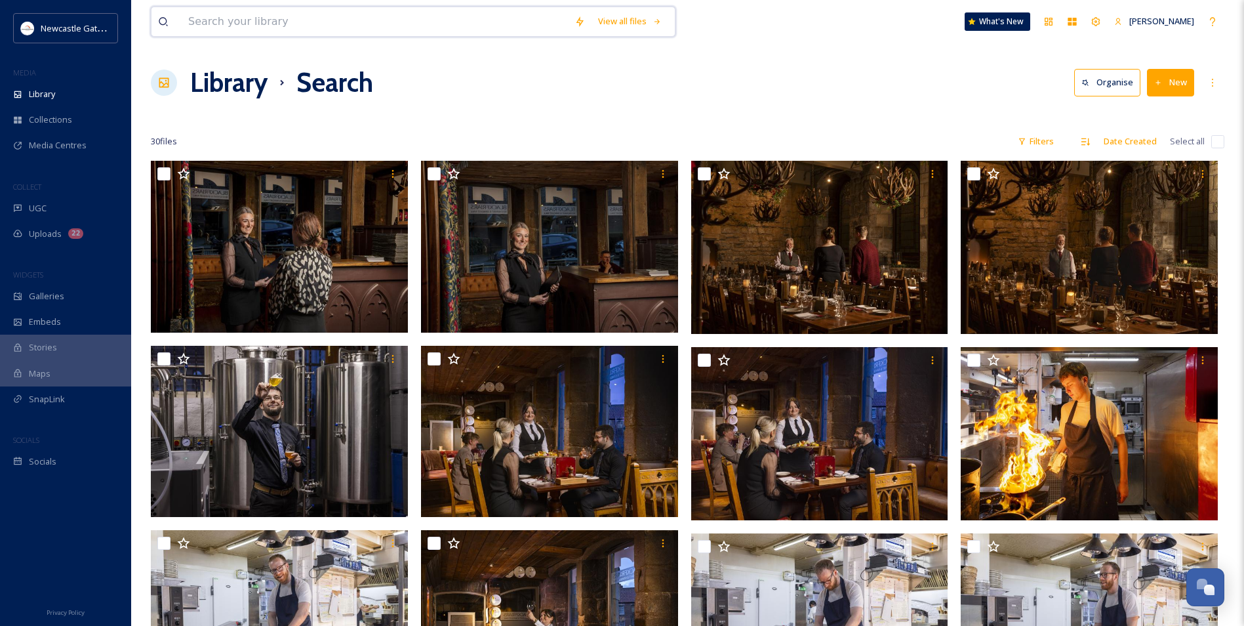
click at [261, 30] on input at bounding box center [375, 21] width 386 height 29
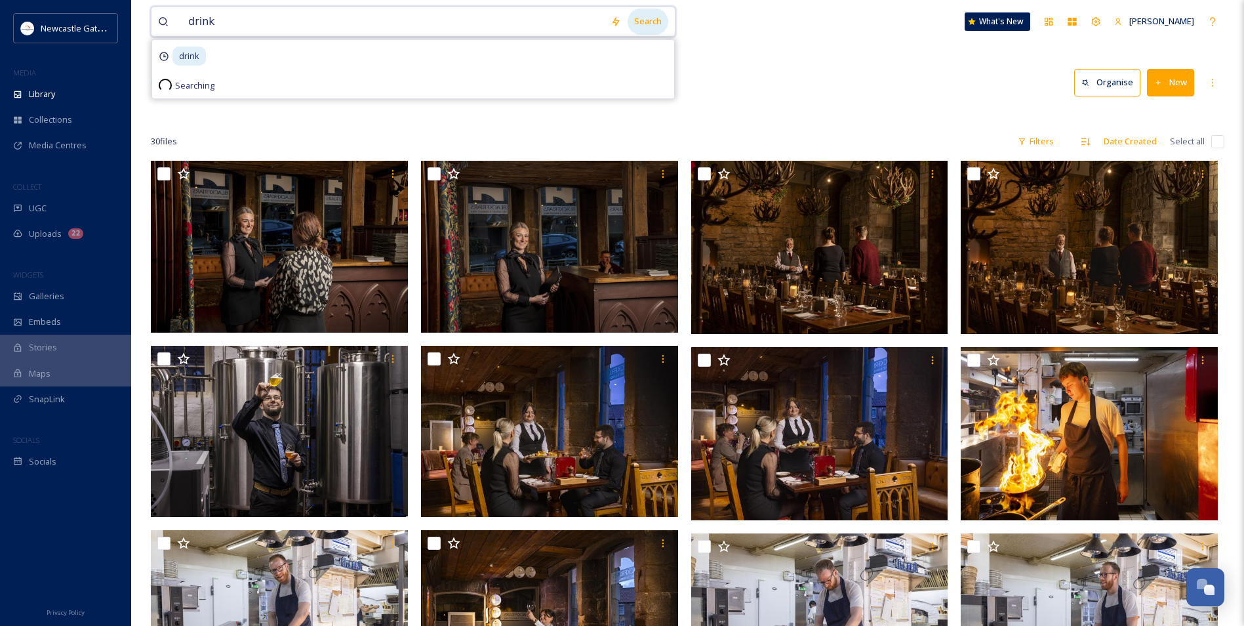
type input "drink"
click at [649, 15] on div "Search" at bounding box center [648, 22] width 41 height 26
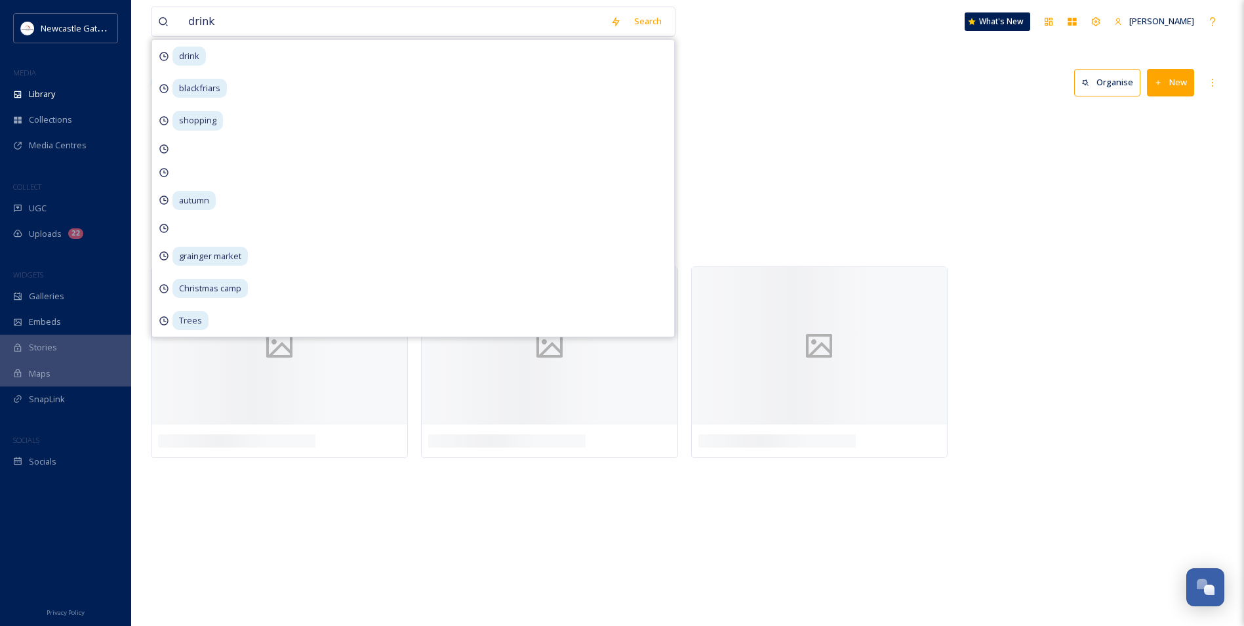
click at [773, 127] on div "NGI Flickr Migration Food & Drink 90 items" at bounding box center [688, 184] width 1074 height 151
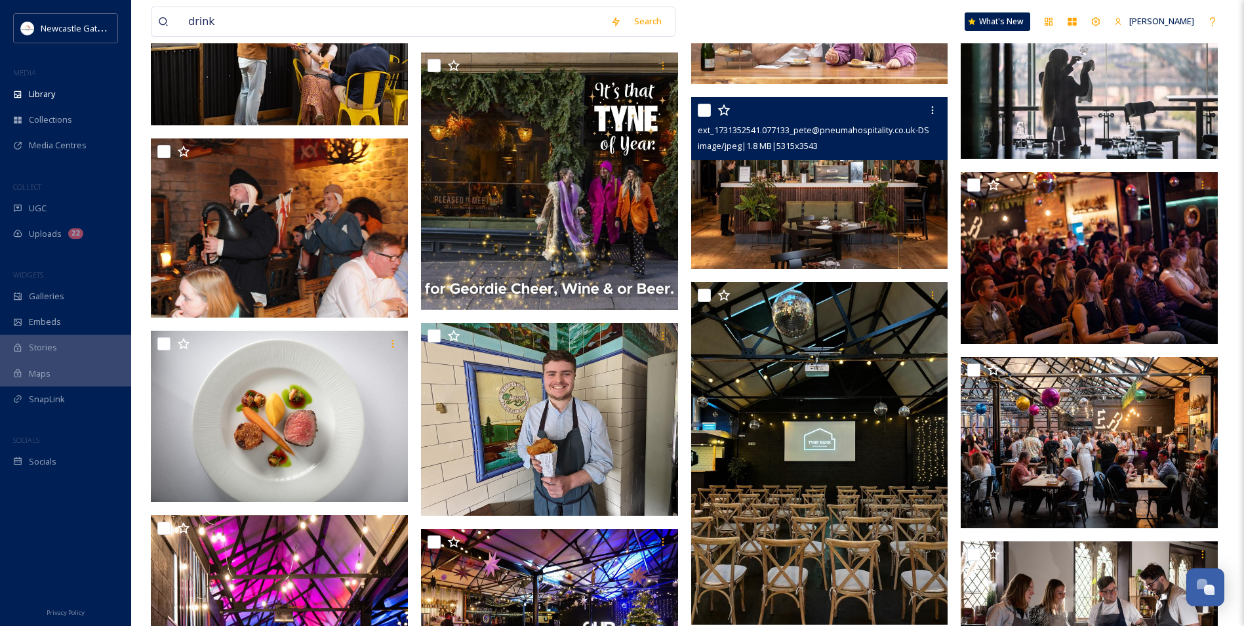
scroll to position [12527, 0]
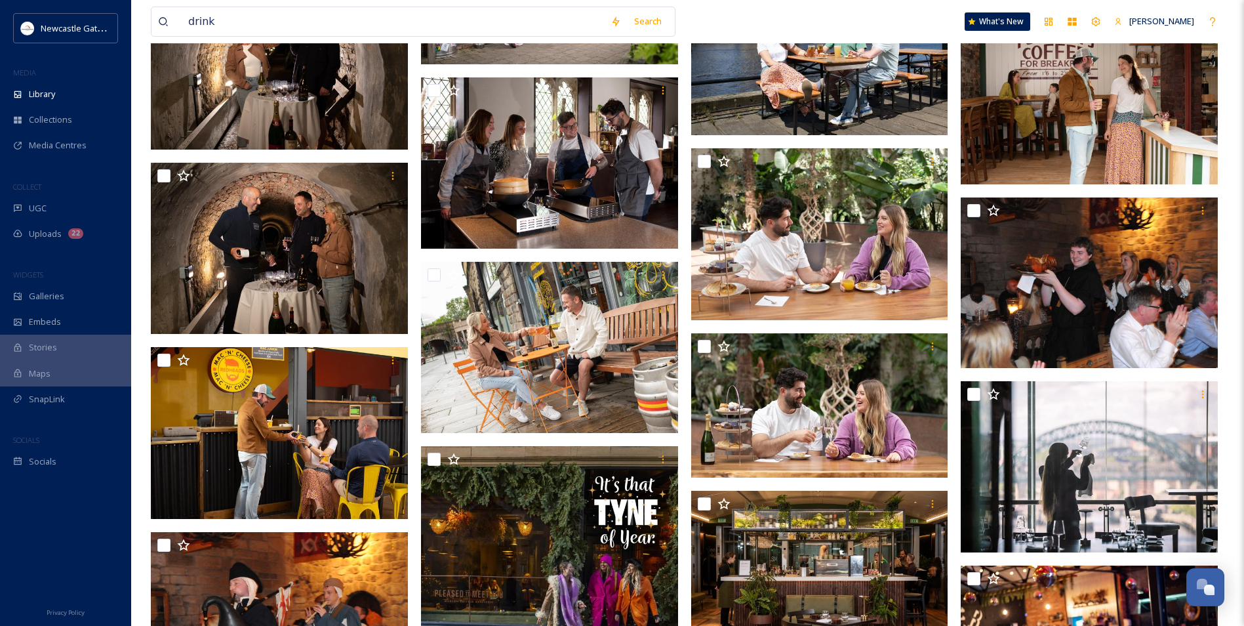
drag, startPoint x: 690, startPoint y: 229, endPoint x: 686, endPoint y: 216, distance: 13.7
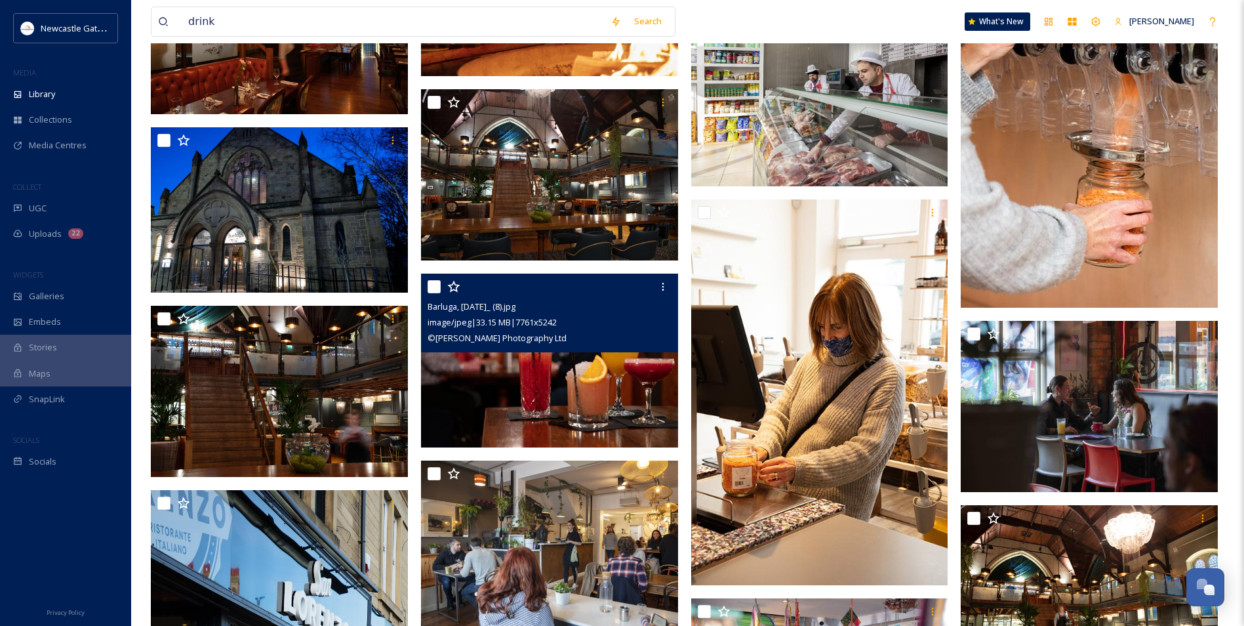
scroll to position [25054, 0]
click at [549, 374] on img at bounding box center [549, 360] width 257 height 174
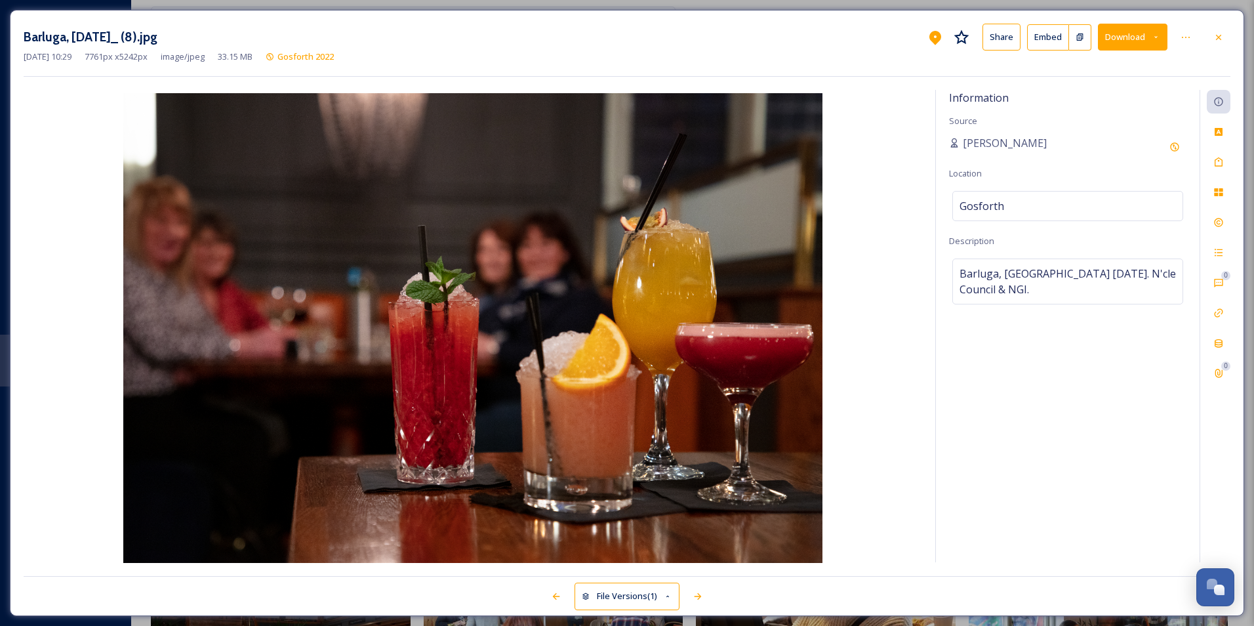
click at [890, 42] on button "Download" at bounding box center [1133, 37] width 70 height 27
click at [890, 67] on span "Download Original (7761 x 5242)" at bounding box center [1098, 67] width 124 height 12
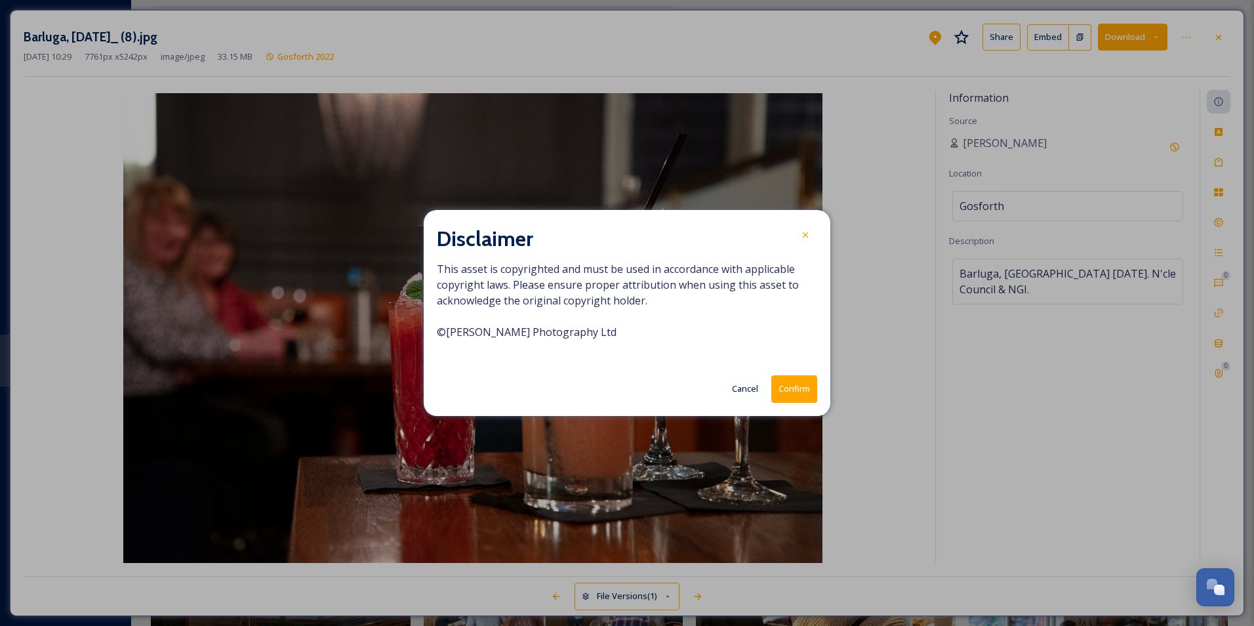
click at [788, 398] on button "Confirm" at bounding box center [794, 388] width 46 height 27
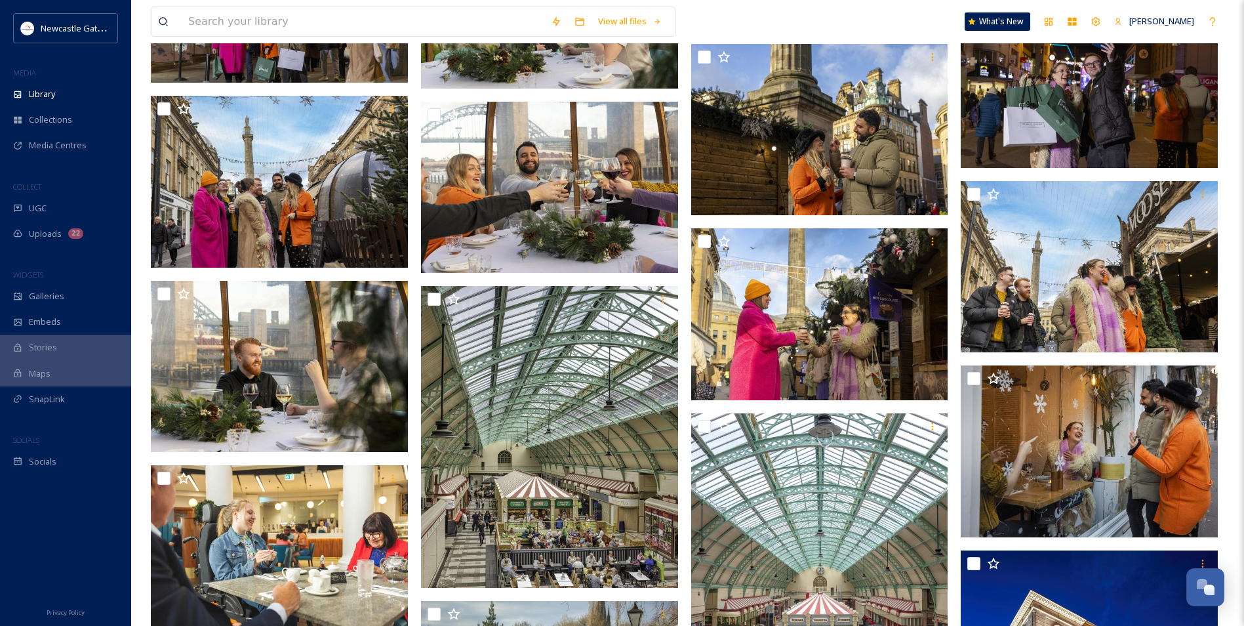
scroll to position [2917, 0]
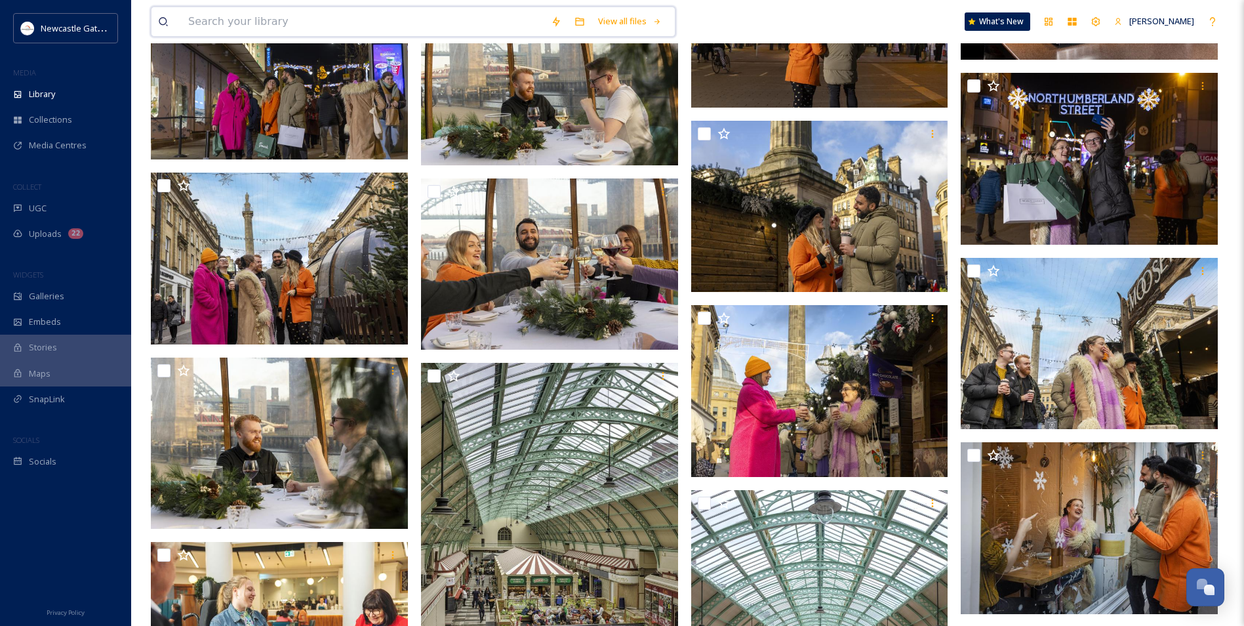
click at [231, 22] on input at bounding box center [363, 21] width 363 height 29
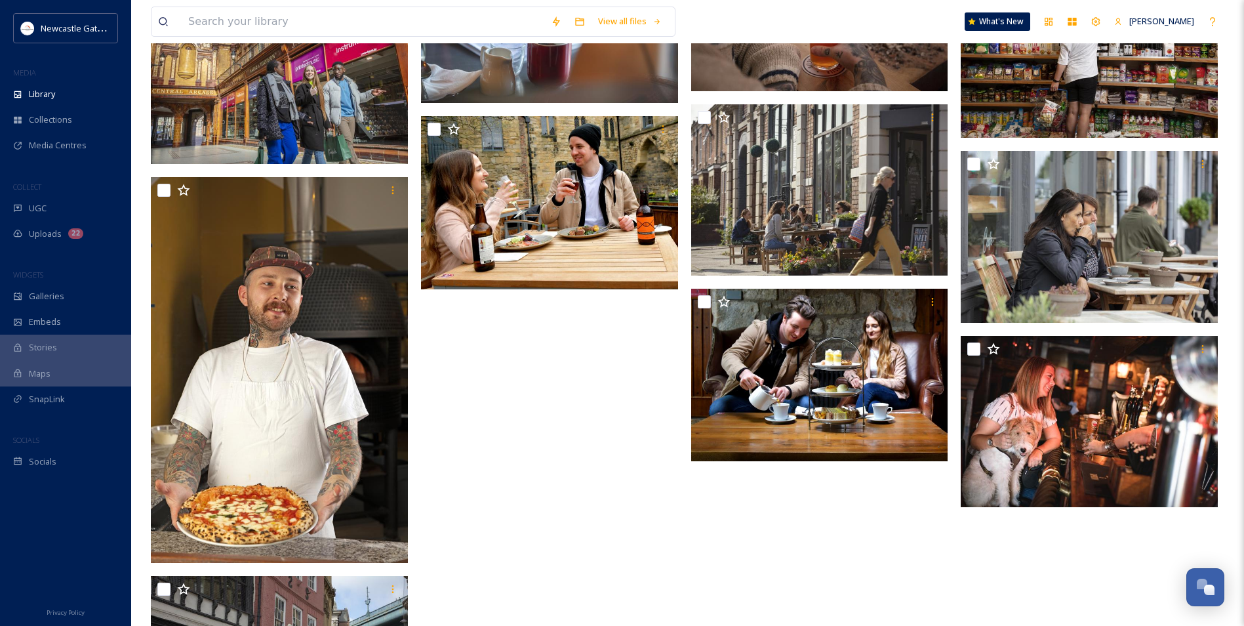
scroll to position [3901, 0]
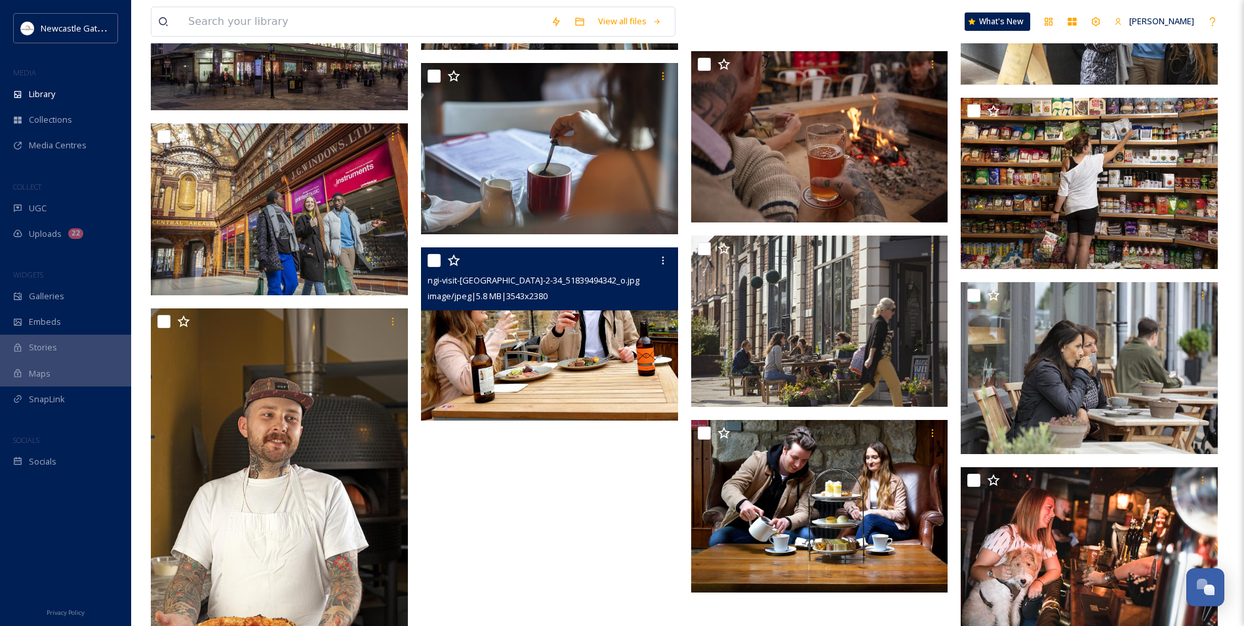
click at [568, 354] on img at bounding box center [549, 333] width 257 height 172
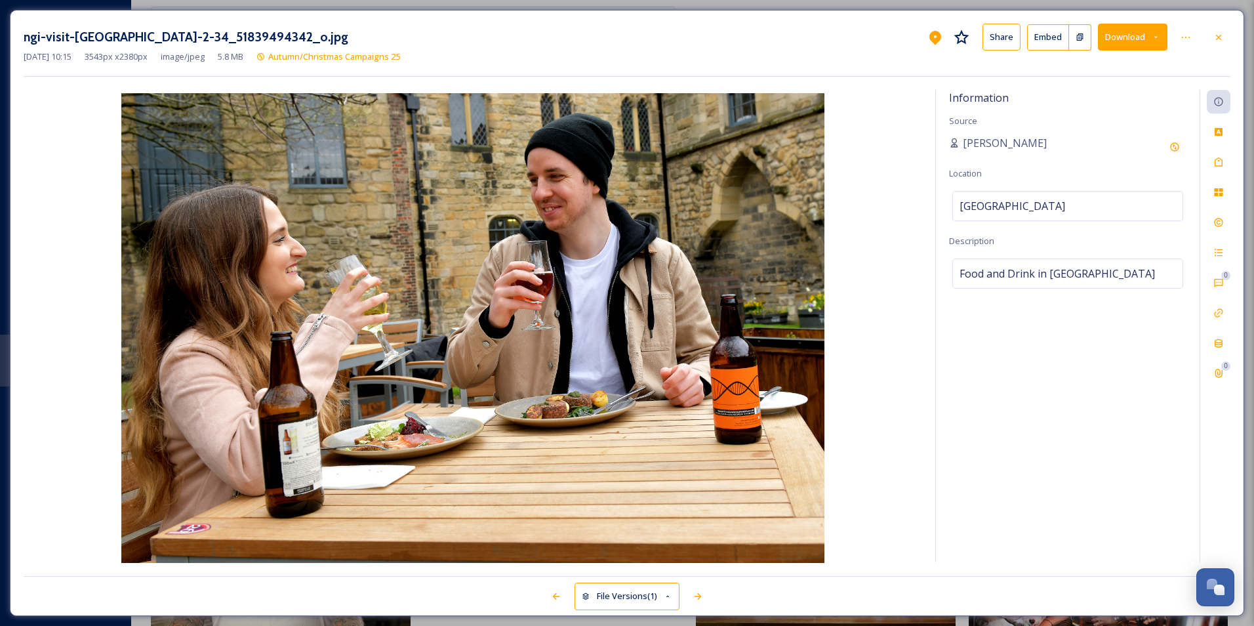
click at [1124, 36] on button "Download" at bounding box center [1133, 37] width 70 height 27
click at [1221, 211] on div "Rights 0 0" at bounding box center [1215, 326] width 31 height 472
drag, startPoint x: 1221, startPoint y: 211, endPoint x: 1221, endPoint y: 218, distance: 6.6
click at [1221, 218] on icon at bounding box center [1218, 222] width 10 height 10
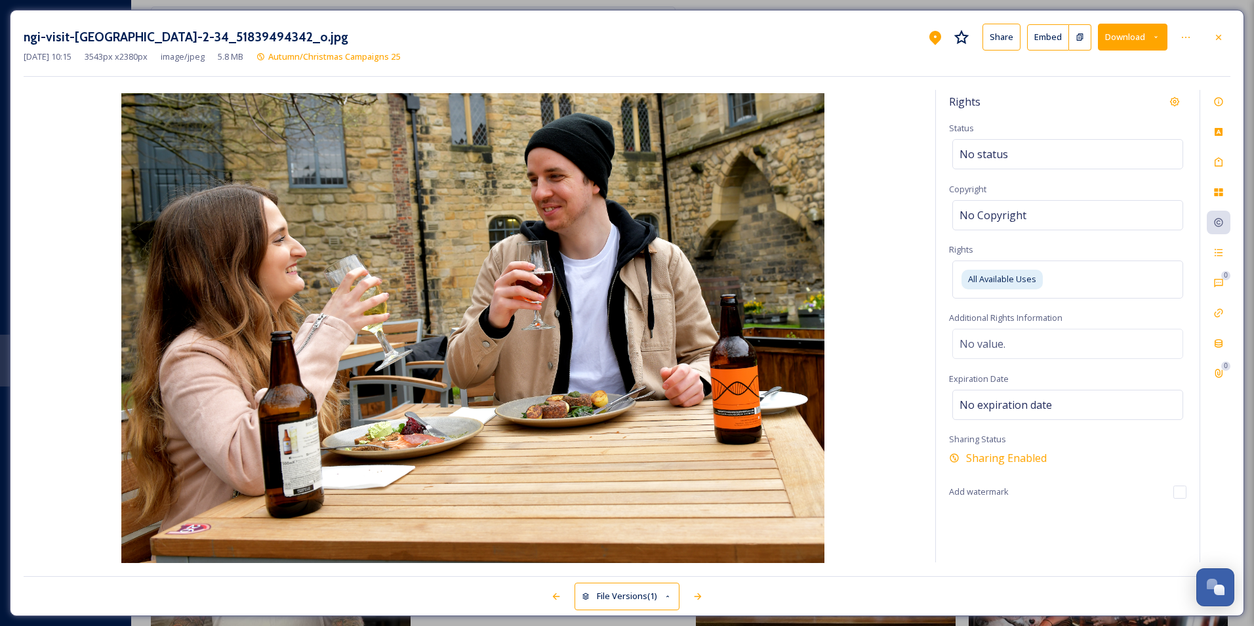
click at [1104, 39] on button "Download" at bounding box center [1133, 37] width 70 height 27
click at [1121, 61] on span "Download Original (3543 x 2380)" at bounding box center [1098, 67] width 124 height 12
click at [1219, 41] on icon at bounding box center [1218, 37] width 10 height 10
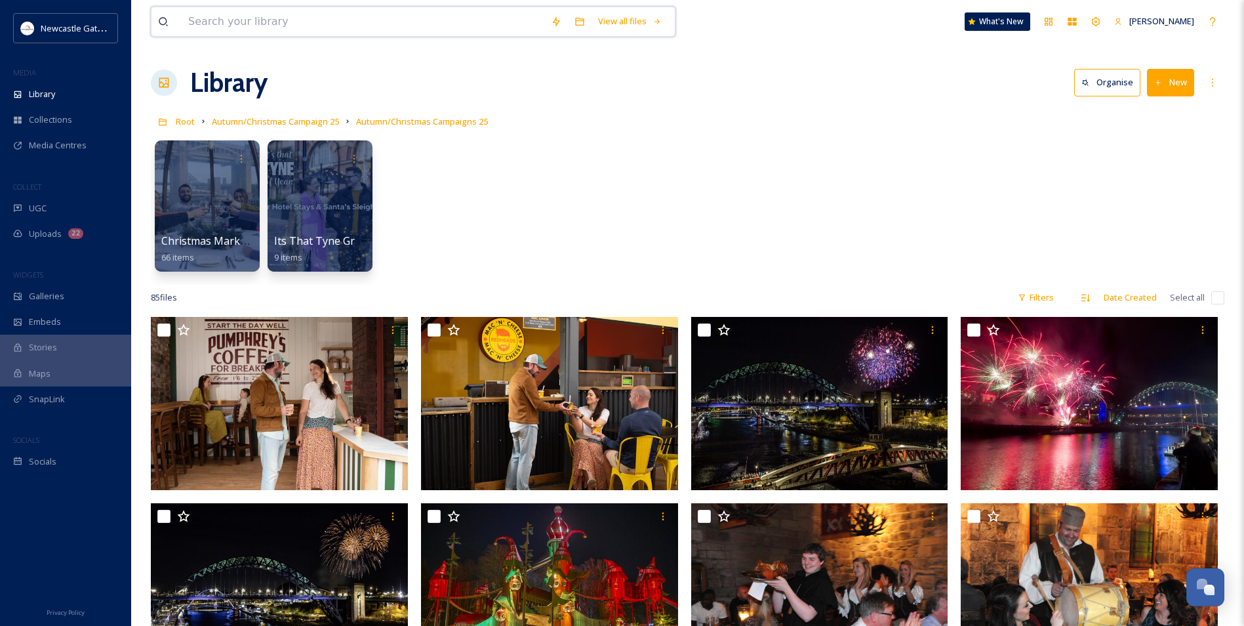
click at [374, 24] on input at bounding box center [363, 21] width 363 height 29
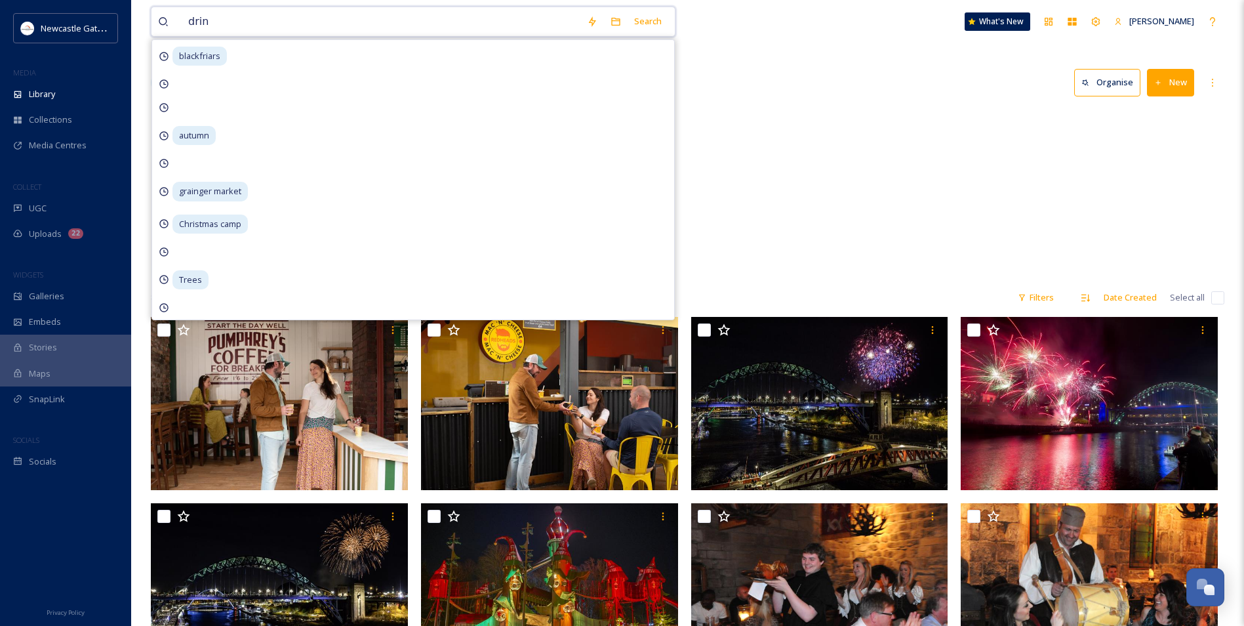
type input "drink"
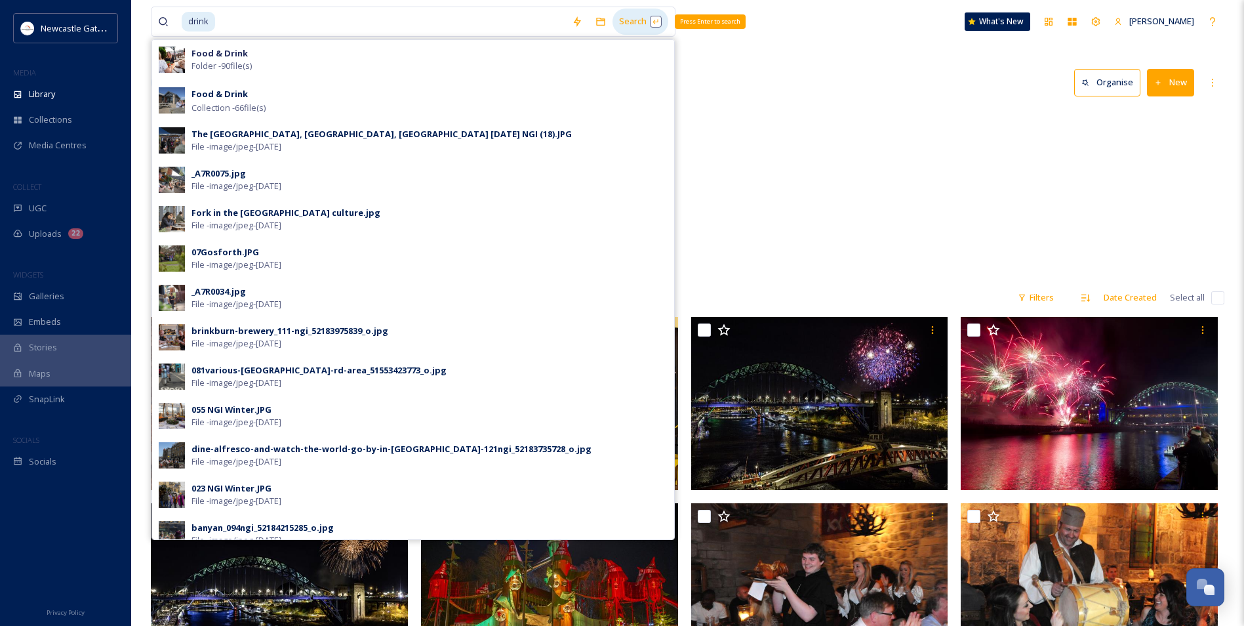
click at [636, 22] on div "Search Press Enter to search" at bounding box center [641, 22] width 56 height 26
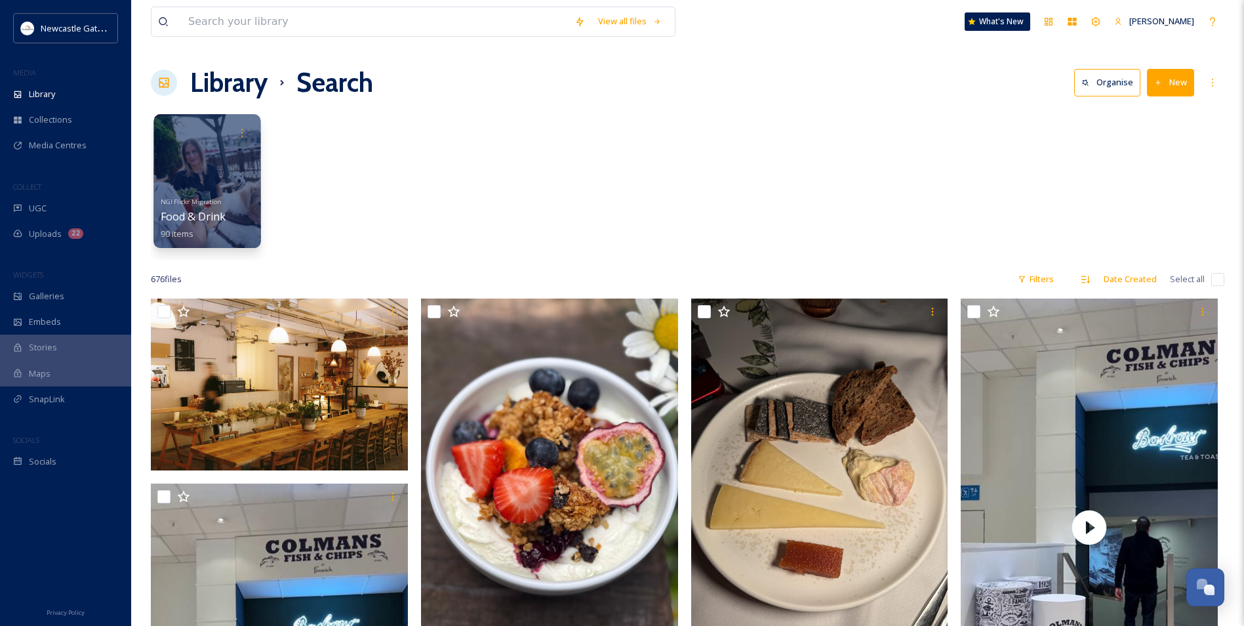
click at [234, 192] on div at bounding box center [206, 181] width 107 height 134
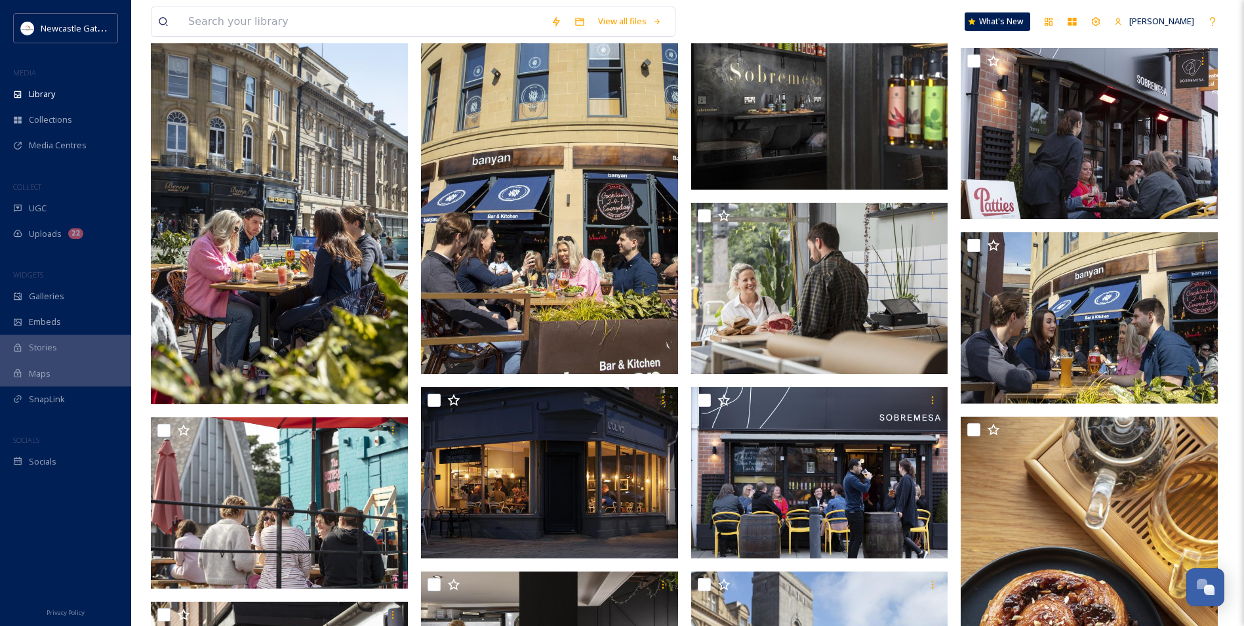
scroll to position [3411, 0]
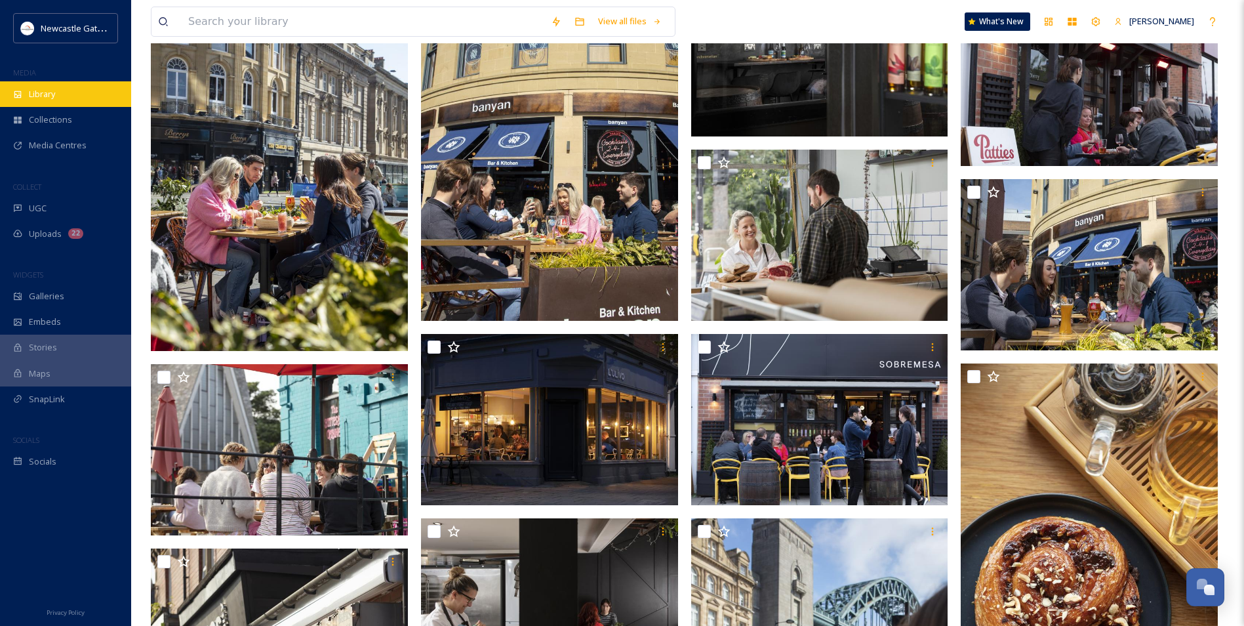
click at [58, 99] on div "Library" at bounding box center [65, 94] width 131 height 26
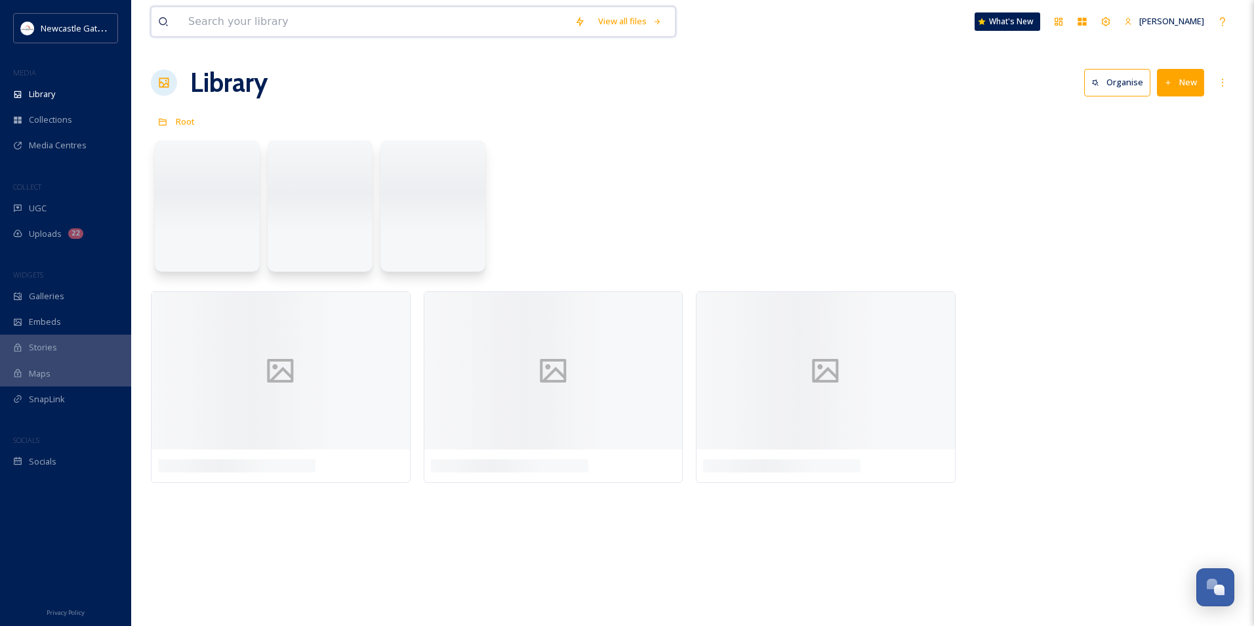
click at [246, 17] on input at bounding box center [375, 21] width 386 height 29
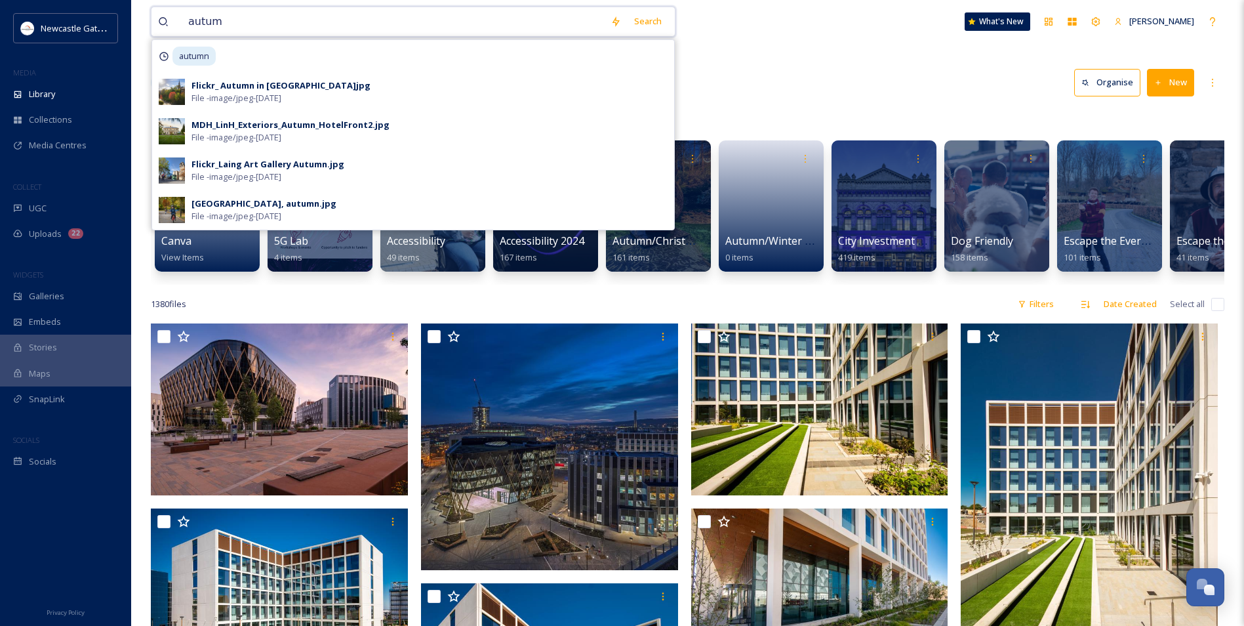
type input "autum"
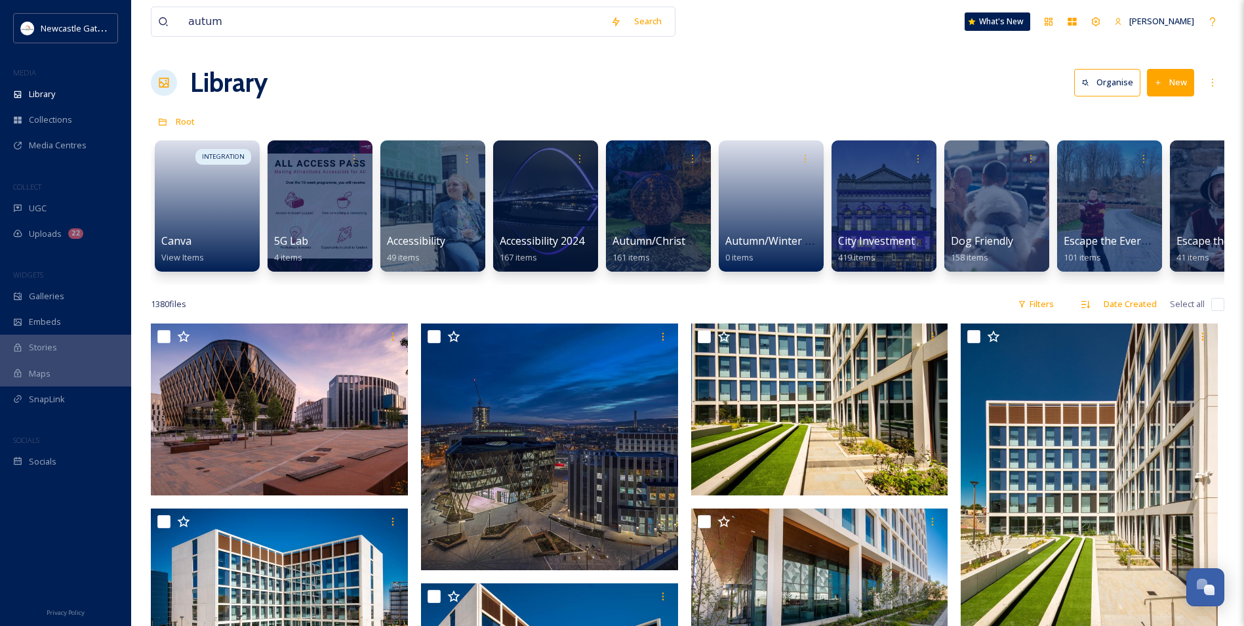
click at [761, 97] on div "Library Organise New" at bounding box center [688, 82] width 1074 height 39
click at [664, 220] on div at bounding box center [658, 206] width 107 height 134
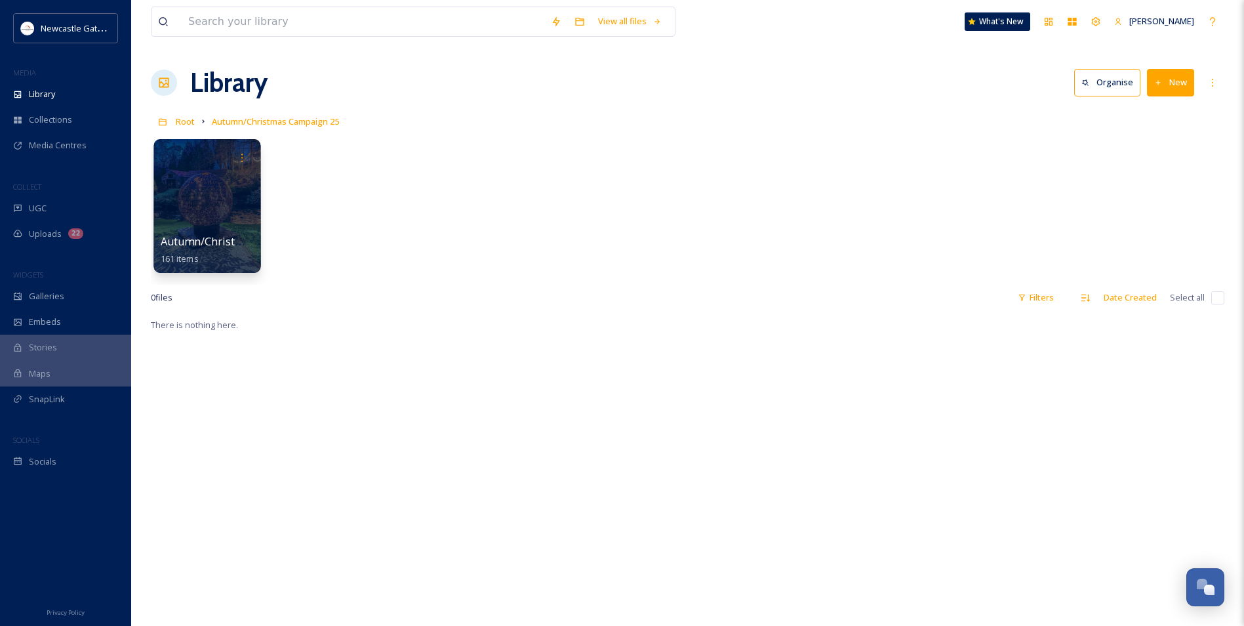
click at [242, 226] on div at bounding box center [206, 206] width 107 height 134
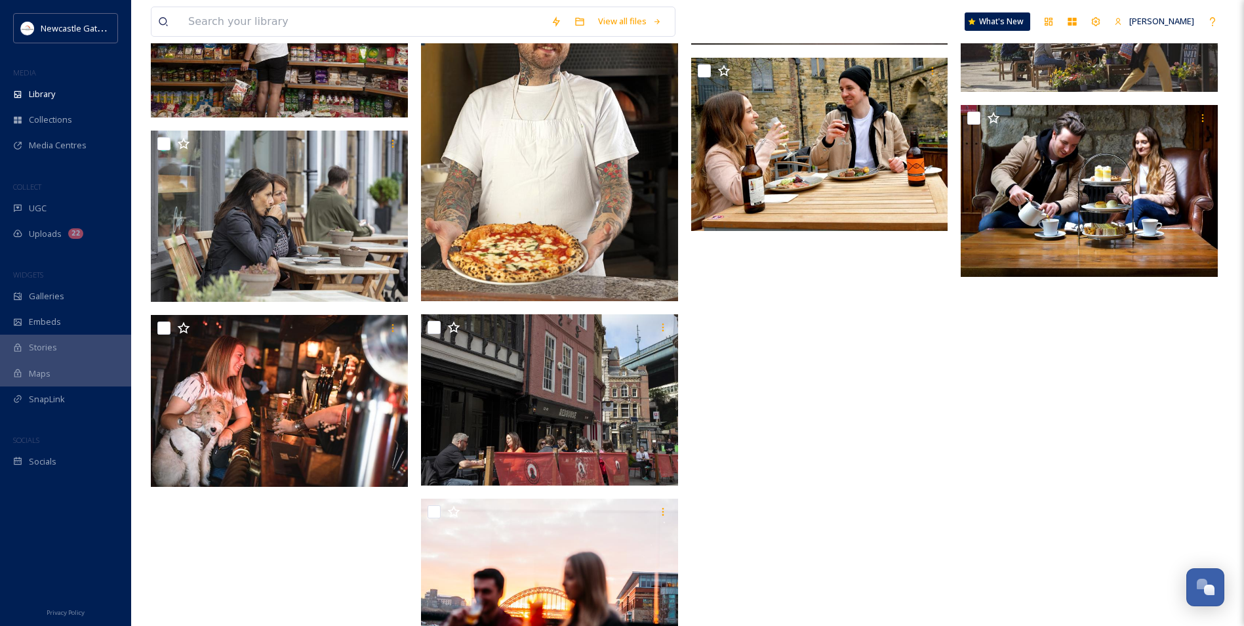
scroll to position [4329, 0]
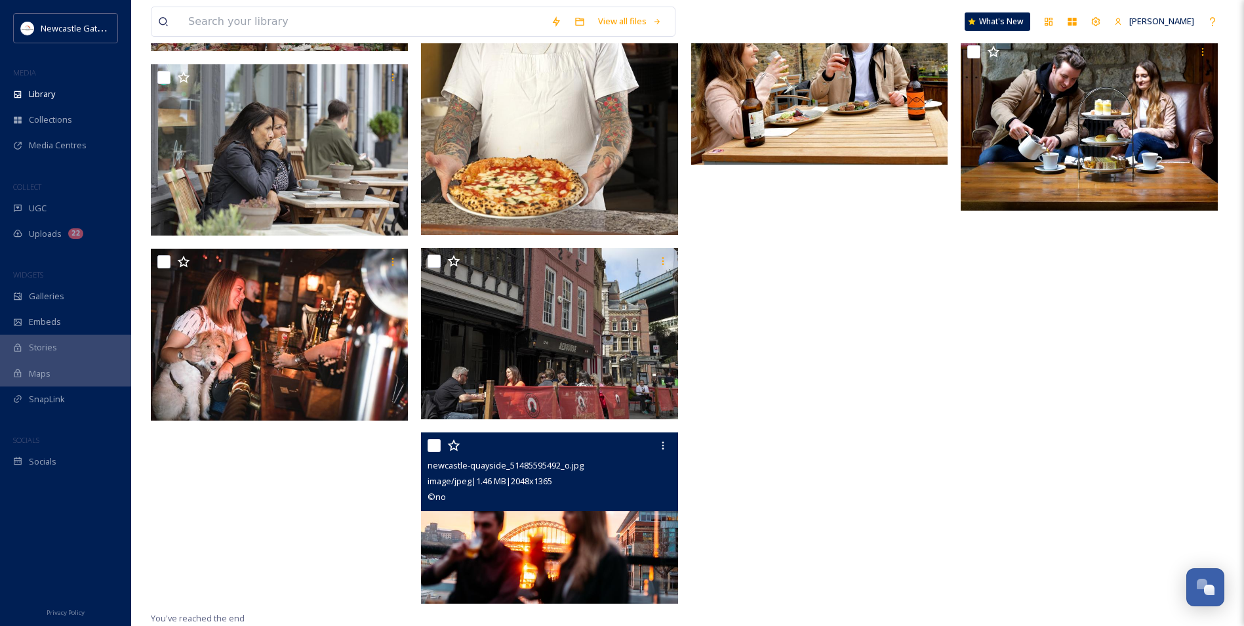
click at [561, 544] on img at bounding box center [549, 518] width 257 height 172
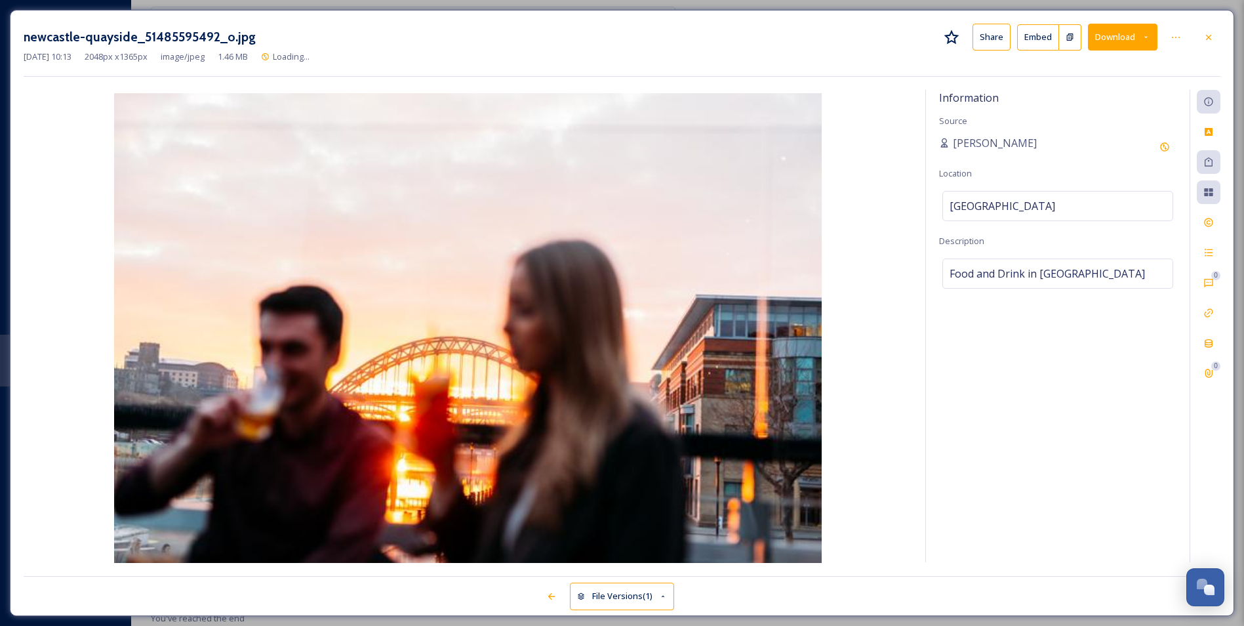
scroll to position [4146, 0]
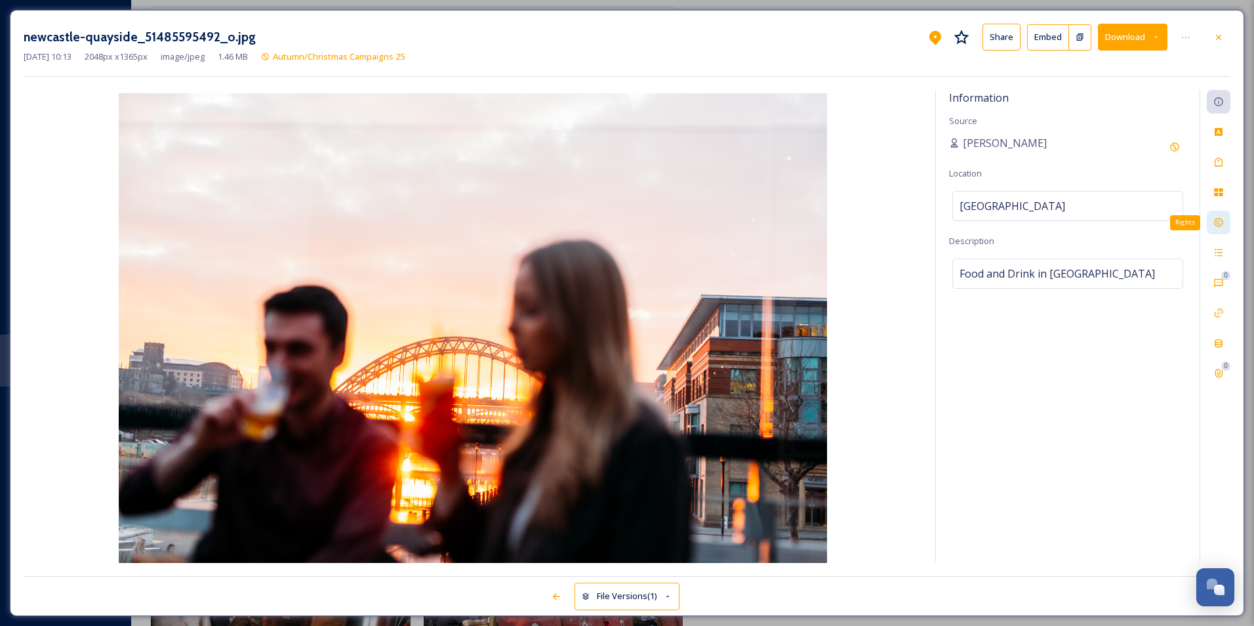
click at [1223, 220] on icon at bounding box center [1218, 222] width 10 height 10
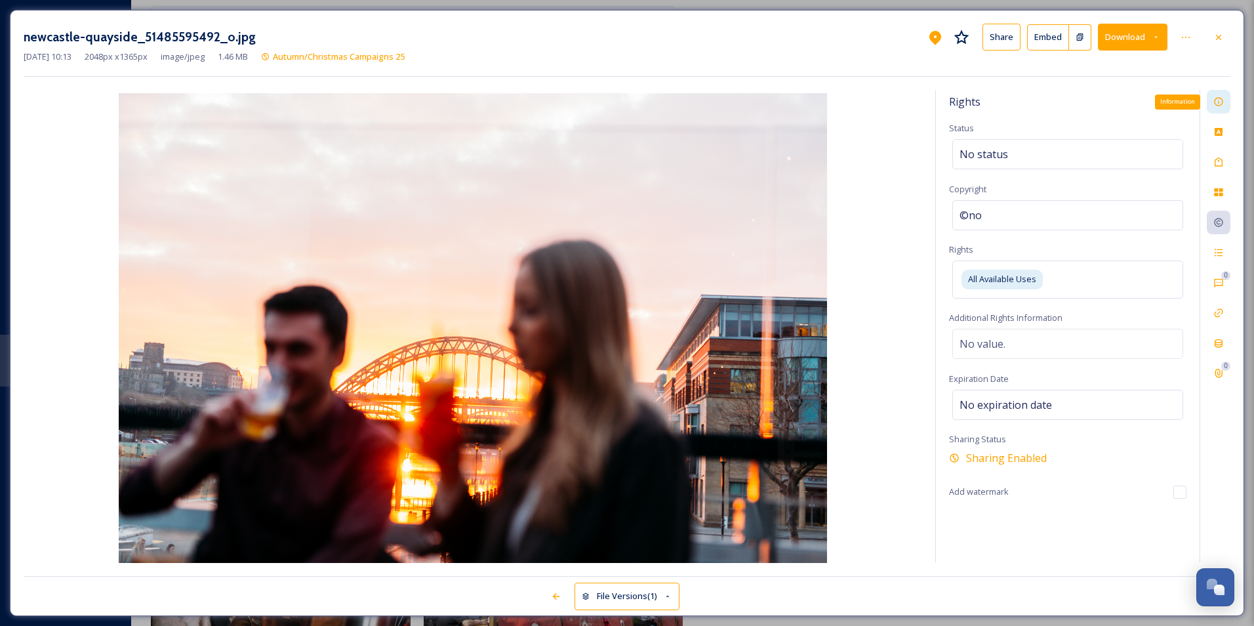
click at [1216, 93] on div "Information" at bounding box center [1219, 102] width 24 height 24
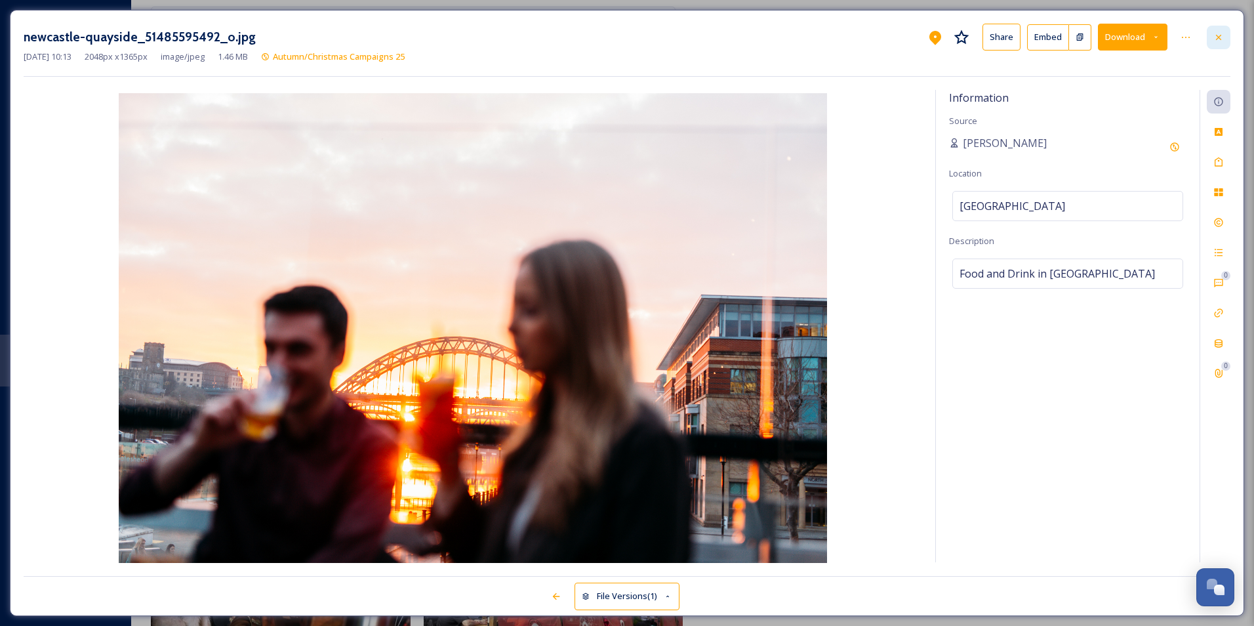
click at [1212, 41] on div at bounding box center [1219, 38] width 24 height 24
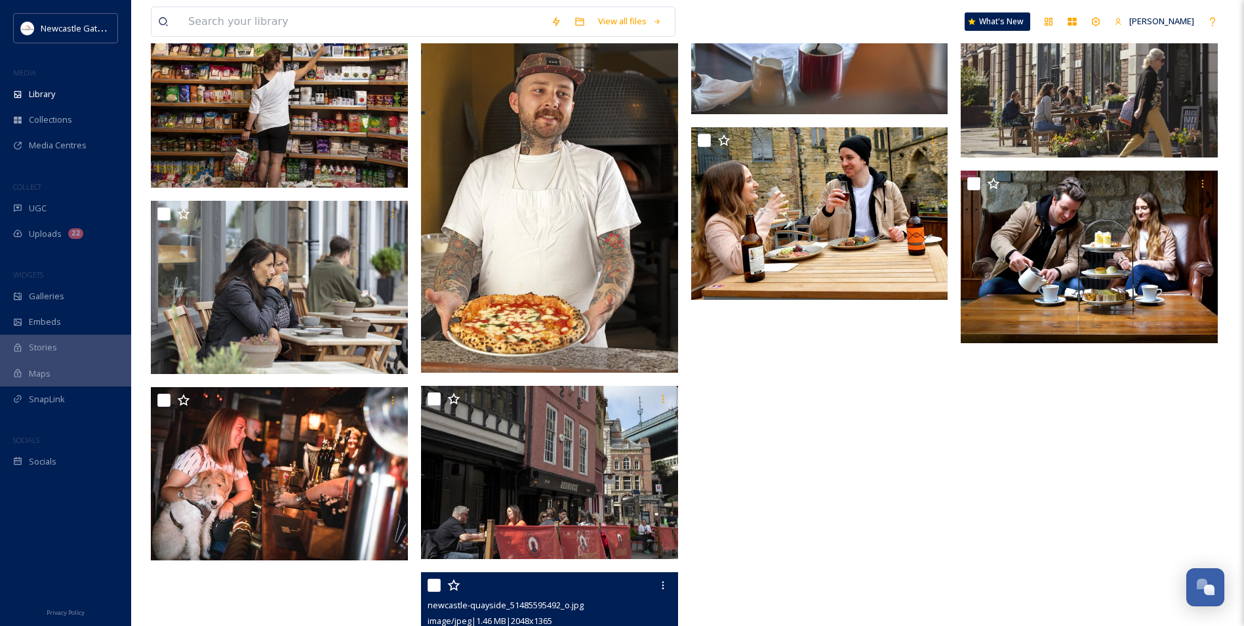
scroll to position [4343, 0]
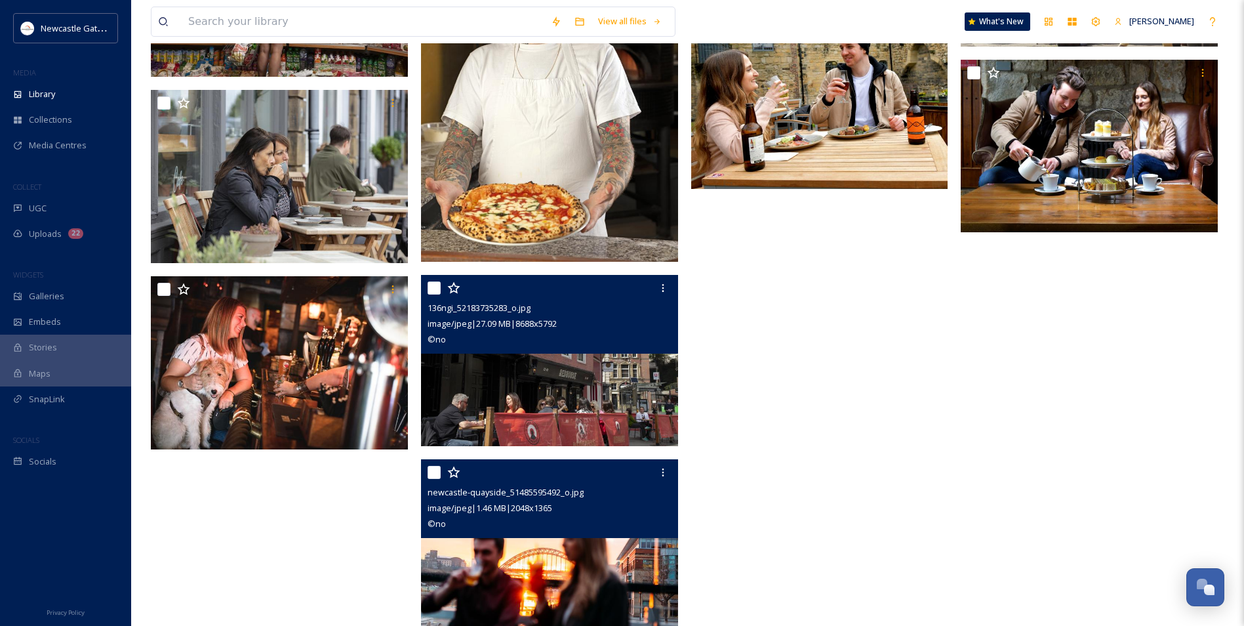
click at [538, 395] on img at bounding box center [549, 361] width 257 height 172
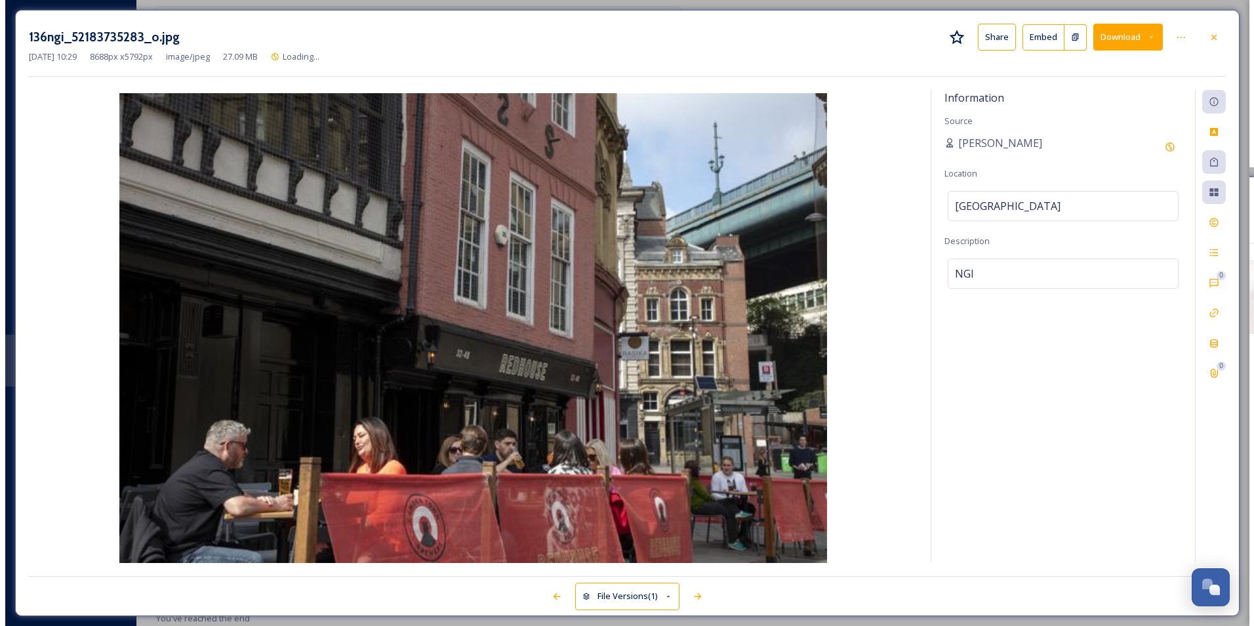
scroll to position [4189, 0]
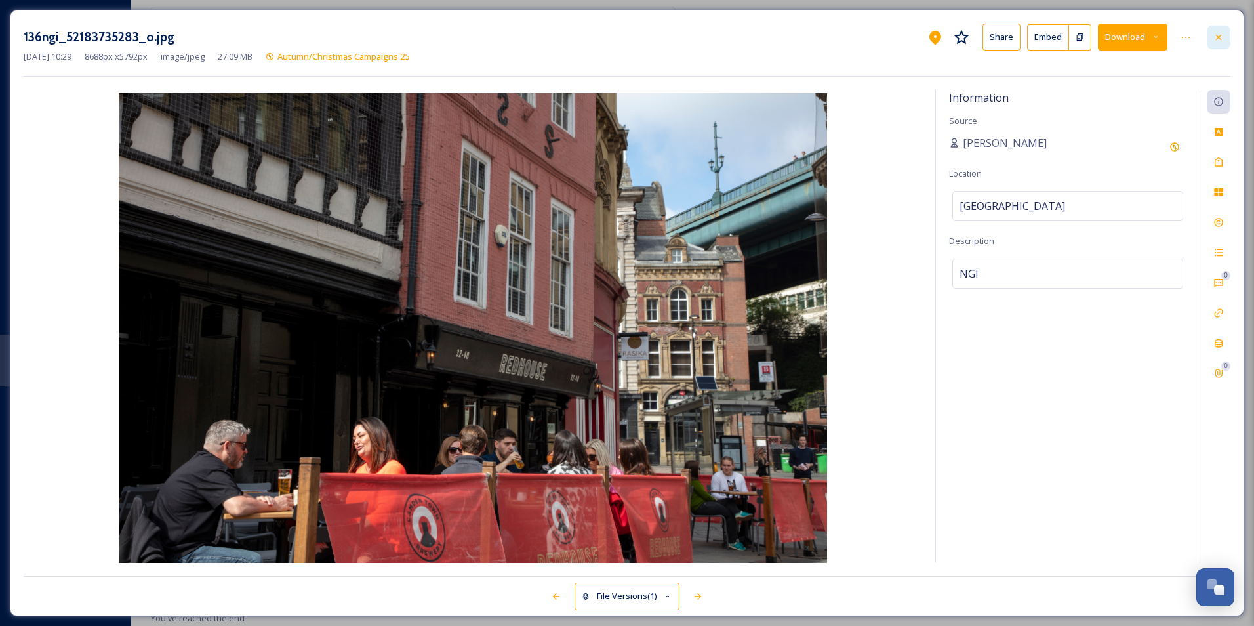
click at [1221, 42] on icon at bounding box center [1218, 37] width 10 height 10
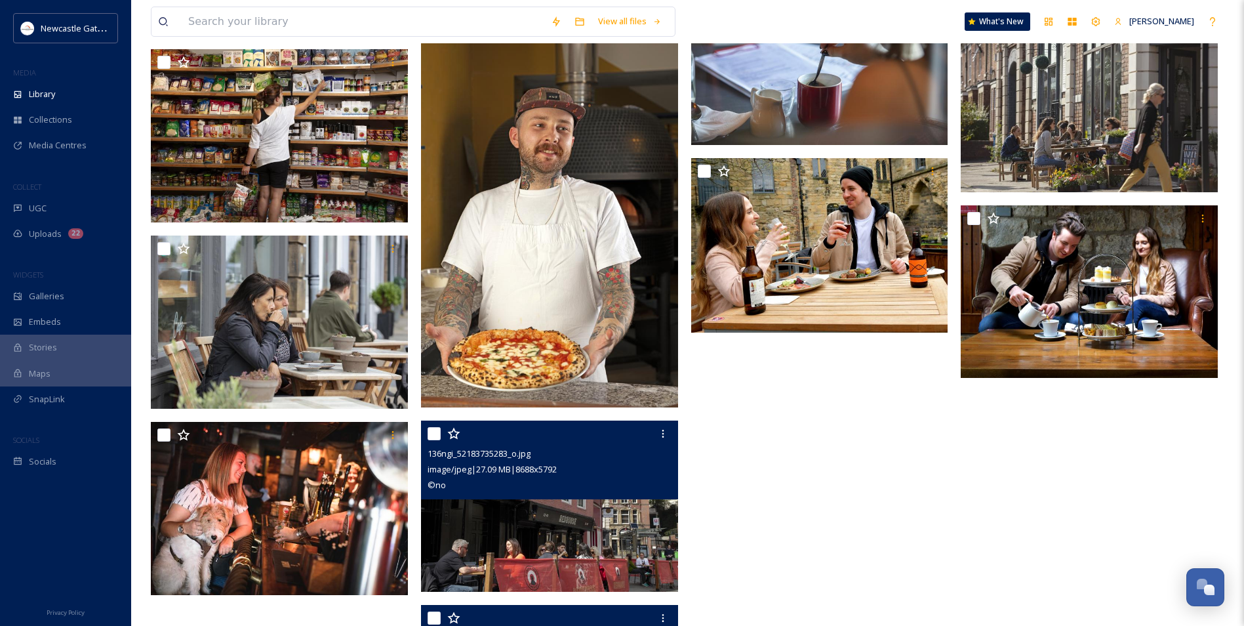
scroll to position [4372, 0]
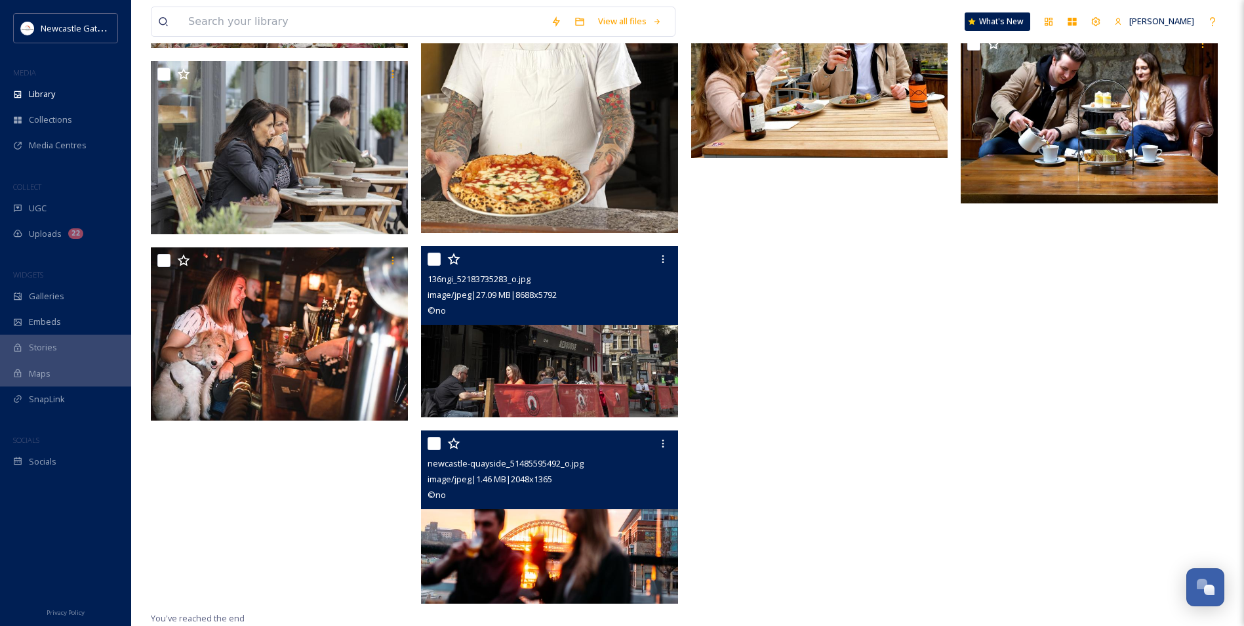
click at [572, 551] on img at bounding box center [551, 516] width 260 height 173
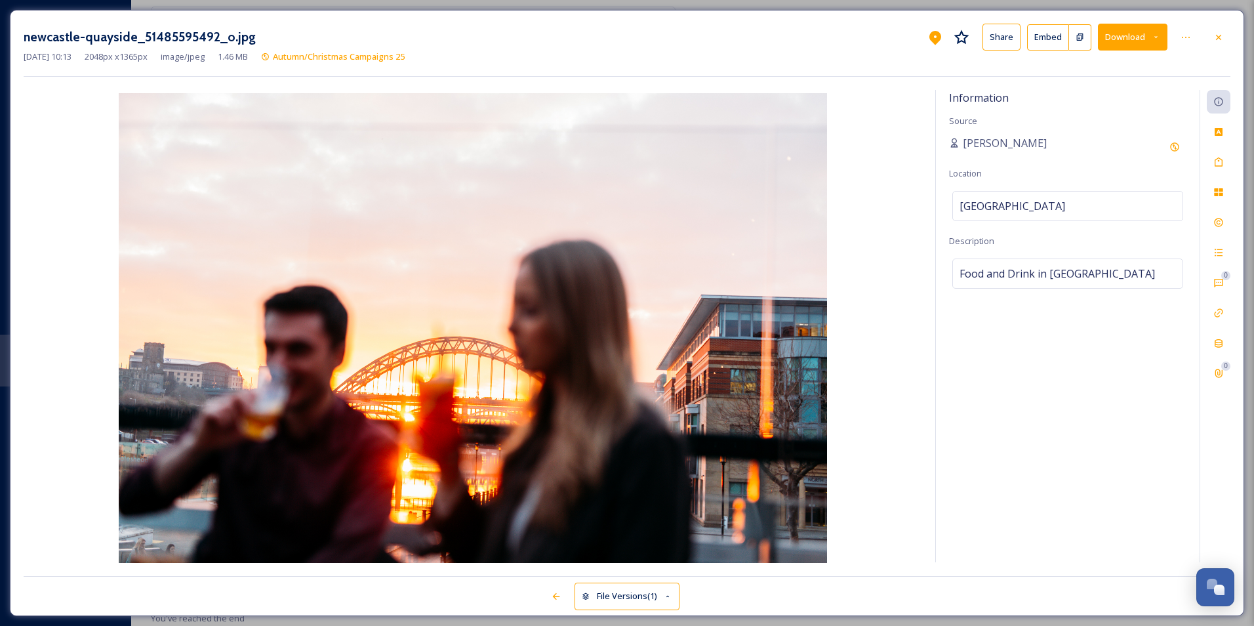
click at [1129, 41] on button "Download" at bounding box center [1133, 37] width 70 height 27
click at [1118, 66] on span "Download Original (2048 x 1365)" at bounding box center [1098, 67] width 124 height 12
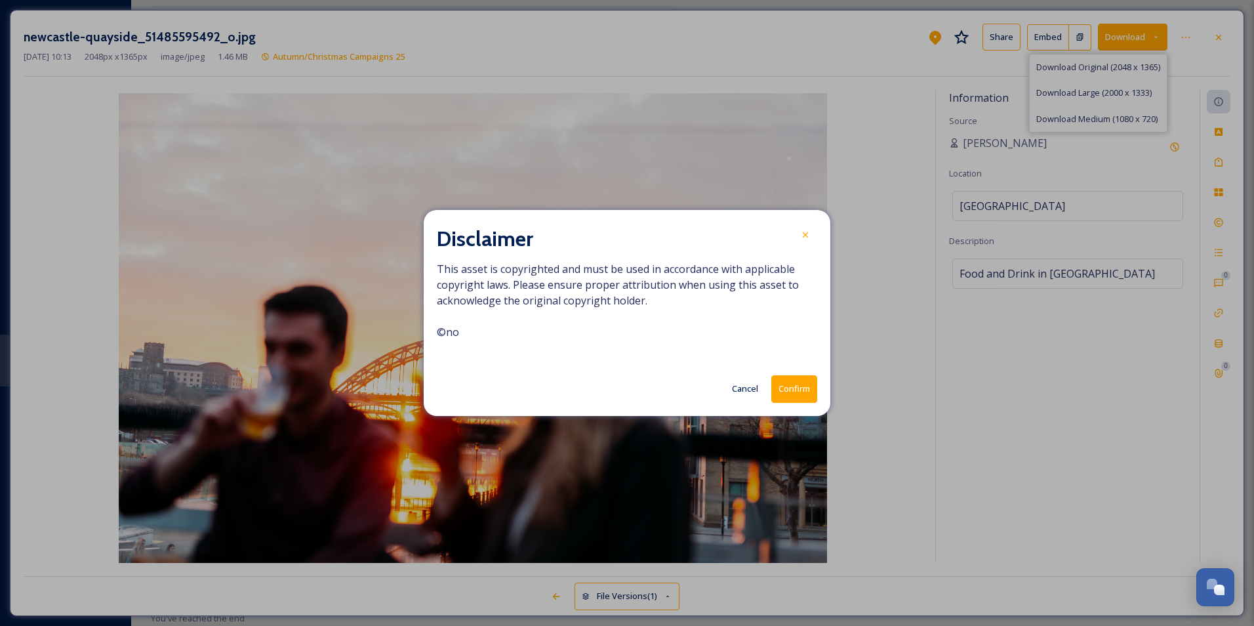
click at [801, 386] on button "Confirm" at bounding box center [794, 388] width 46 height 27
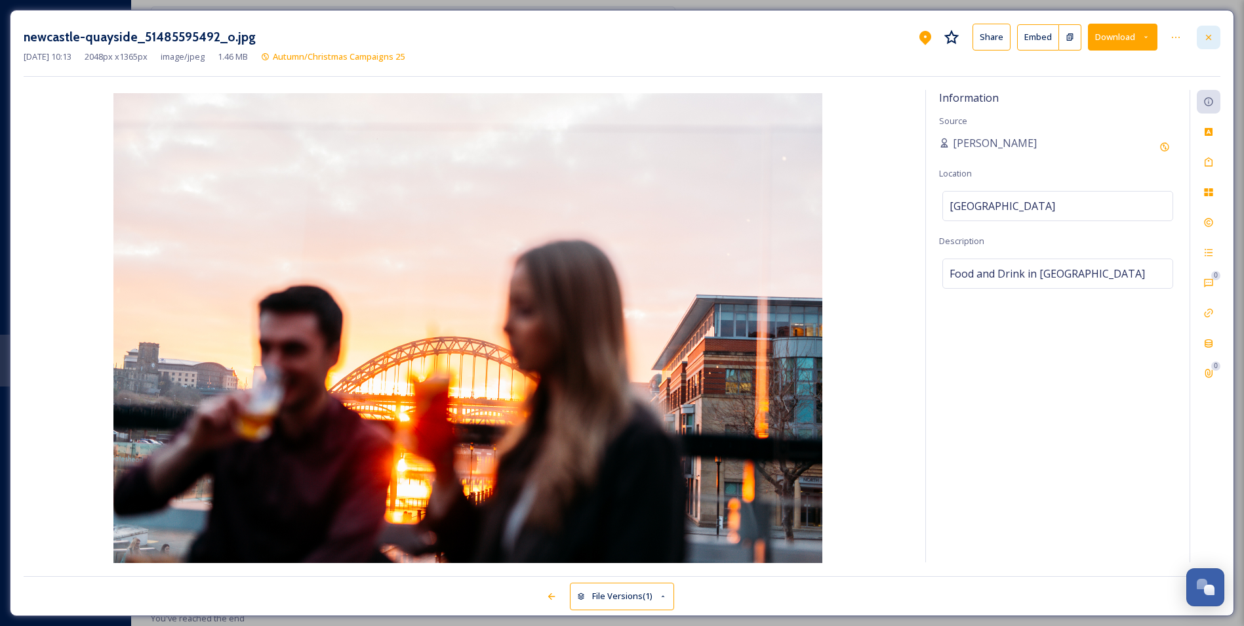
click at [1202, 34] on div at bounding box center [1209, 38] width 24 height 24
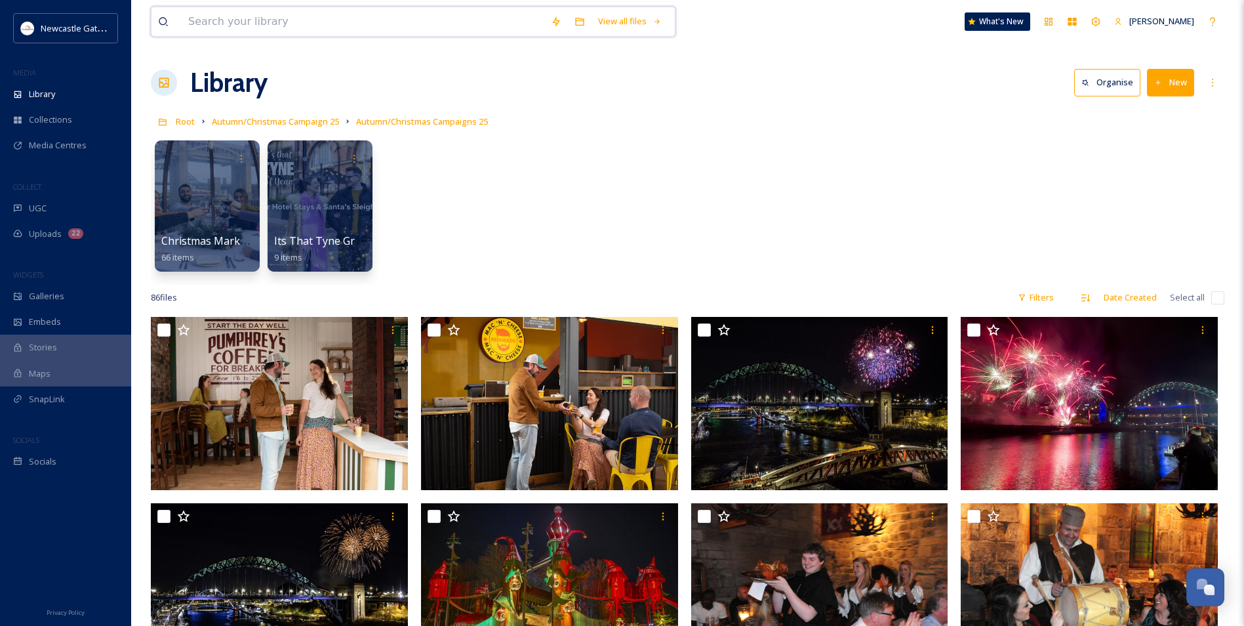
click at [340, 12] on input at bounding box center [363, 21] width 363 height 29
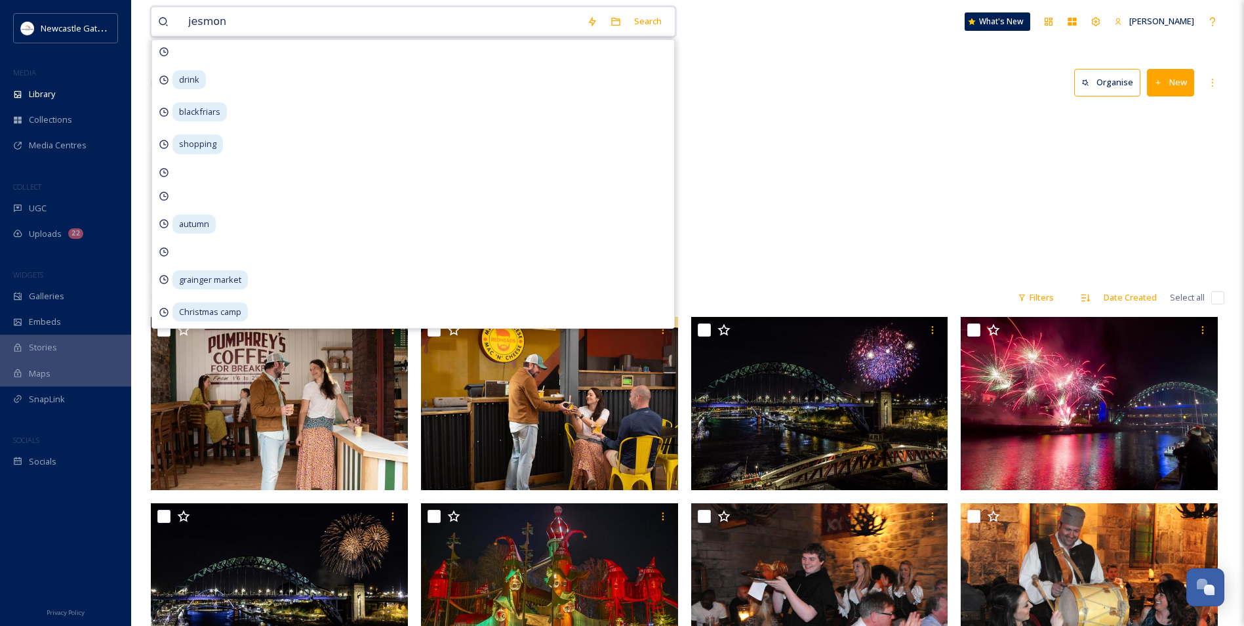
type input "jesmond"
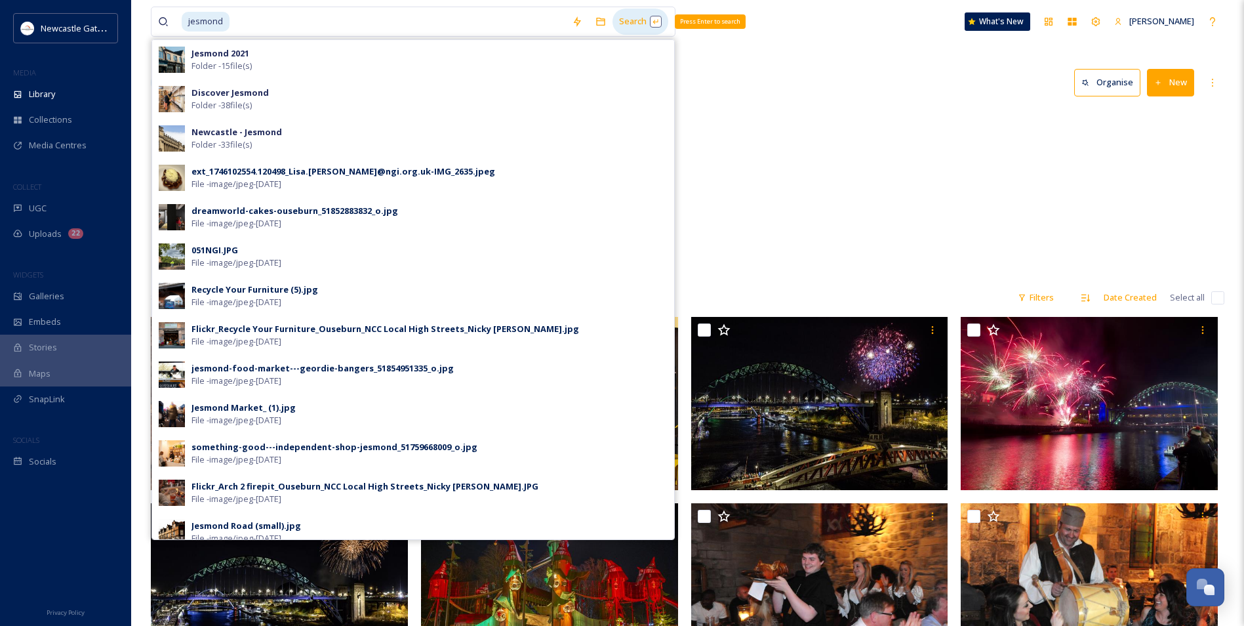
click at [625, 25] on div "Search Press Enter to search" at bounding box center [641, 22] width 56 height 26
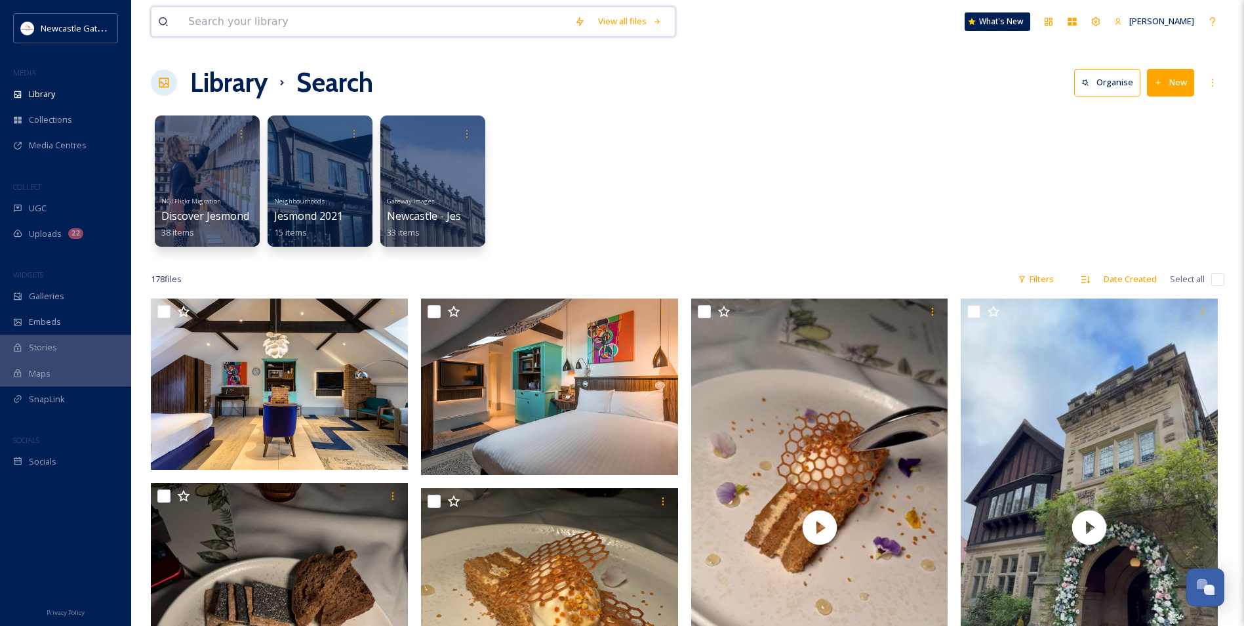
click at [362, 15] on input at bounding box center [375, 21] width 386 height 29
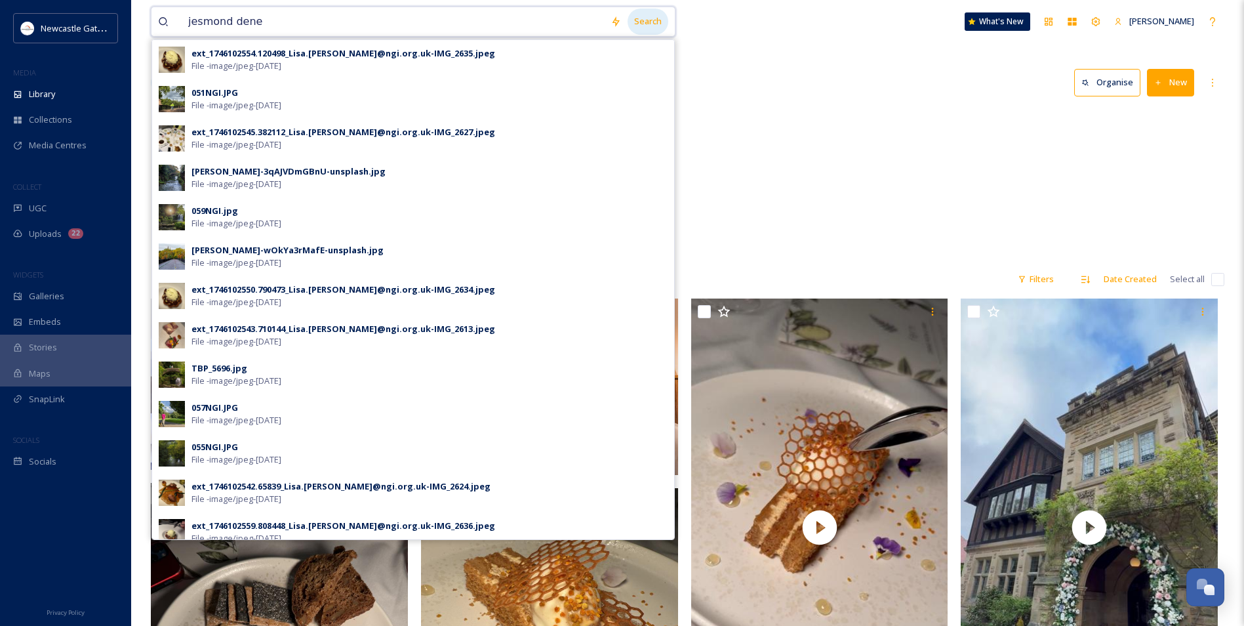
type input "jesmond dene"
click at [639, 21] on div "Search" at bounding box center [648, 22] width 41 height 26
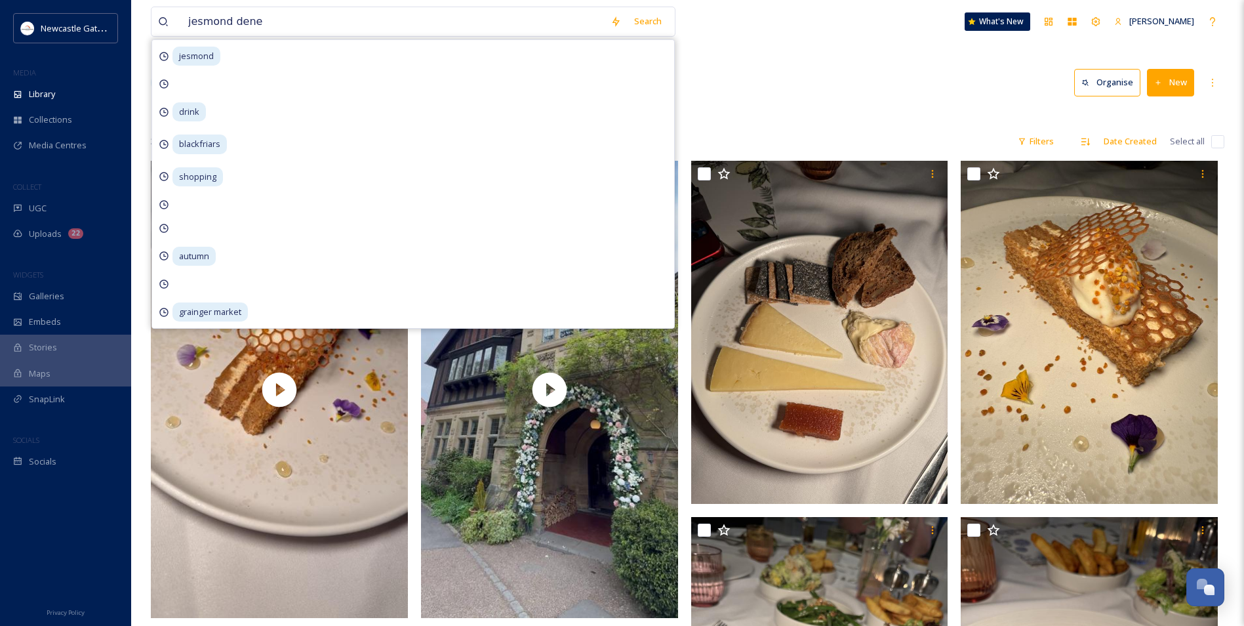
click at [892, 111] on div at bounding box center [688, 115] width 1074 height 13
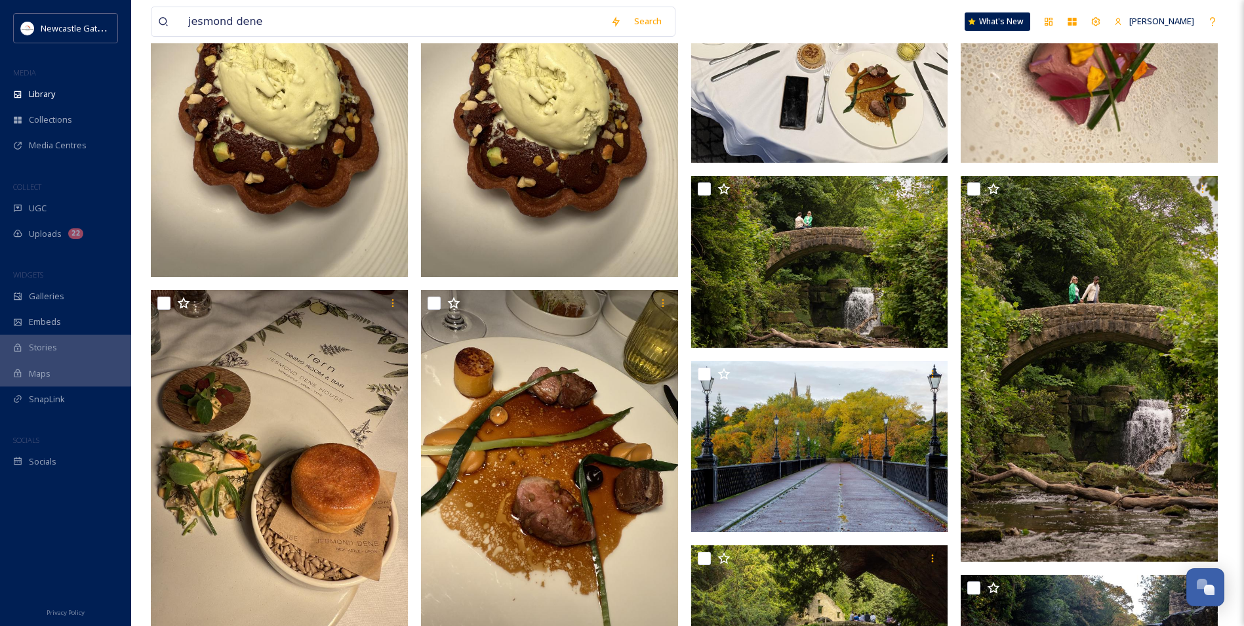
scroll to position [1051, 0]
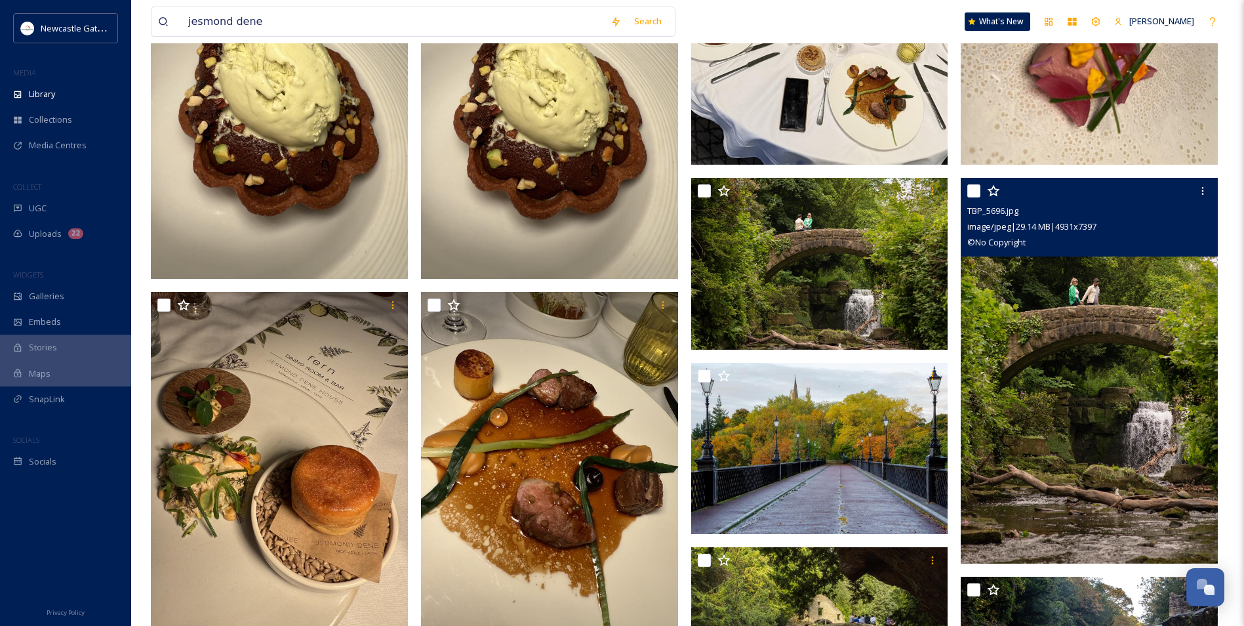
click at [1131, 333] on img at bounding box center [1089, 371] width 257 height 386
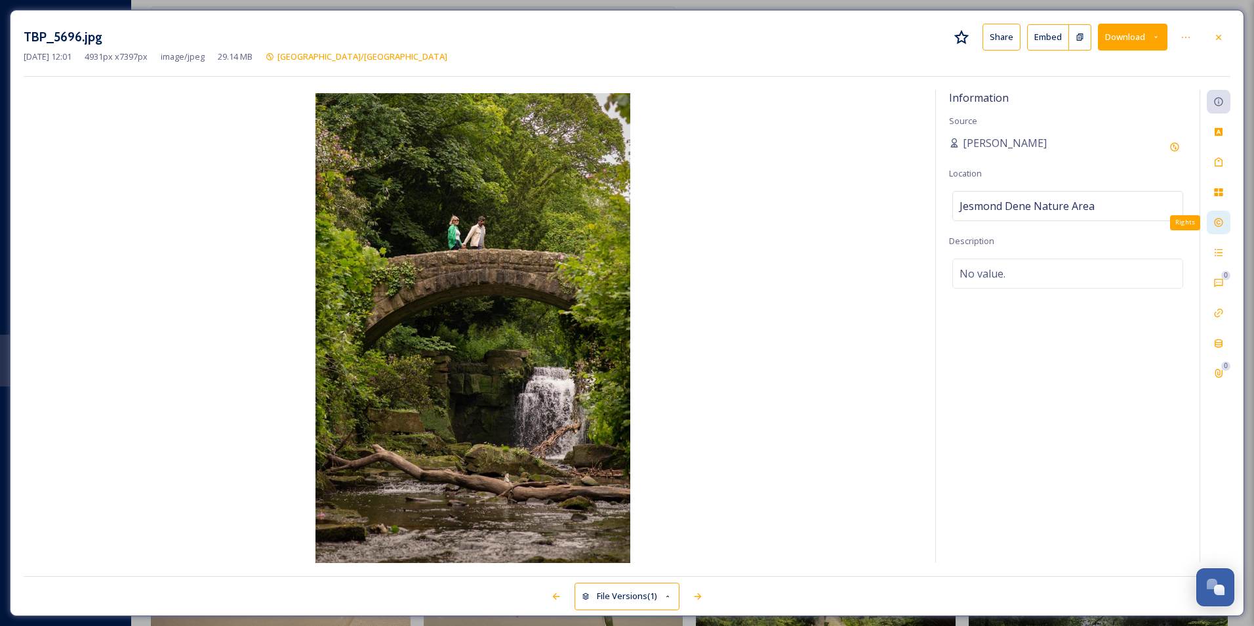
click at [1219, 228] on icon at bounding box center [1218, 222] width 10 height 10
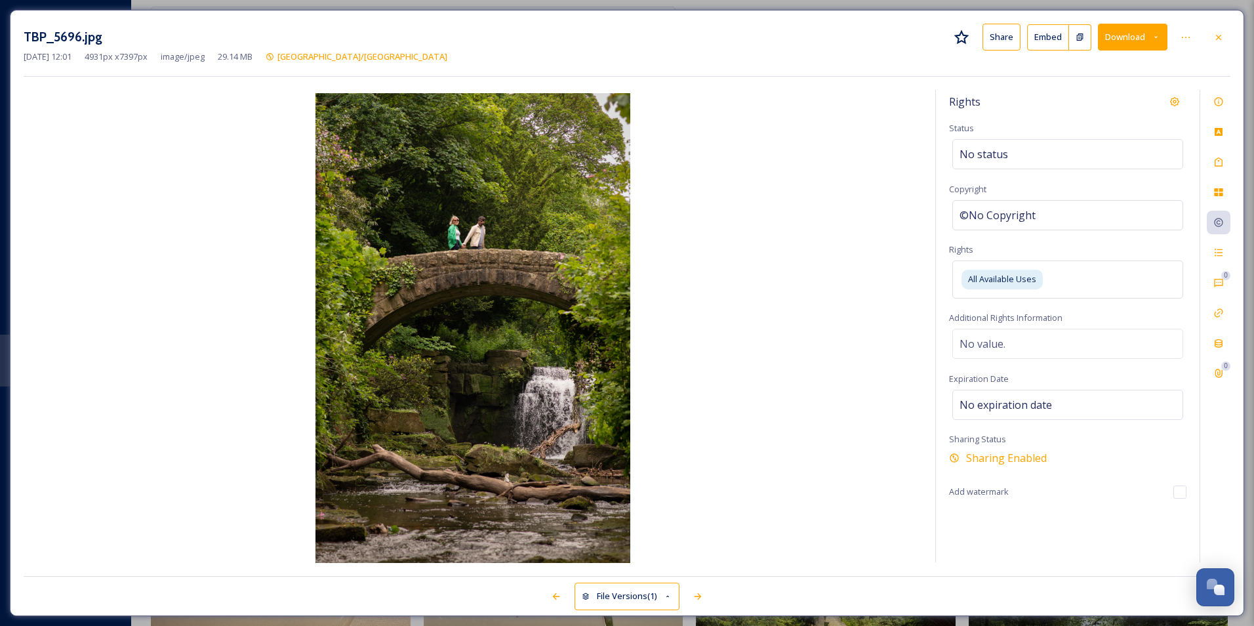
click at [1130, 31] on button "Download" at bounding box center [1133, 37] width 70 height 27
click at [1125, 64] on span "Download Original (4931 x 7397)" at bounding box center [1098, 67] width 124 height 12
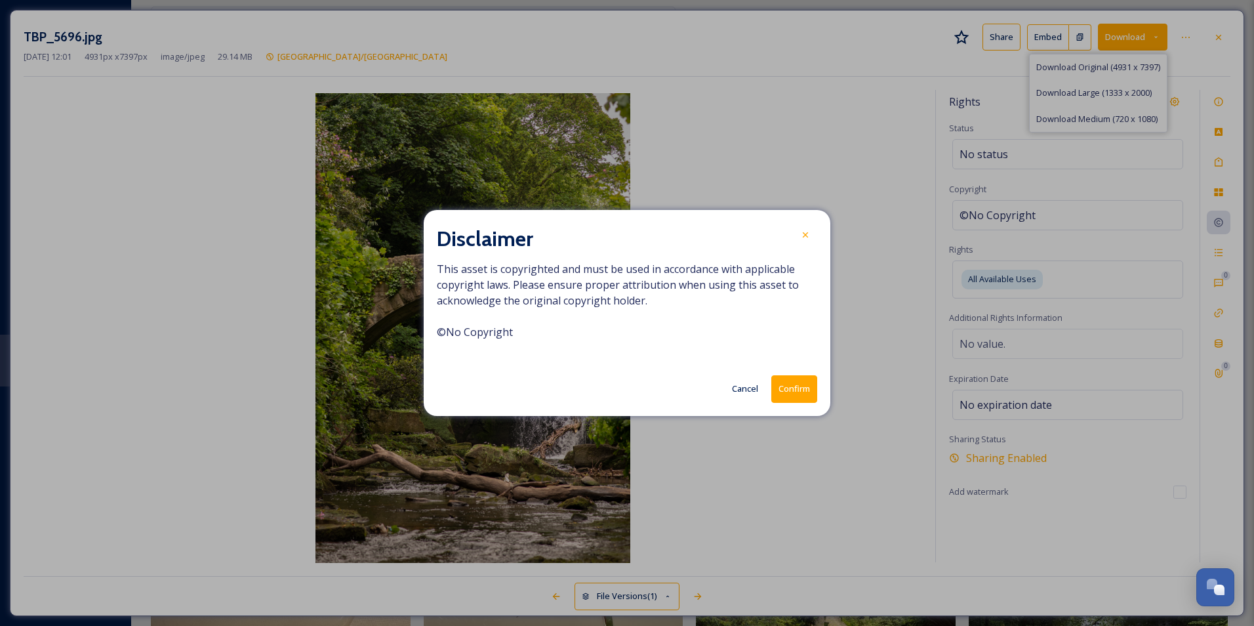
click at [794, 384] on button "Confirm" at bounding box center [794, 388] width 46 height 27
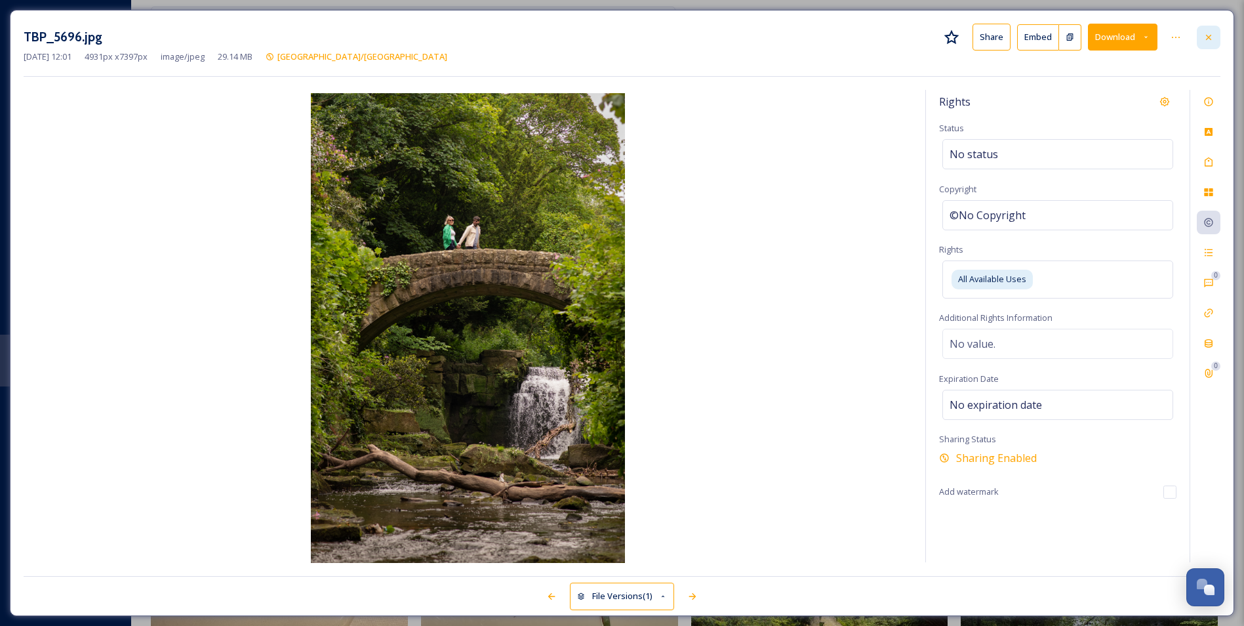
click at [1205, 31] on div at bounding box center [1209, 38] width 24 height 24
